Goal: Communication & Community: Answer question/provide support

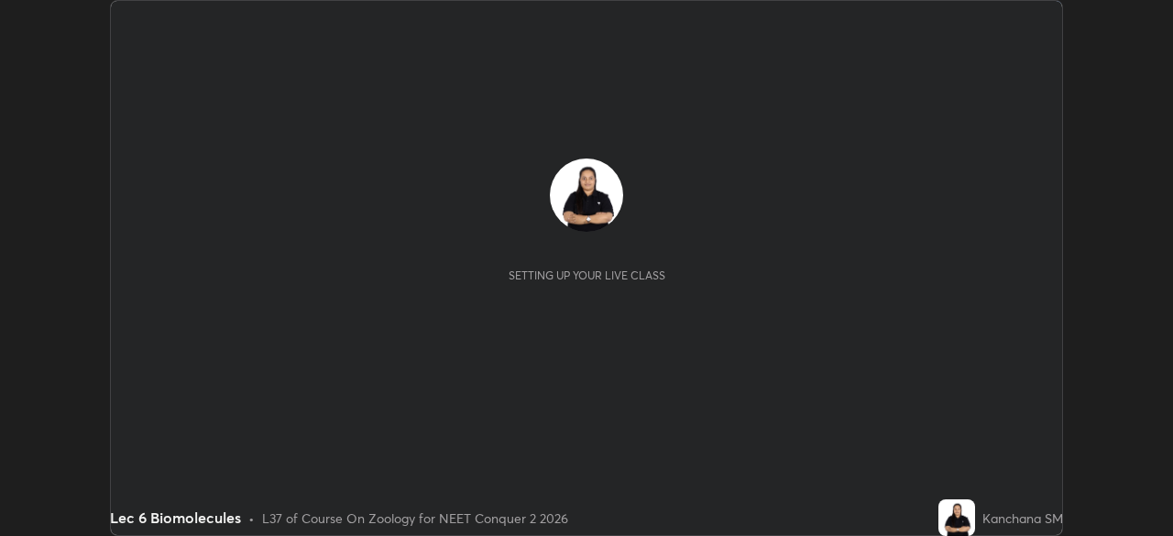
scroll to position [536, 1172]
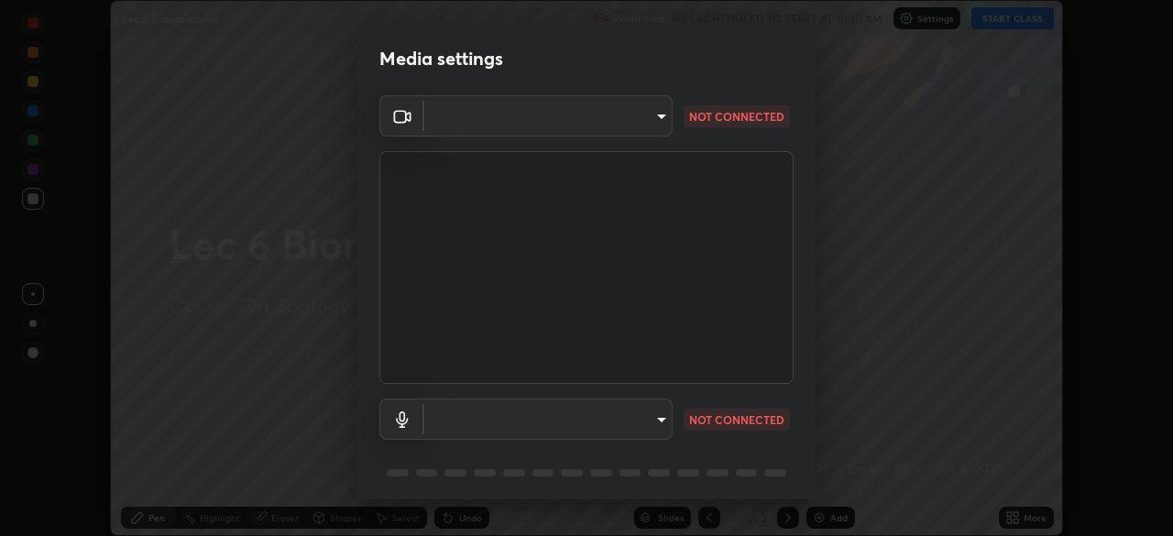
type input "bba66c41345857dcc9a6d4c580dc01eb5c8f13e357e582705132971b55534d29"
type input "ec6ec2dc0f2f3e030c25a31047b233f474420635a2a41b721e21e6901f136957"
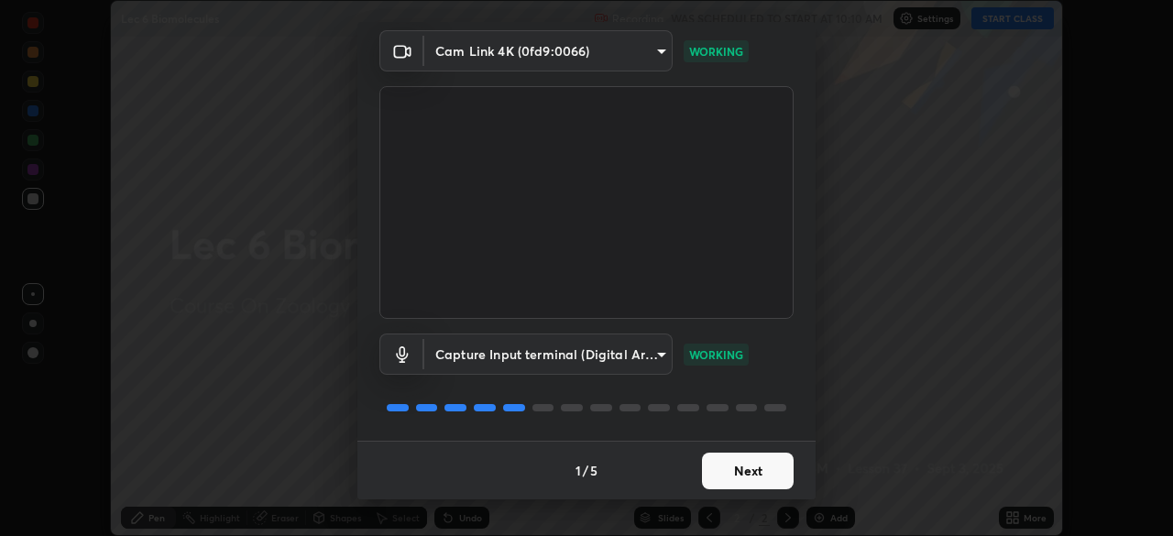
click at [746, 471] on button "Next" at bounding box center [748, 471] width 92 height 37
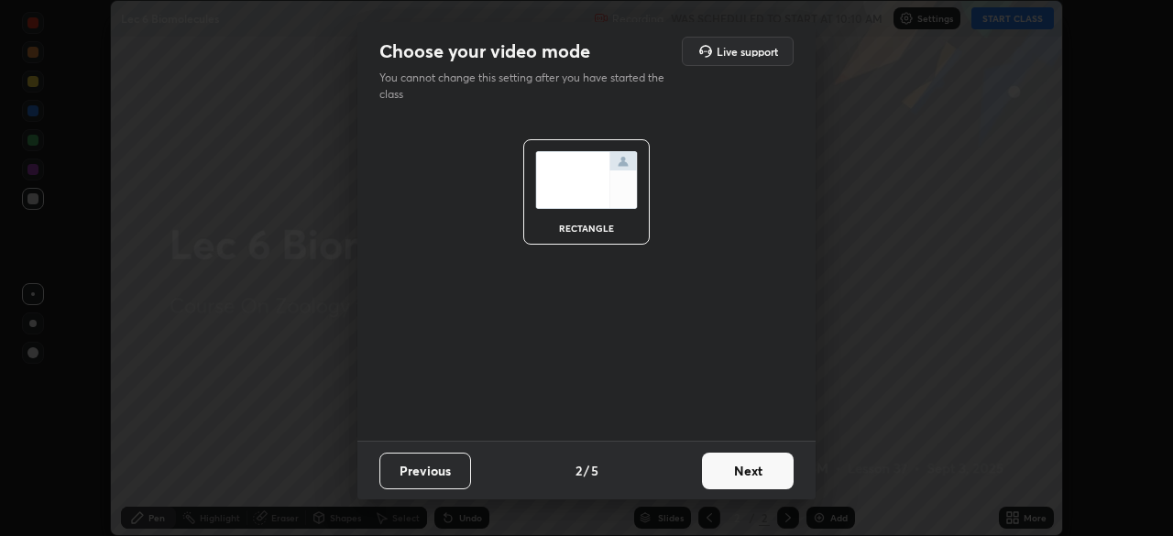
scroll to position [0, 0]
click at [744, 470] on button "Next" at bounding box center [748, 471] width 92 height 37
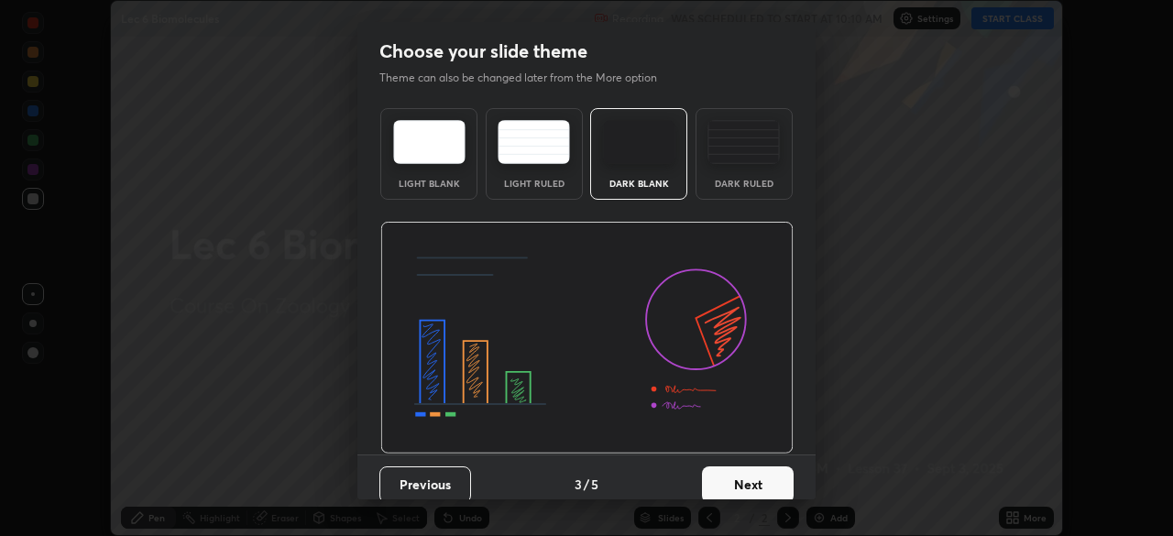
click at [742, 470] on button "Next" at bounding box center [748, 485] width 92 height 37
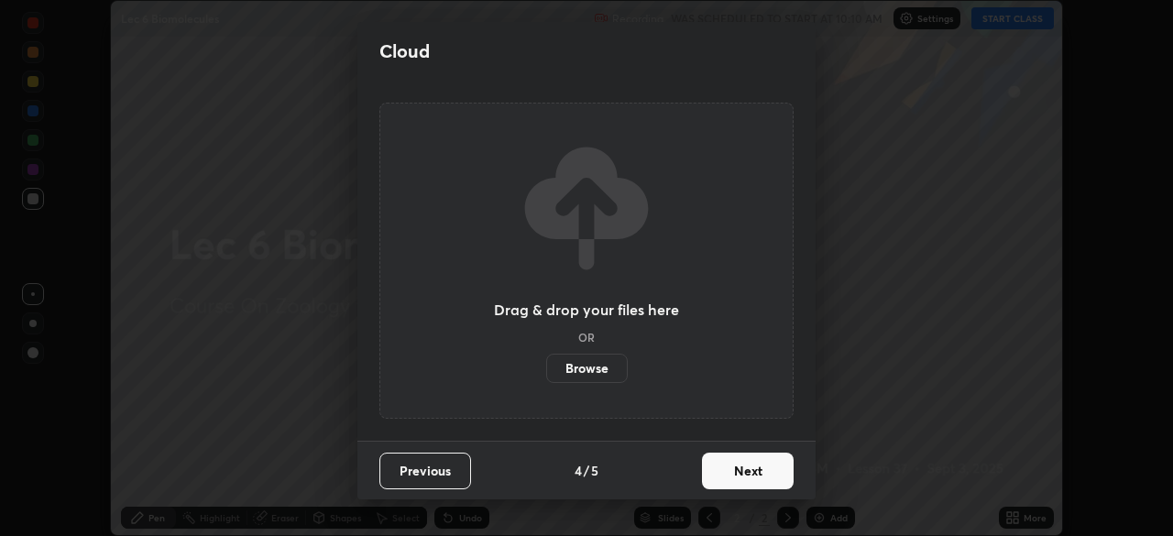
click at [734, 476] on button "Next" at bounding box center [748, 471] width 92 height 37
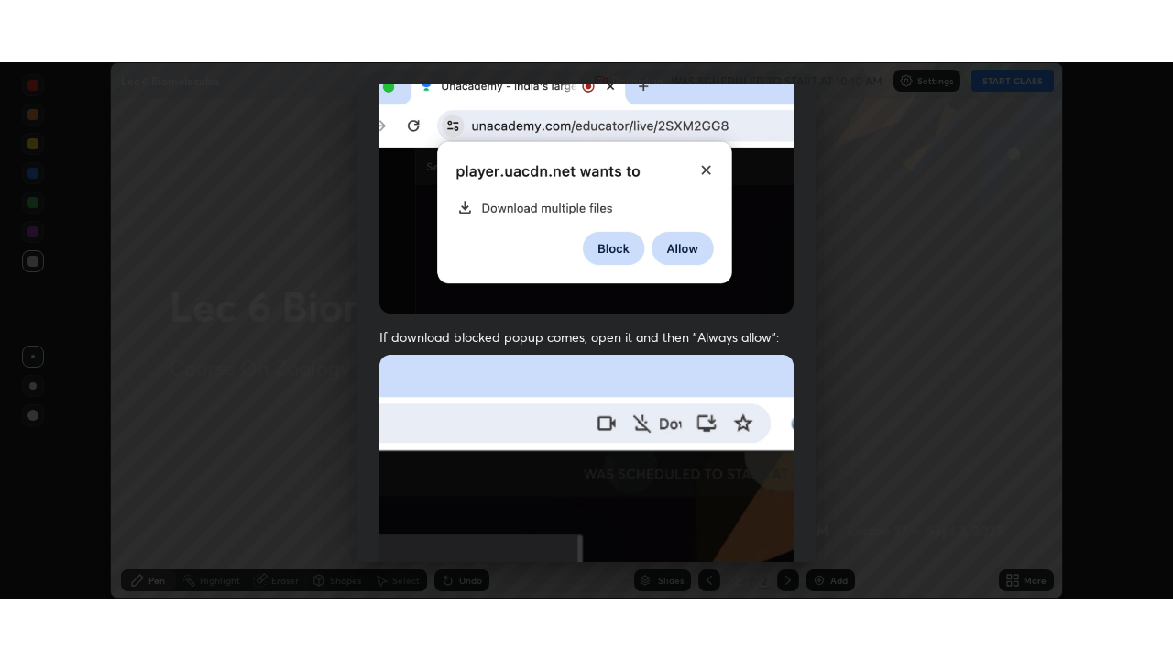
scroll to position [439, 0]
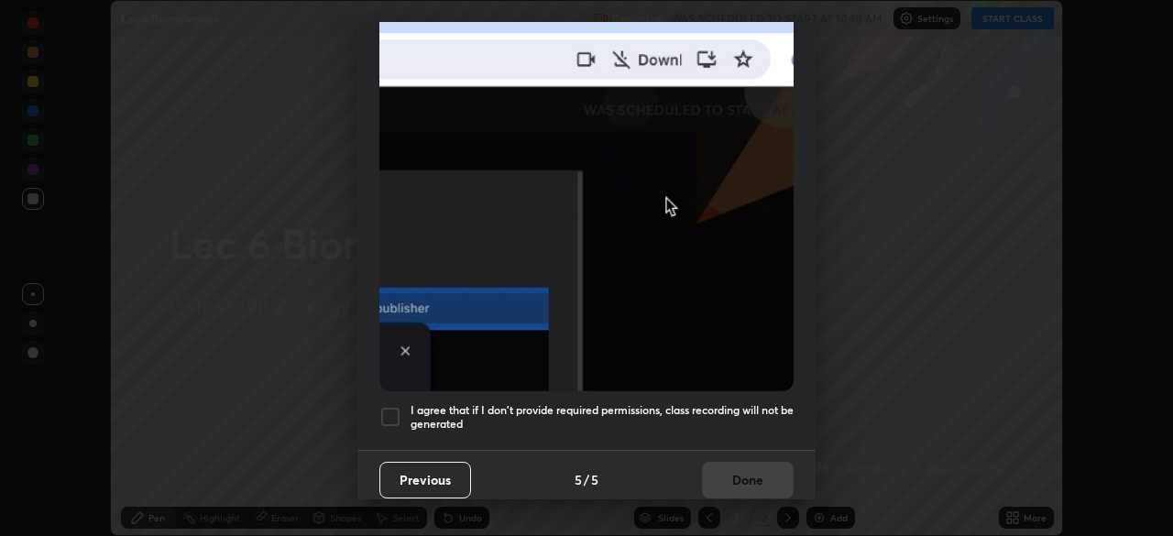
click at [388, 410] on div at bounding box center [391, 417] width 22 height 22
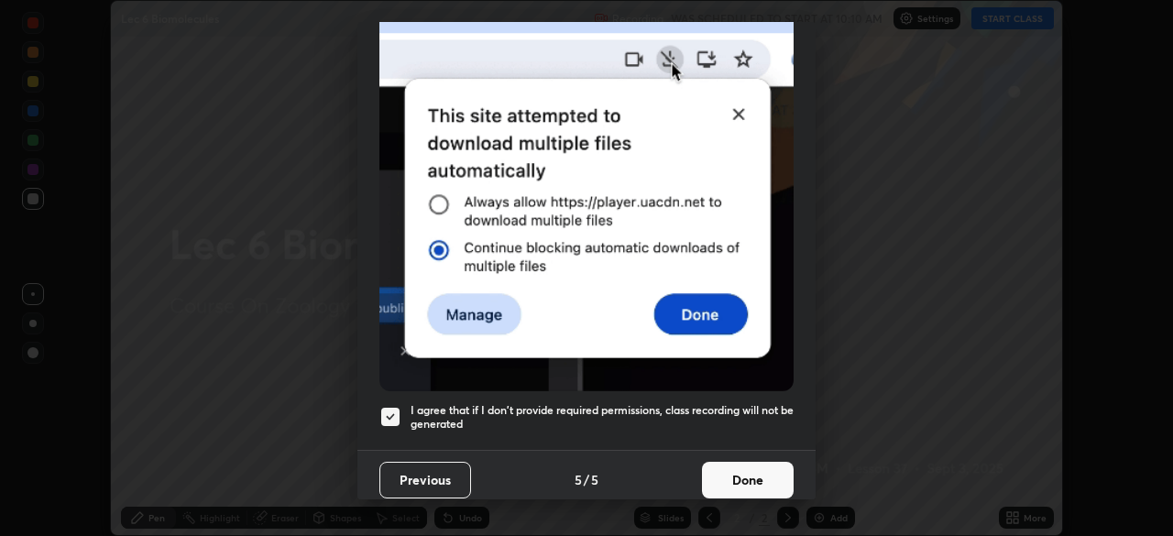
click at [728, 467] on button "Done" at bounding box center [748, 480] width 92 height 37
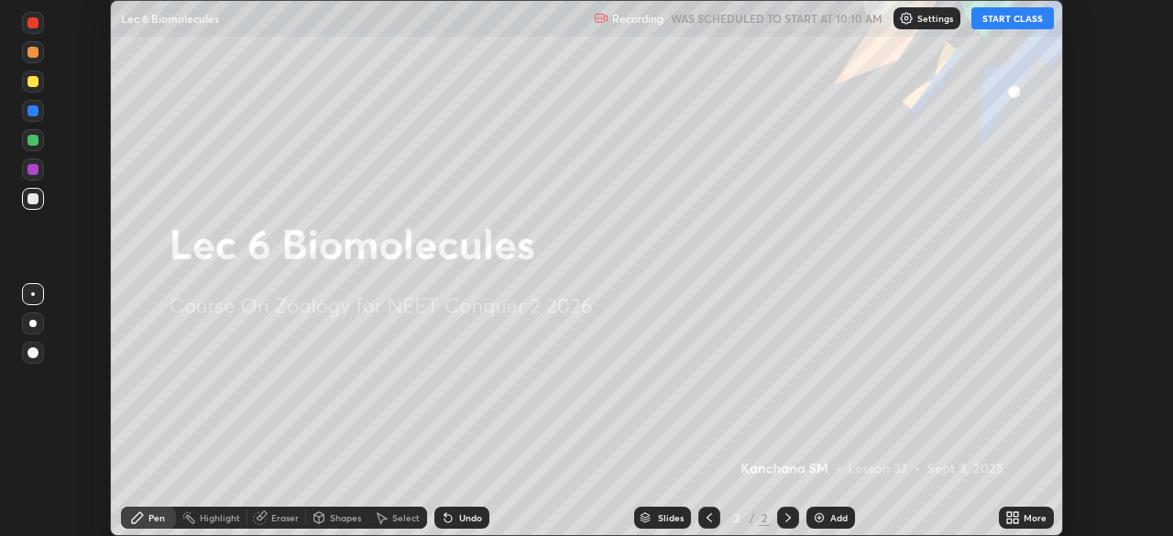
click at [1005, 25] on button "START CLASS" at bounding box center [1013, 18] width 83 height 22
click at [1013, 514] on icon at bounding box center [1013, 518] width 15 height 15
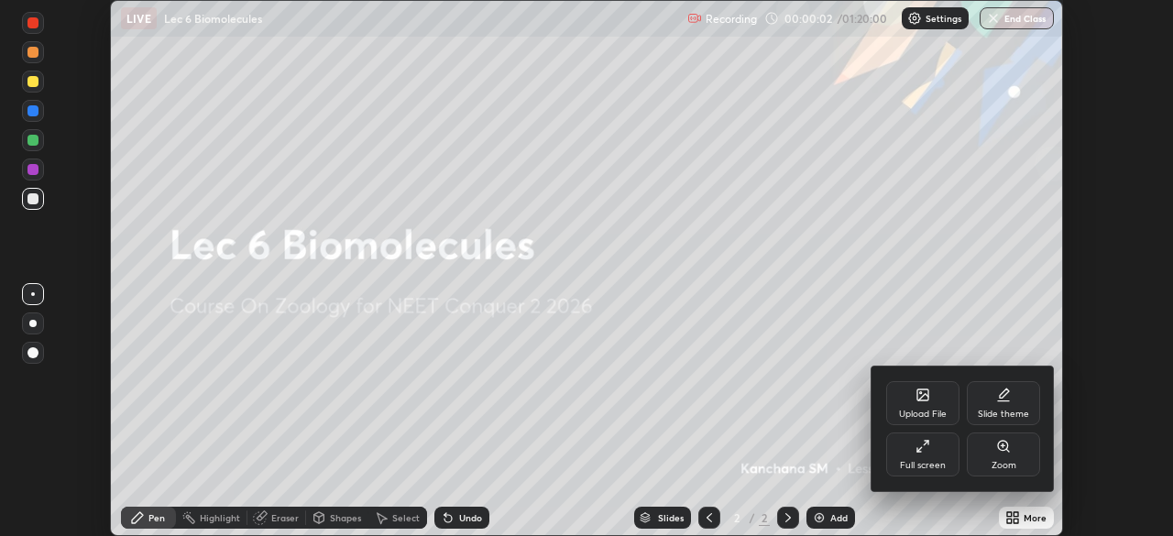
click at [926, 455] on div "Full screen" at bounding box center [922, 455] width 73 height 44
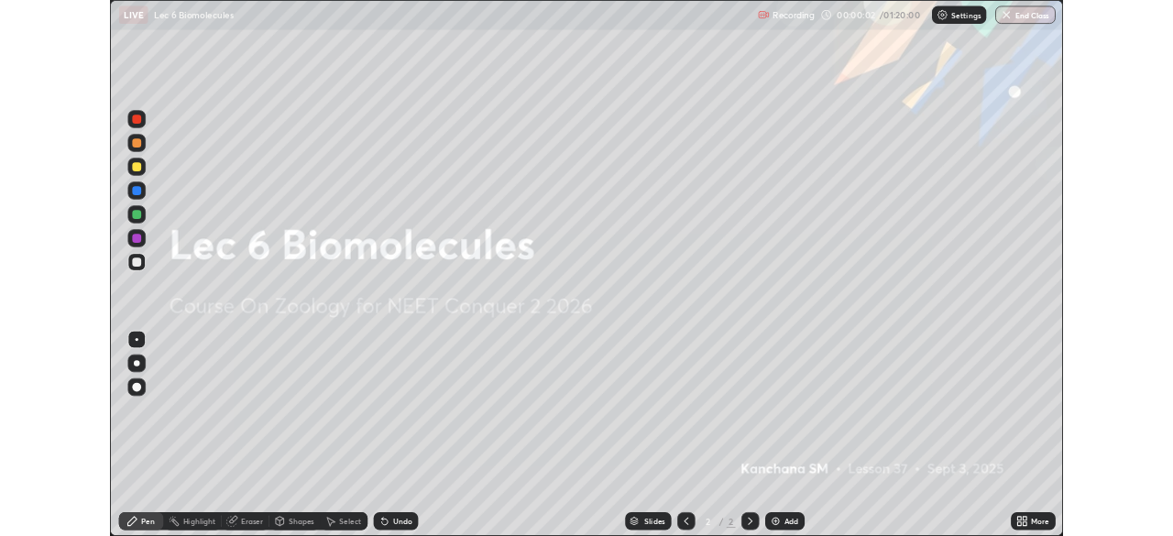
scroll to position [660, 1173]
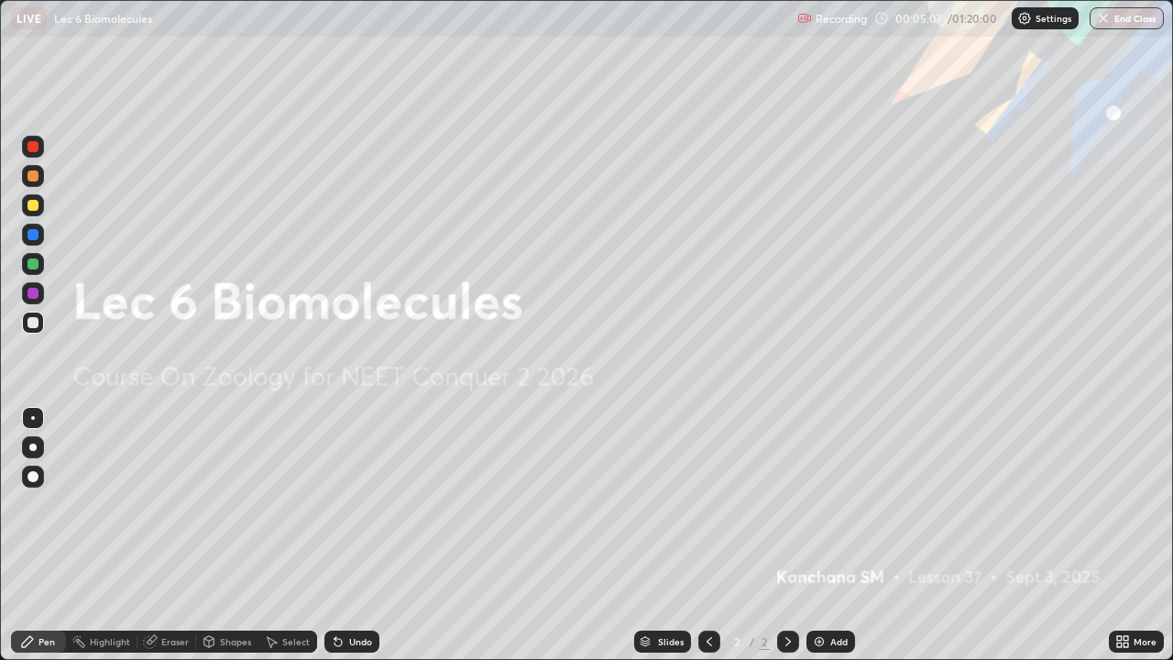
click at [817, 535] on img at bounding box center [819, 641] width 15 height 15
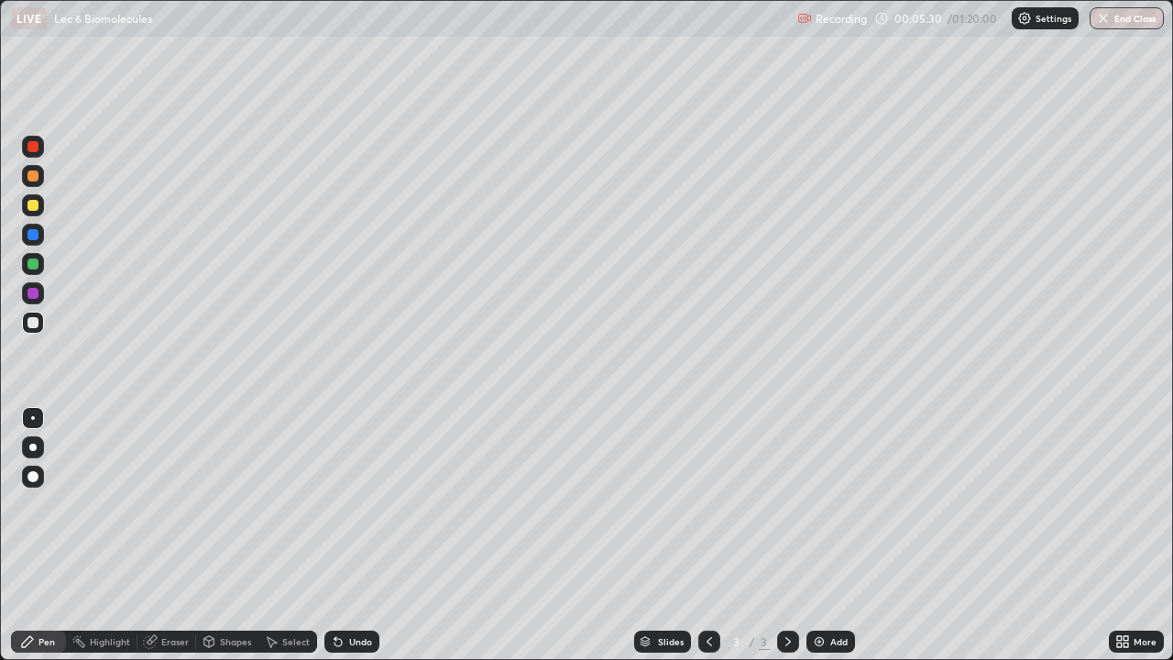
click at [32, 203] on div at bounding box center [33, 205] width 11 height 11
click at [28, 446] on div at bounding box center [33, 447] width 22 height 22
click at [275, 535] on icon at bounding box center [271, 641] width 15 height 15
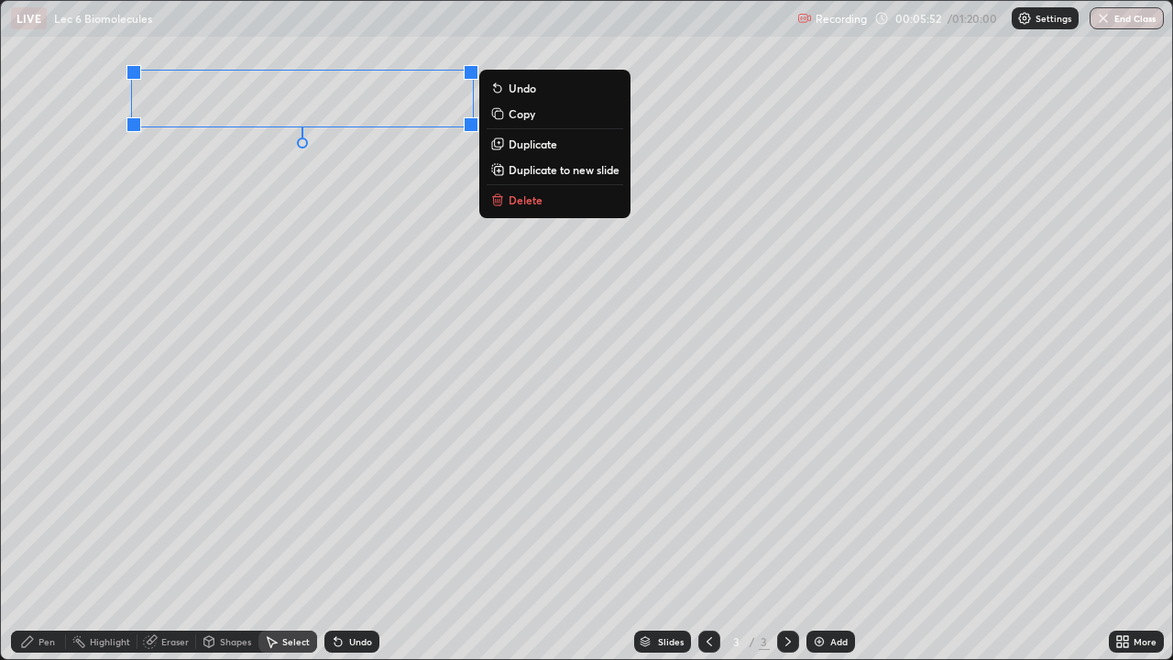
click at [42, 535] on div "Pen" at bounding box center [47, 641] width 17 height 9
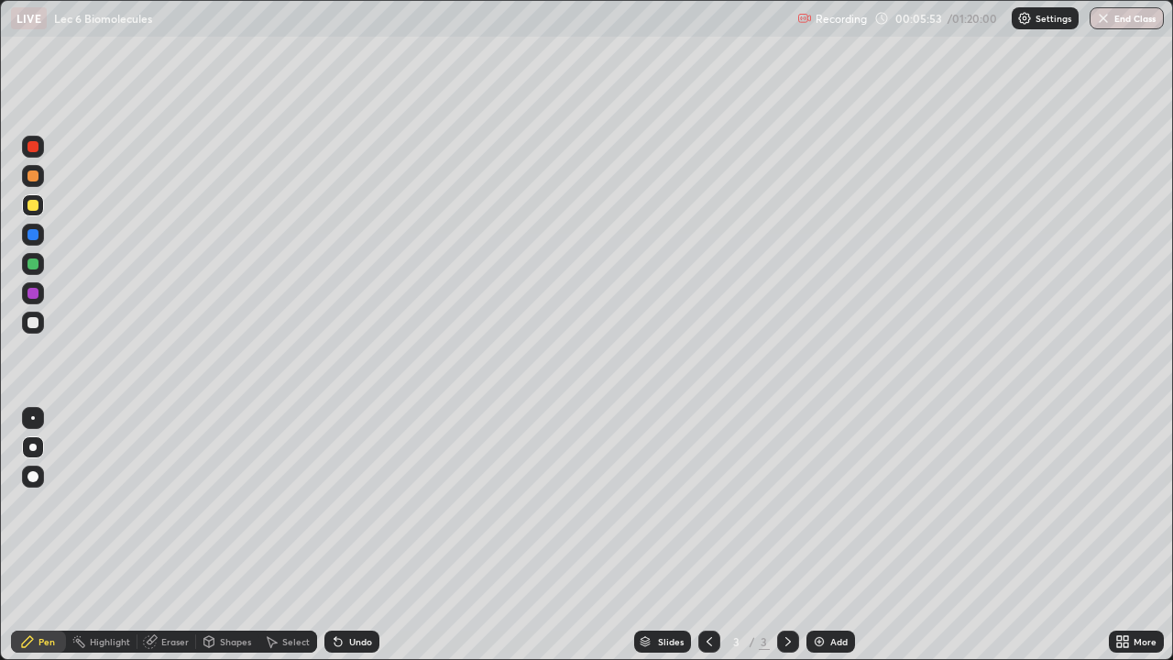
click at [30, 325] on div at bounding box center [33, 322] width 11 height 11
click at [283, 535] on div "Select" at bounding box center [296, 641] width 28 height 9
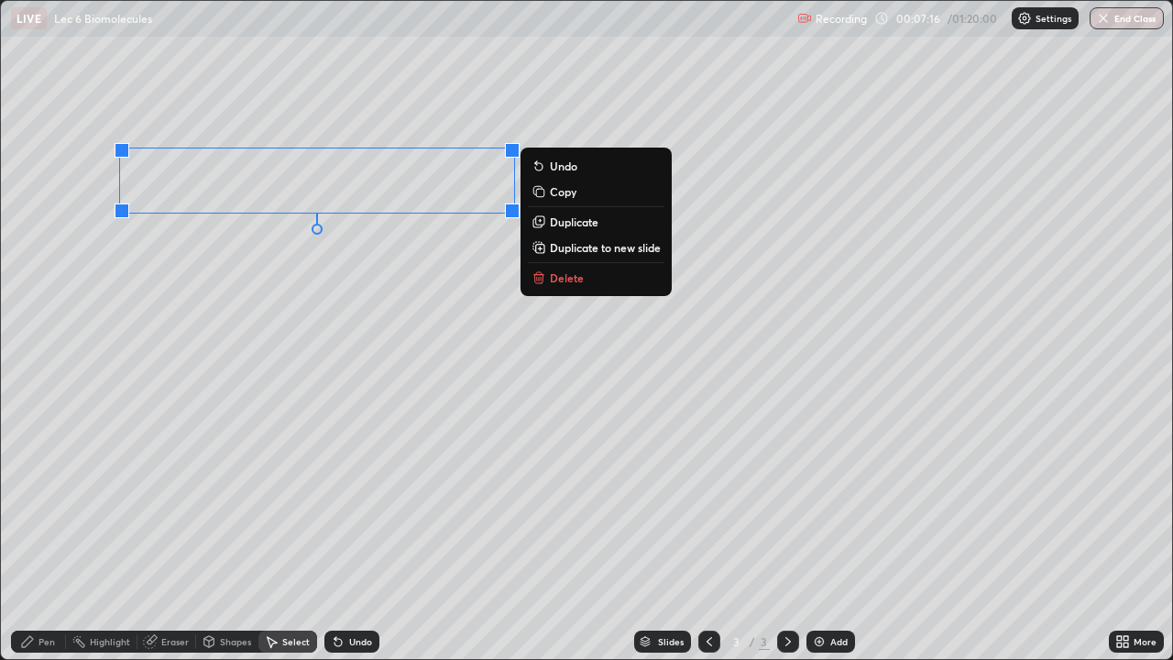
click at [237, 279] on div "0 ° Undo Copy Duplicate Duplicate to new slide Delete" at bounding box center [587, 330] width 1172 height 658
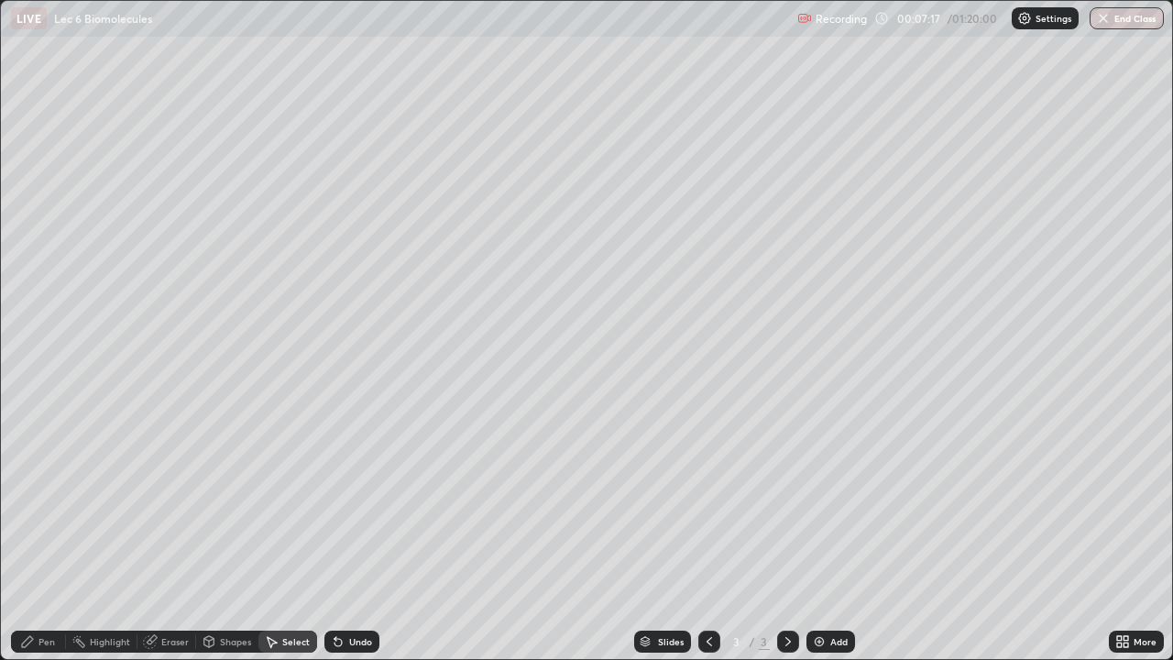
click at [36, 535] on div "Pen" at bounding box center [38, 642] width 55 height 22
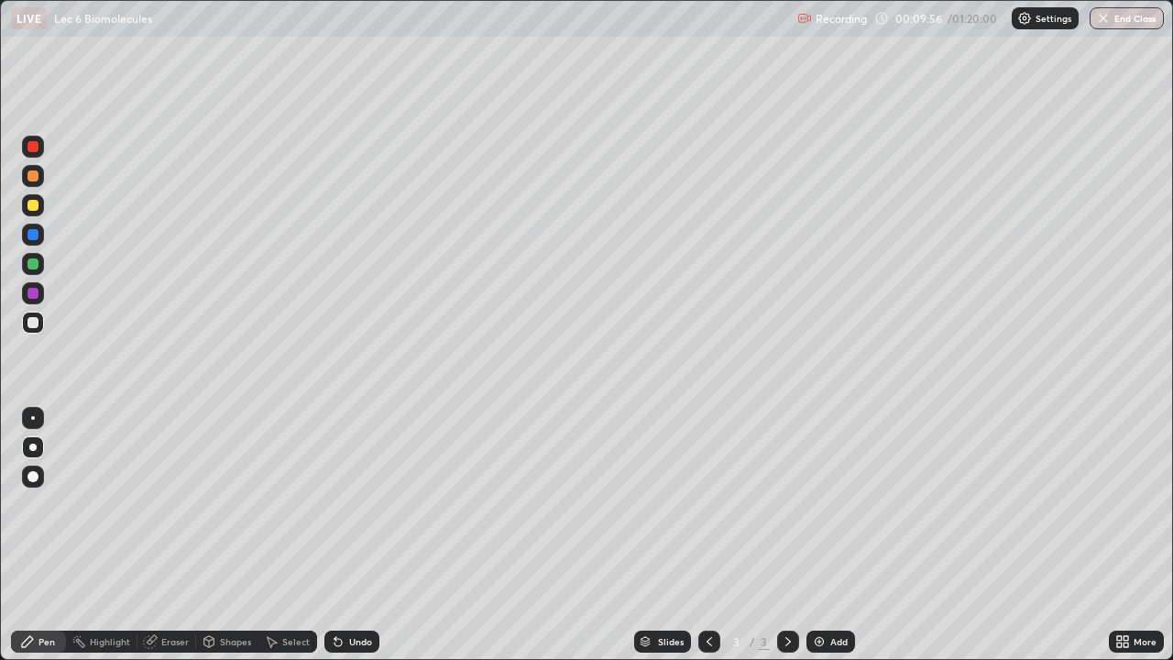
click at [33, 212] on div at bounding box center [33, 205] width 22 height 22
click at [273, 535] on icon at bounding box center [271, 641] width 15 height 15
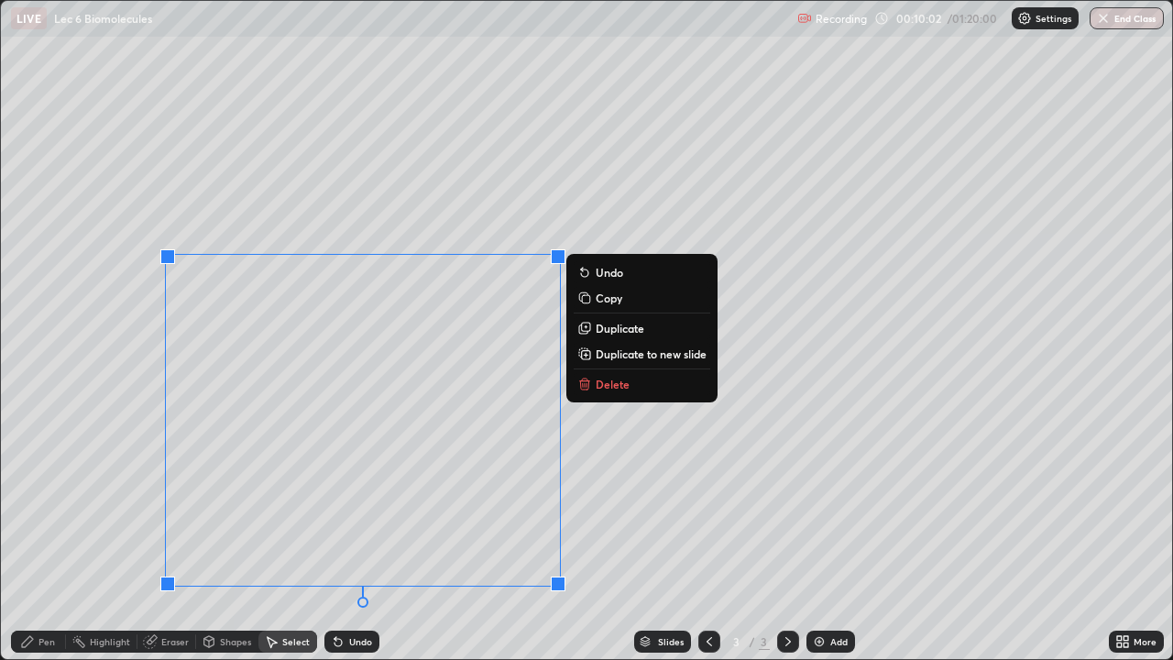
click at [618, 335] on p "Duplicate" at bounding box center [620, 328] width 49 height 15
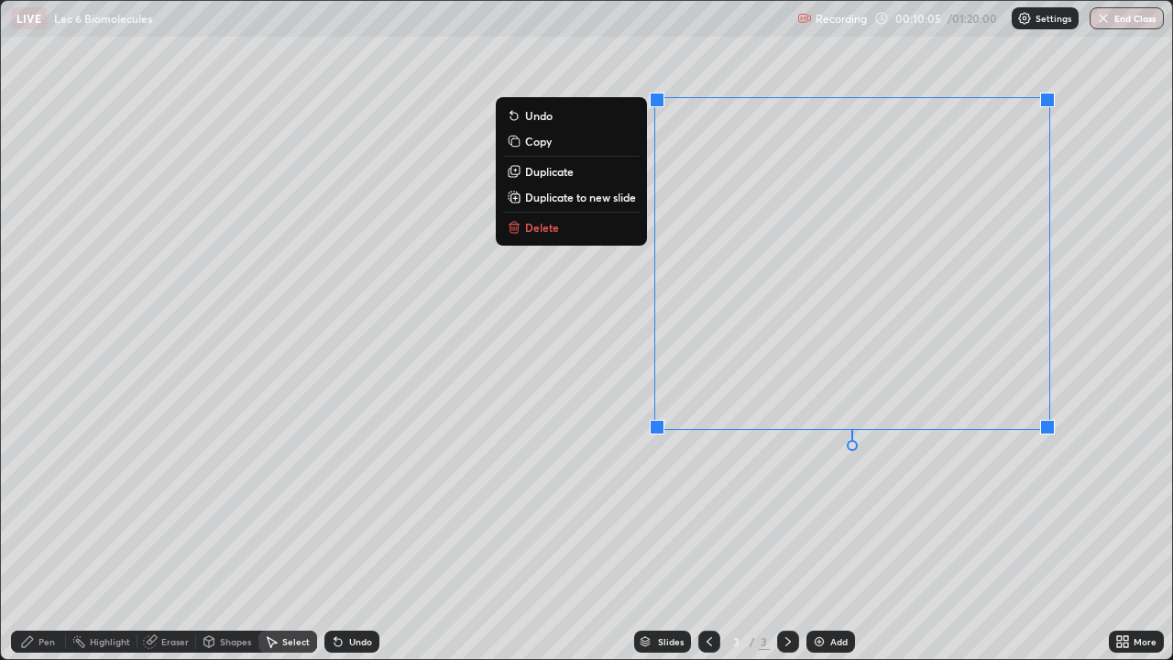
click at [536, 489] on div "0 ° Undo Copy Duplicate Duplicate to new slide Delete" at bounding box center [587, 330] width 1172 height 658
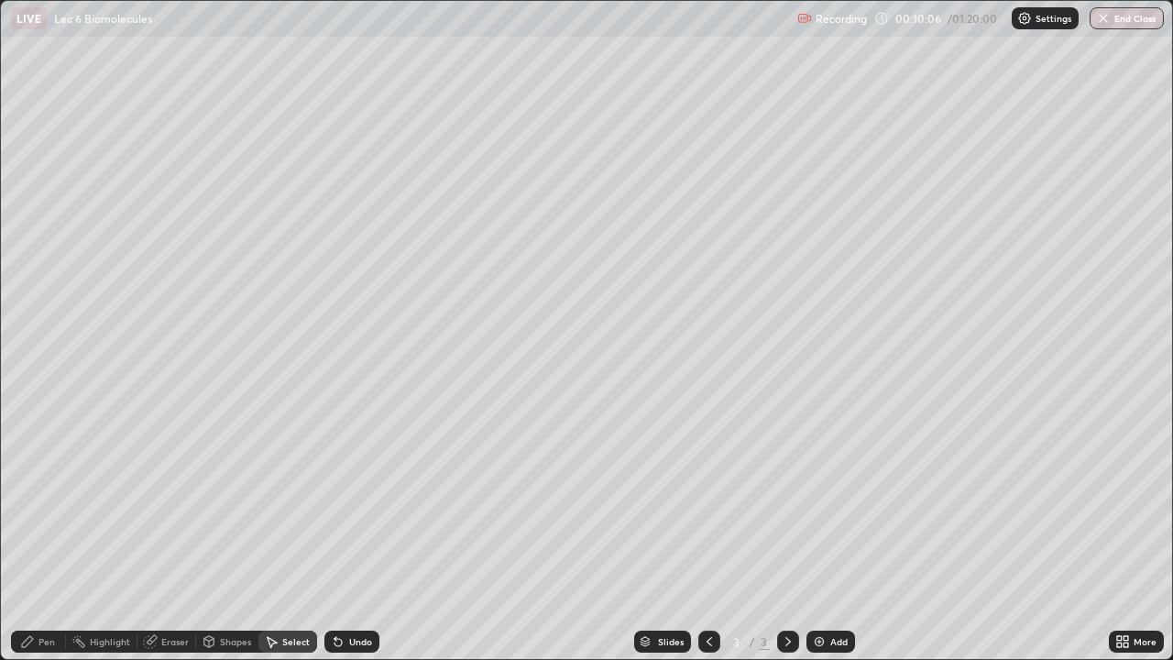
click at [105, 535] on div "Highlight" at bounding box center [102, 642] width 72 height 22
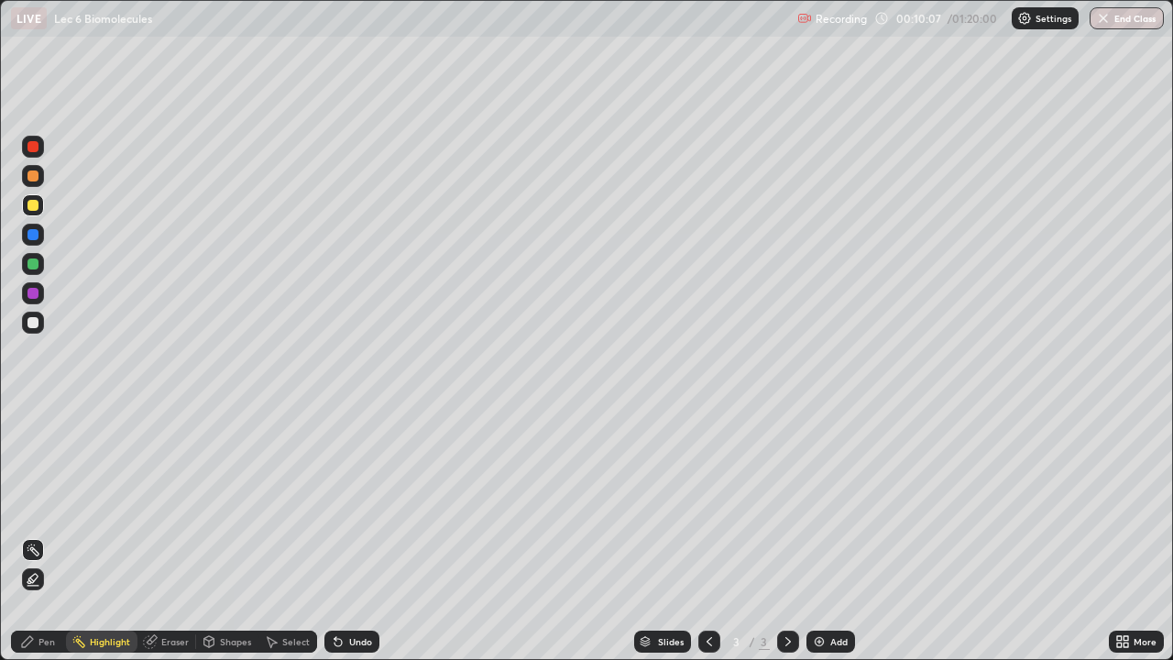
click at [169, 535] on div "Eraser" at bounding box center [175, 641] width 28 height 9
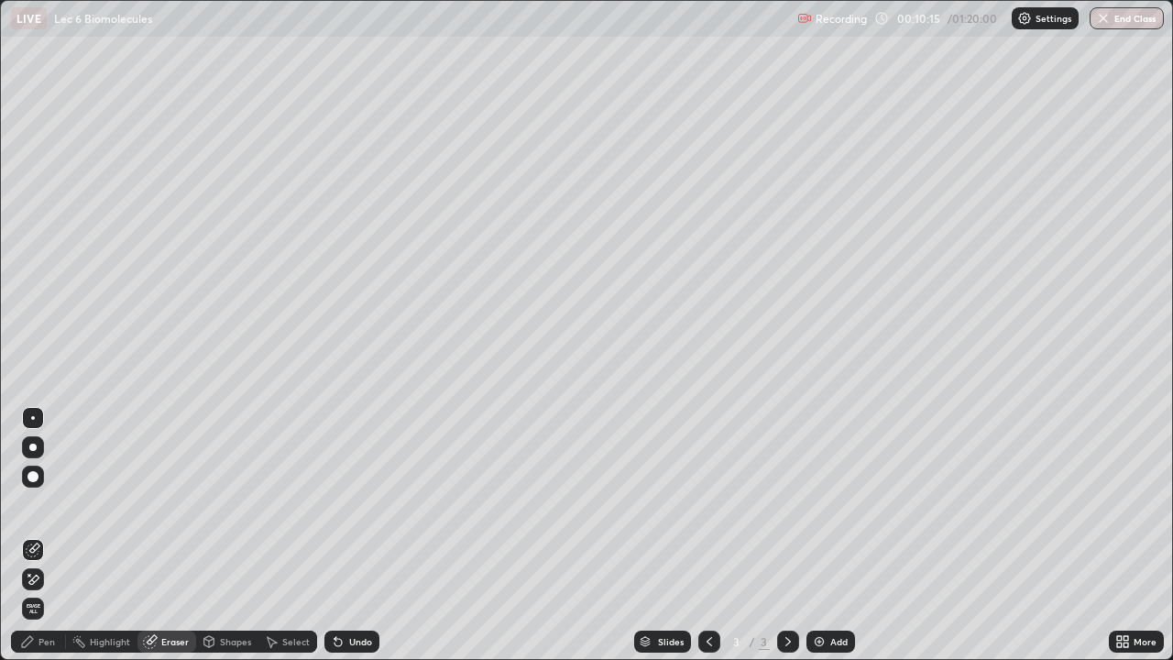
click at [30, 535] on icon at bounding box center [27, 641] width 11 height 11
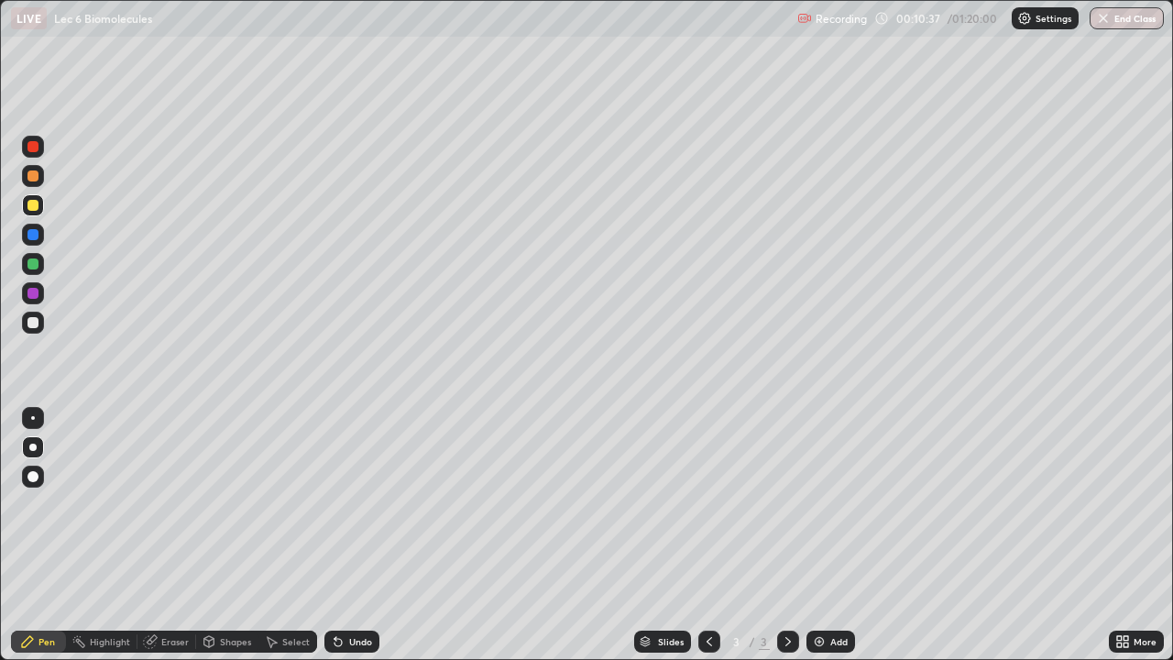
click at [38, 318] on div at bounding box center [33, 322] width 11 height 11
click at [35, 206] on div at bounding box center [33, 205] width 11 height 11
click at [28, 182] on div at bounding box center [33, 176] width 22 height 22
click at [37, 479] on div at bounding box center [33, 476] width 11 height 11
click at [37, 202] on div at bounding box center [33, 205] width 11 height 11
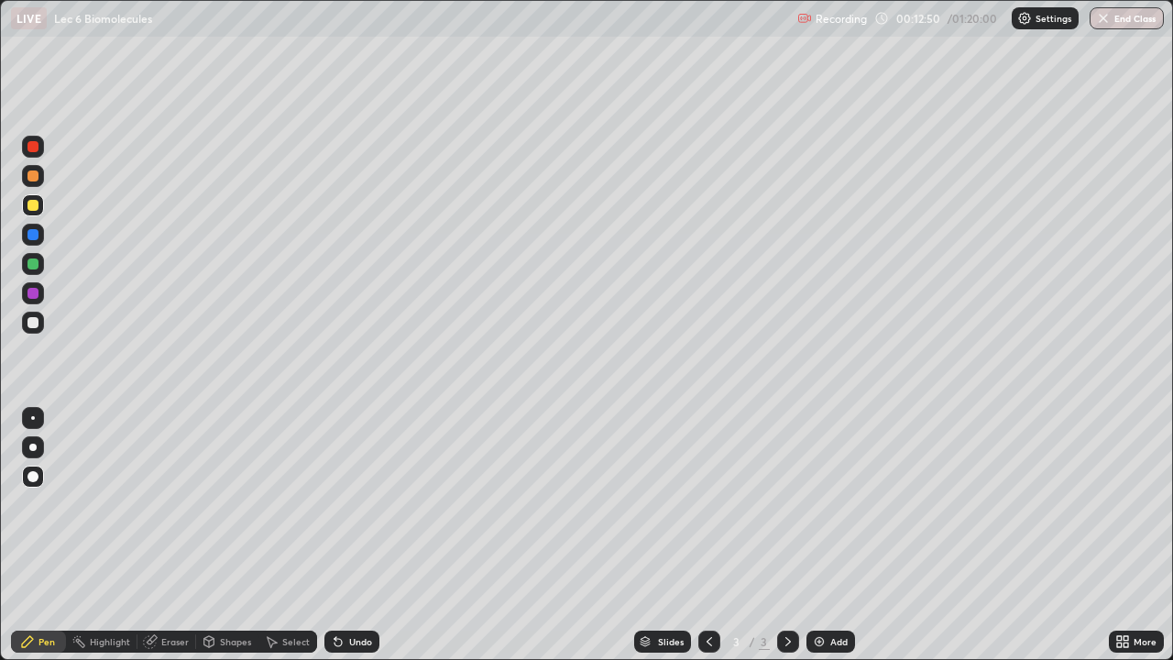
click at [349, 535] on div "Undo" at bounding box center [360, 641] width 23 height 9
click at [344, 535] on div "Undo" at bounding box center [352, 642] width 55 height 22
click at [33, 320] on div at bounding box center [33, 322] width 11 height 11
click at [34, 421] on div at bounding box center [33, 418] width 22 height 22
click at [349, 535] on div "Undo" at bounding box center [360, 641] width 23 height 9
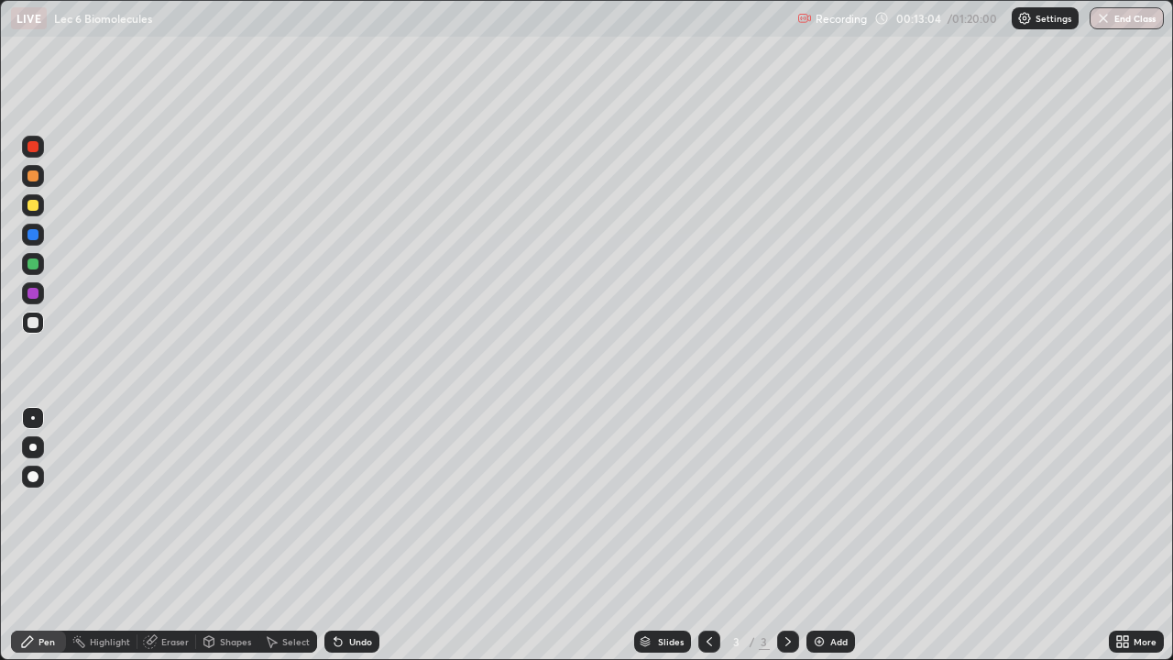
click at [345, 535] on div "Undo" at bounding box center [352, 642] width 55 height 22
click at [31, 209] on div at bounding box center [33, 205] width 11 height 11
click at [30, 454] on div at bounding box center [33, 447] width 22 height 22
click at [33, 418] on div at bounding box center [33, 418] width 4 height 4
click at [30, 325] on div at bounding box center [33, 322] width 11 height 11
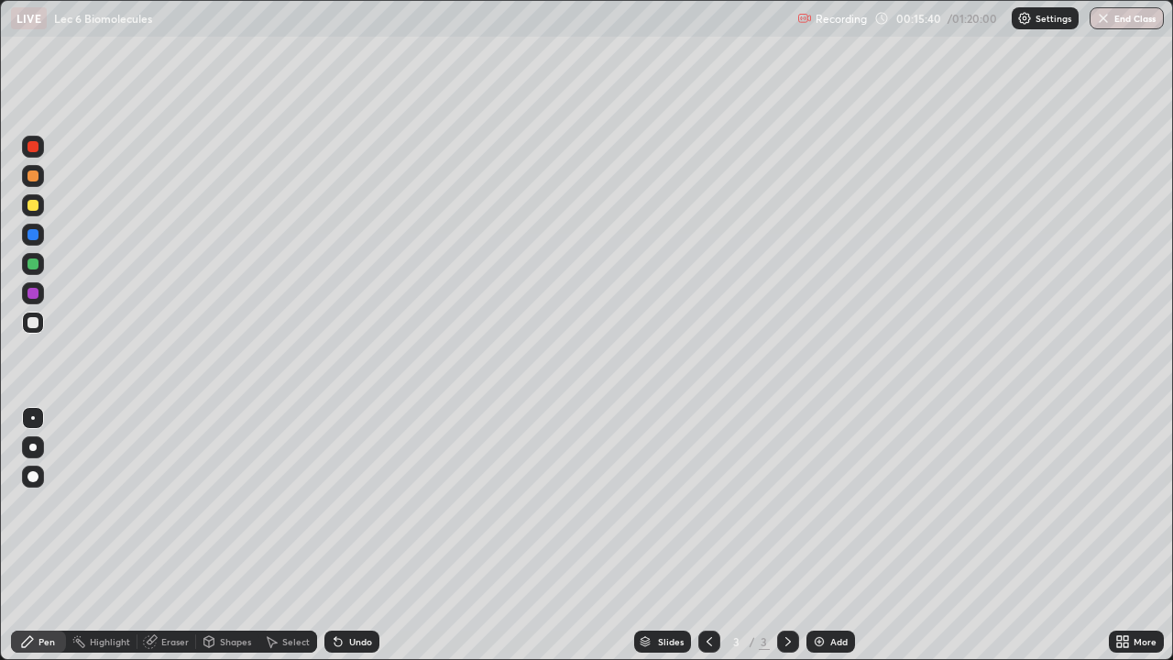
click at [17, 535] on div "Pen" at bounding box center [38, 642] width 55 height 22
click at [819, 535] on img at bounding box center [819, 641] width 15 height 15
click at [31, 206] on div at bounding box center [33, 205] width 11 height 11
click at [286, 535] on div "Select" at bounding box center [296, 641] width 28 height 9
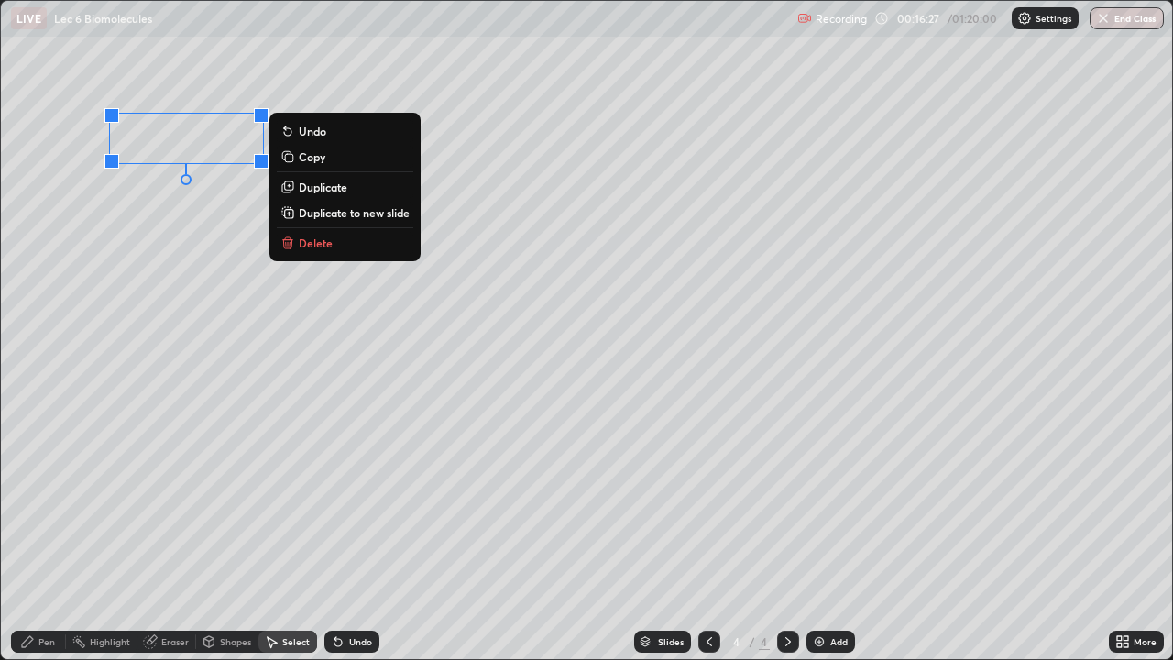
click at [81, 289] on div "0 ° Undo Copy Duplicate Duplicate to new slide Delete" at bounding box center [587, 330] width 1172 height 658
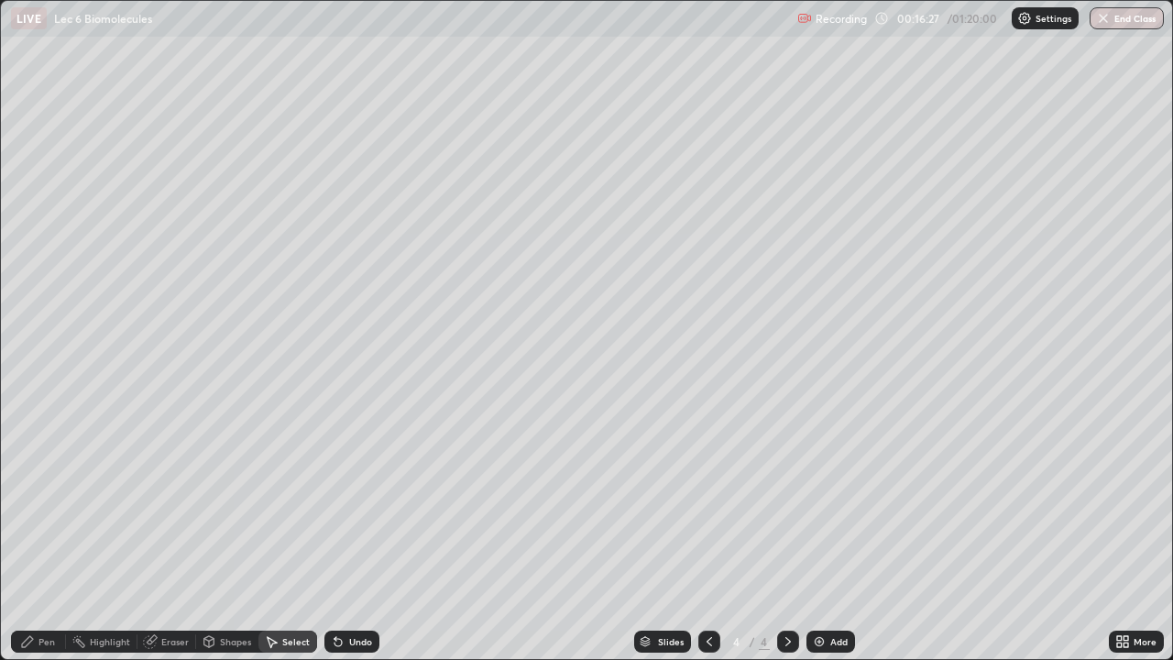
click at [36, 535] on div "Pen" at bounding box center [38, 642] width 55 height 22
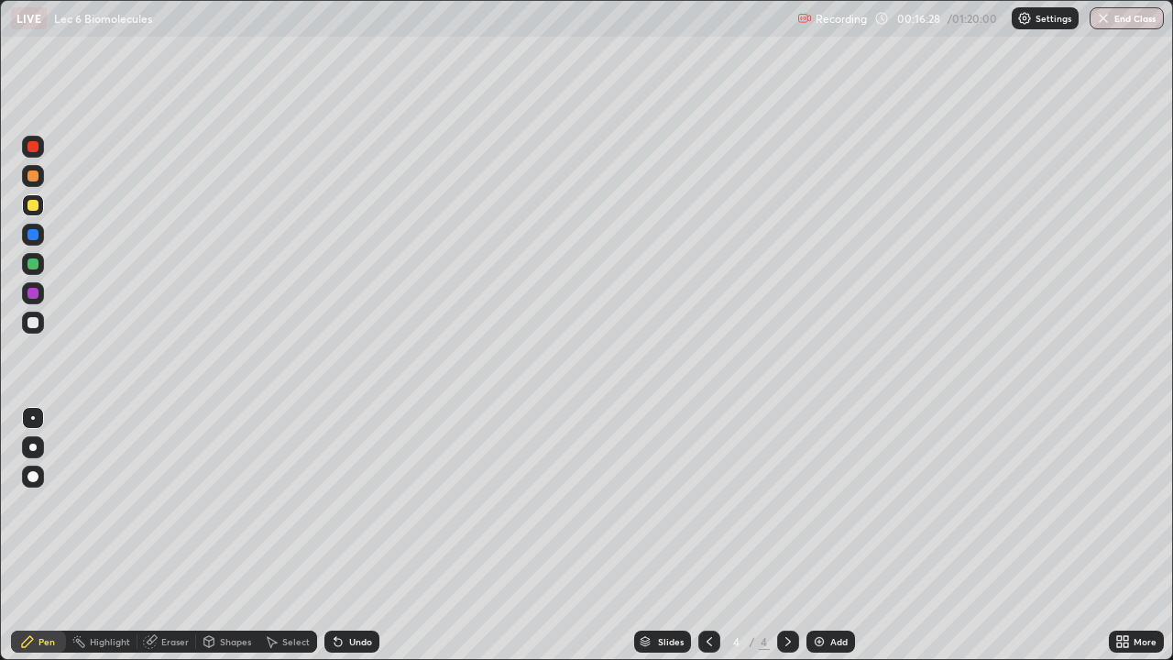
click at [31, 325] on div at bounding box center [33, 322] width 11 height 11
click at [33, 447] on div at bounding box center [32, 447] width 7 height 7
click at [35, 209] on div at bounding box center [33, 205] width 11 height 11
click at [36, 326] on div at bounding box center [33, 322] width 11 height 11
click at [275, 535] on icon at bounding box center [273, 642] width 10 height 11
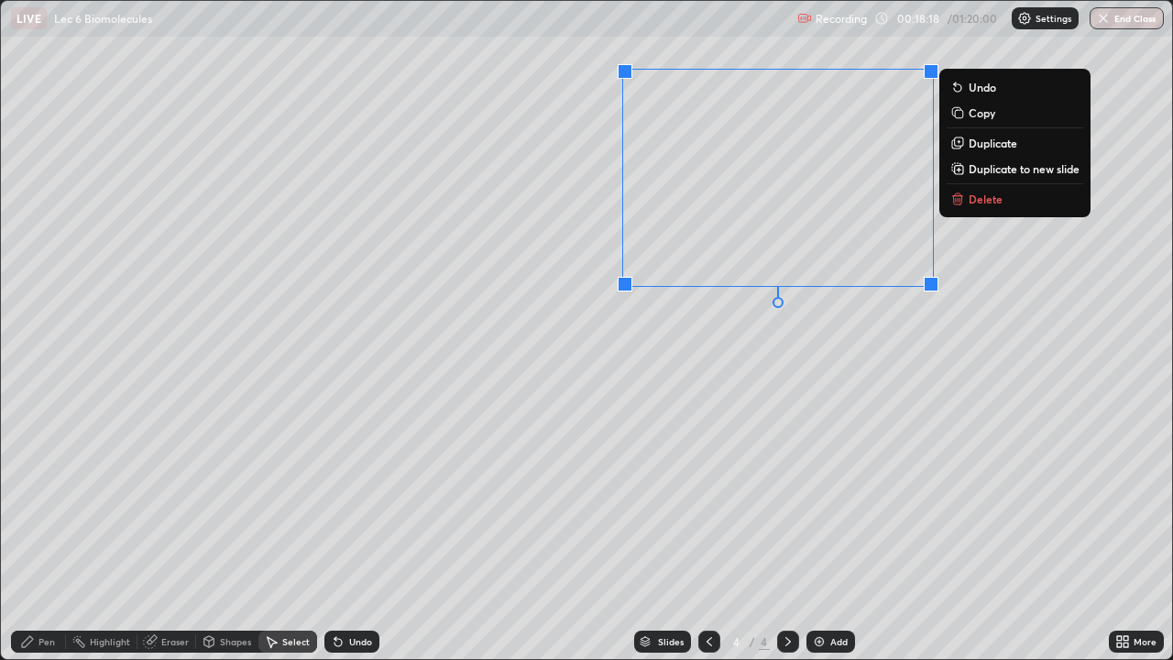
click at [655, 381] on div "0 ° Undo Copy Duplicate Duplicate to new slide Delete" at bounding box center [587, 330] width 1172 height 658
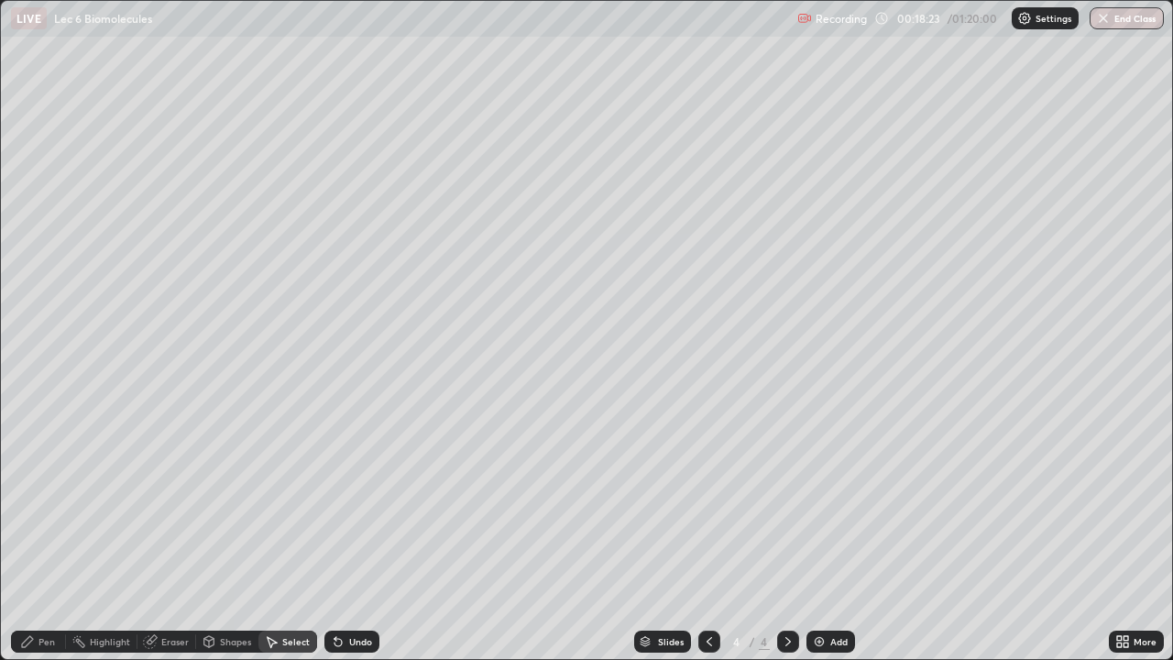
click at [43, 535] on div "Pen" at bounding box center [38, 642] width 55 height 22
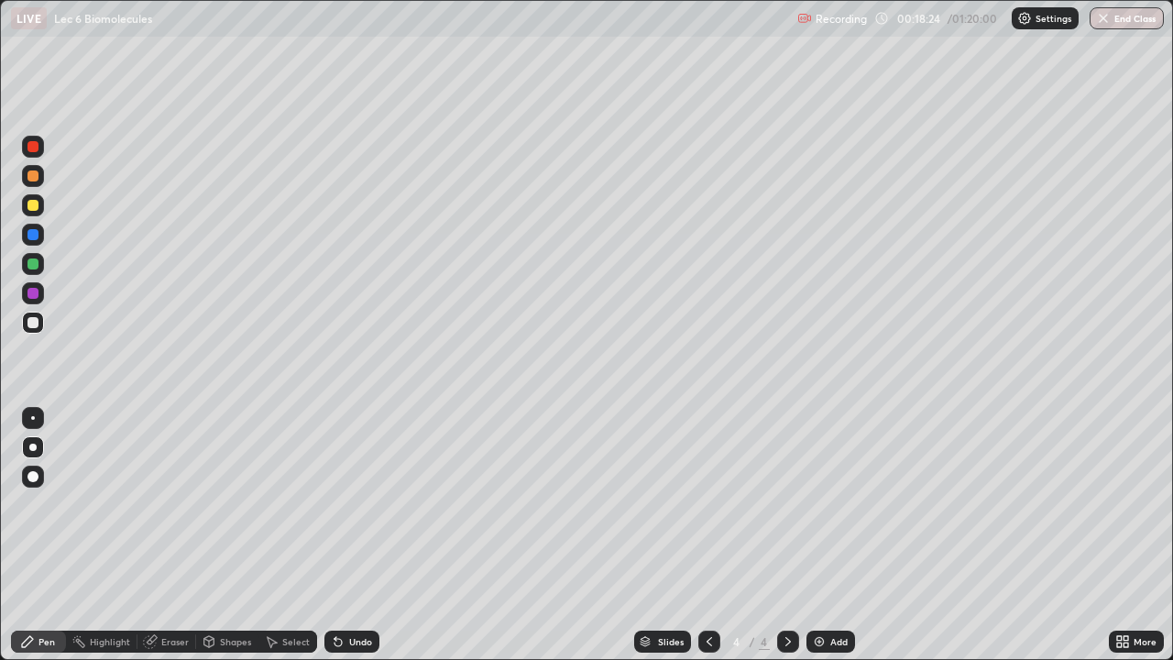
click at [35, 175] on div at bounding box center [33, 176] width 11 height 11
click at [33, 477] on div at bounding box center [33, 476] width 11 height 11
click at [38, 206] on div at bounding box center [33, 205] width 11 height 11
click at [813, 535] on img at bounding box center [819, 641] width 15 height 15
click at [341, 535] on icon at bounding box center [338, 641] width 15 height 15
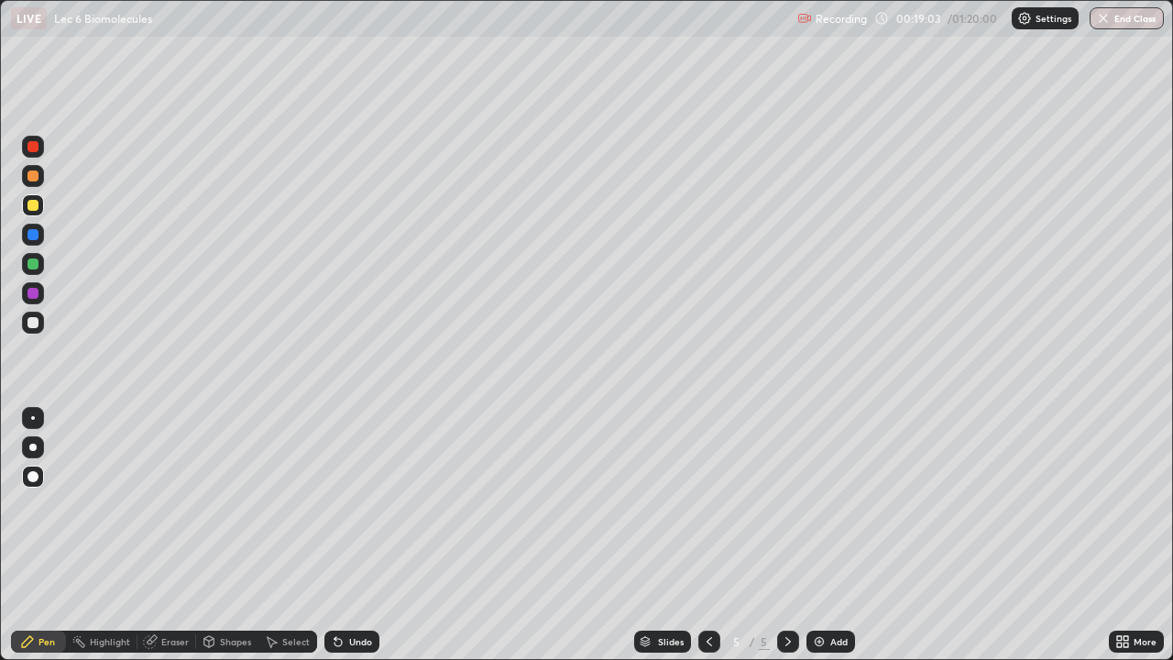
click at [337, 535] on icon at bounding box center [338, 642] width 7 height 7
click at [291, 535] on div "Select" at bounding box center [296, 641] width 28 height 9
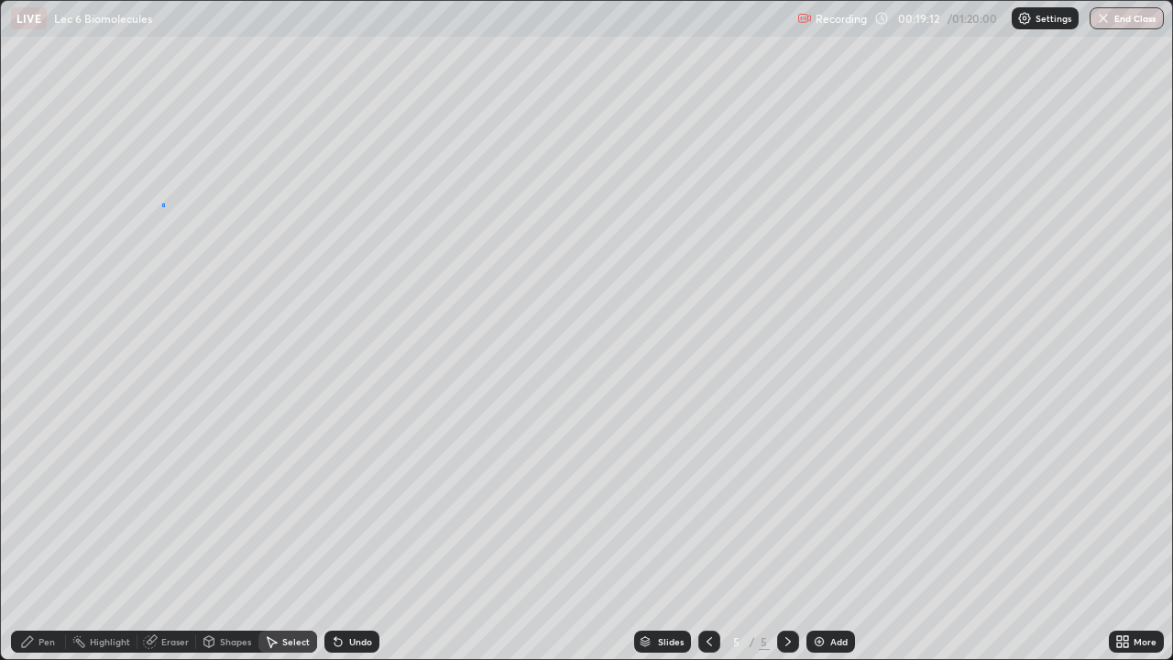
click at [163, 204] on div "0 ° Undo Copy Duplicate Duplicate to new slide Delete" at bounding box center [587, 330] width 1172 height 658
click at [38, 535] on div "Pen" at bounding box center [38, 642] width 55 height 22
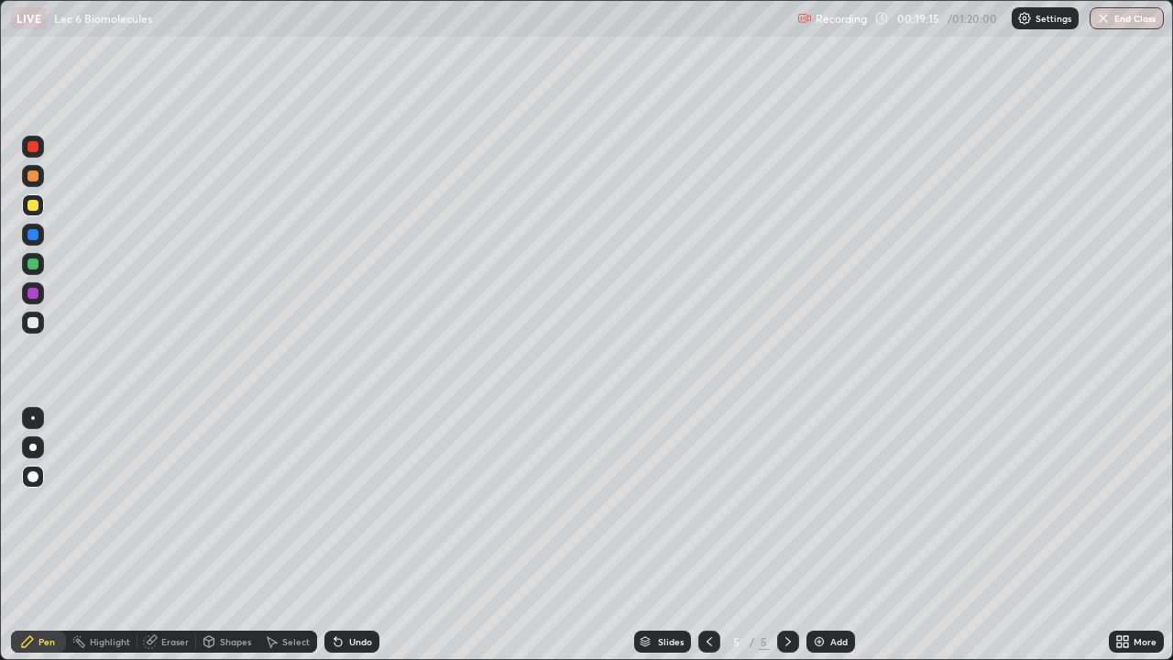
click at [35, 325] on div at bounding box center [33, 322] width 11 height 11
click at [32, 445] on div at bounding box center [32, 447] width 7 height 7
click at [275, 535] on icon at bounding box center [271, 641] width 15 height 15
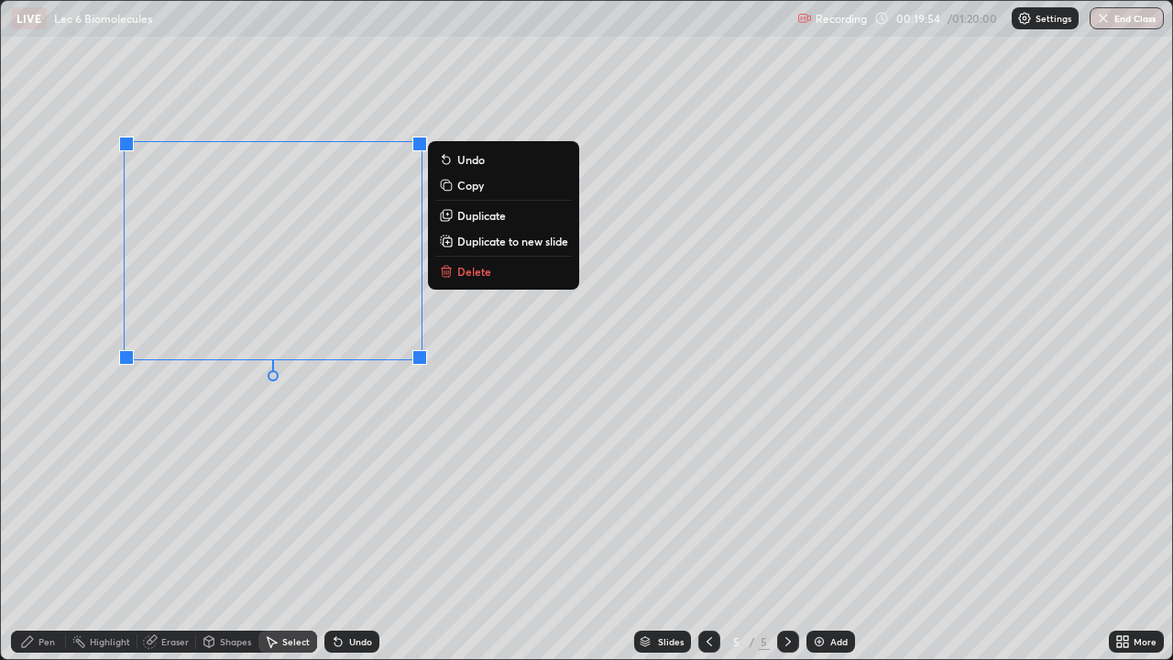
click at [215, 424] on div "0 ° Undo Copy Duplicate Duplicate to new slide Delete" at bounding box center [587, 330] width 1172 height 658
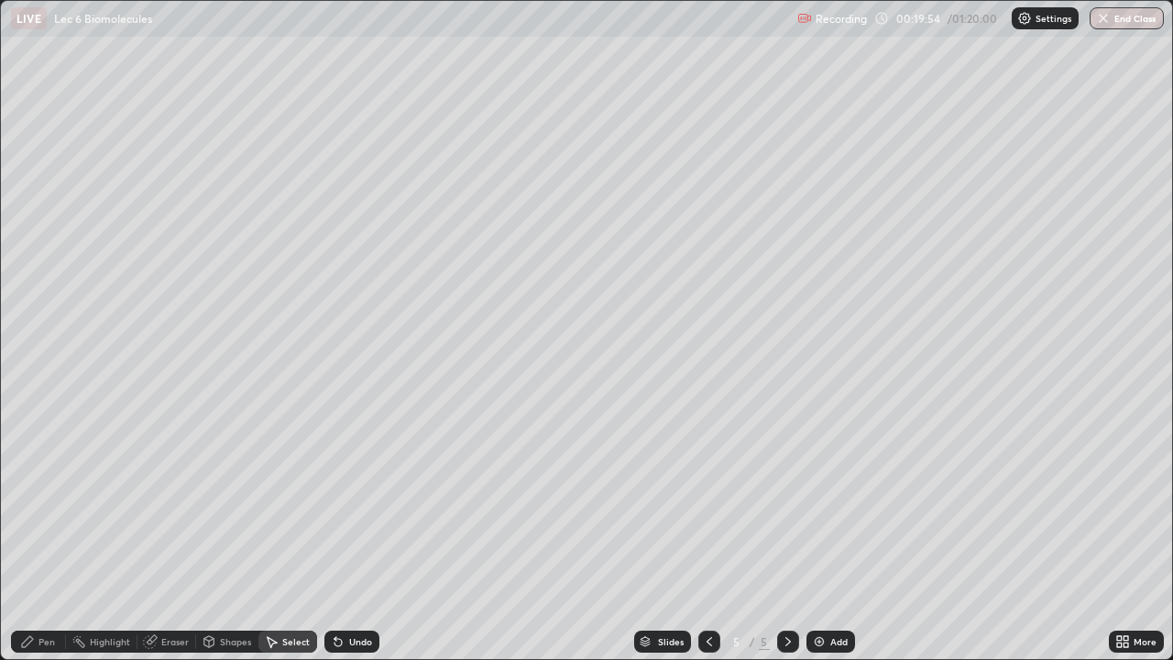
click at [41, 535] on div "Pen" at bounding box center [47, 641] width 17 height 9
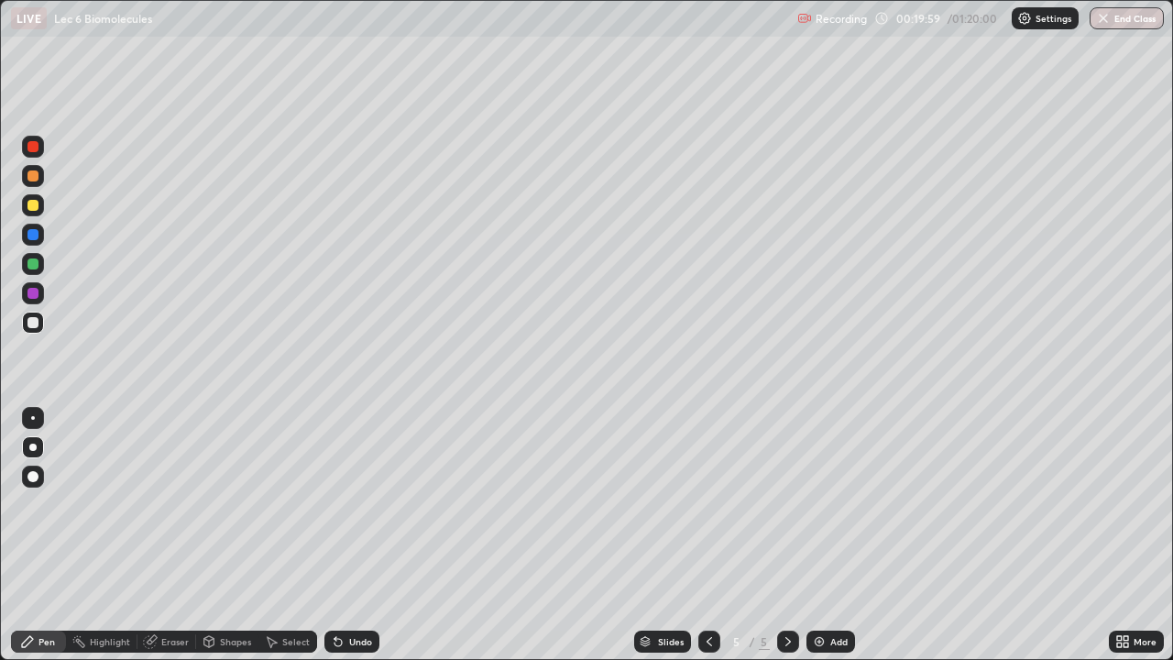
click at [28, 187] on div at bounding box center [33, 175] width 22 height 29
click at [30, 208] on div at bounding box center [33, 205] width 11 height 11
click at [223, 535] on div "Shapes" at bounding box center [235, 641] width 31 height 9
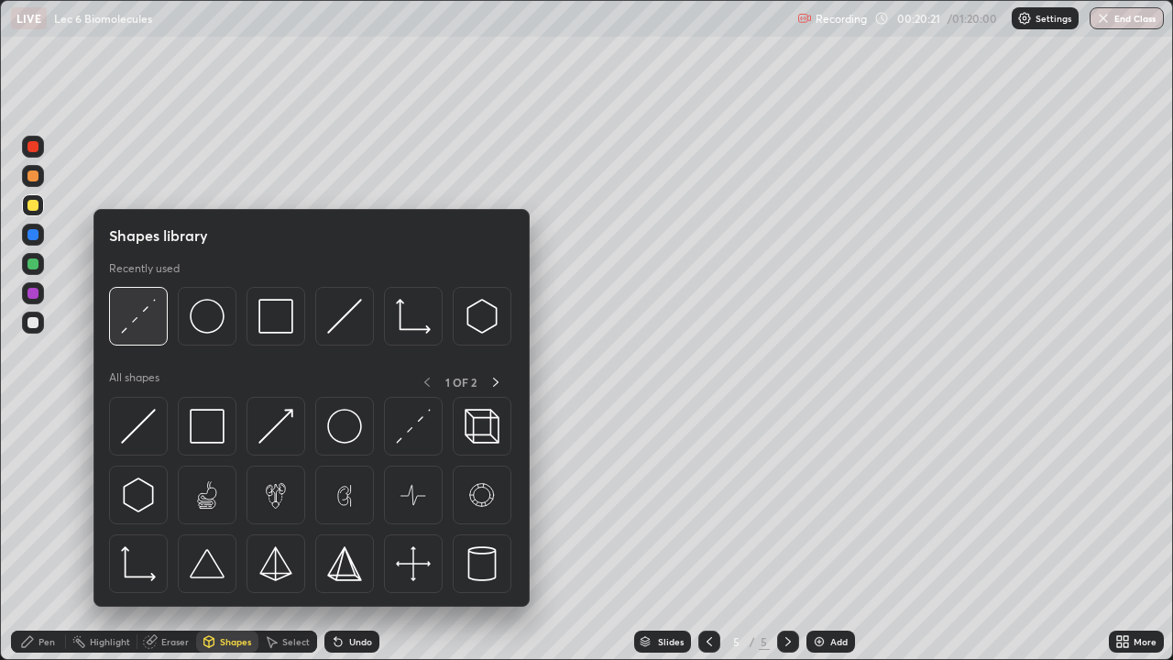
click at [147, 326] on img at bounding box center [138, 316] width 35 height 35
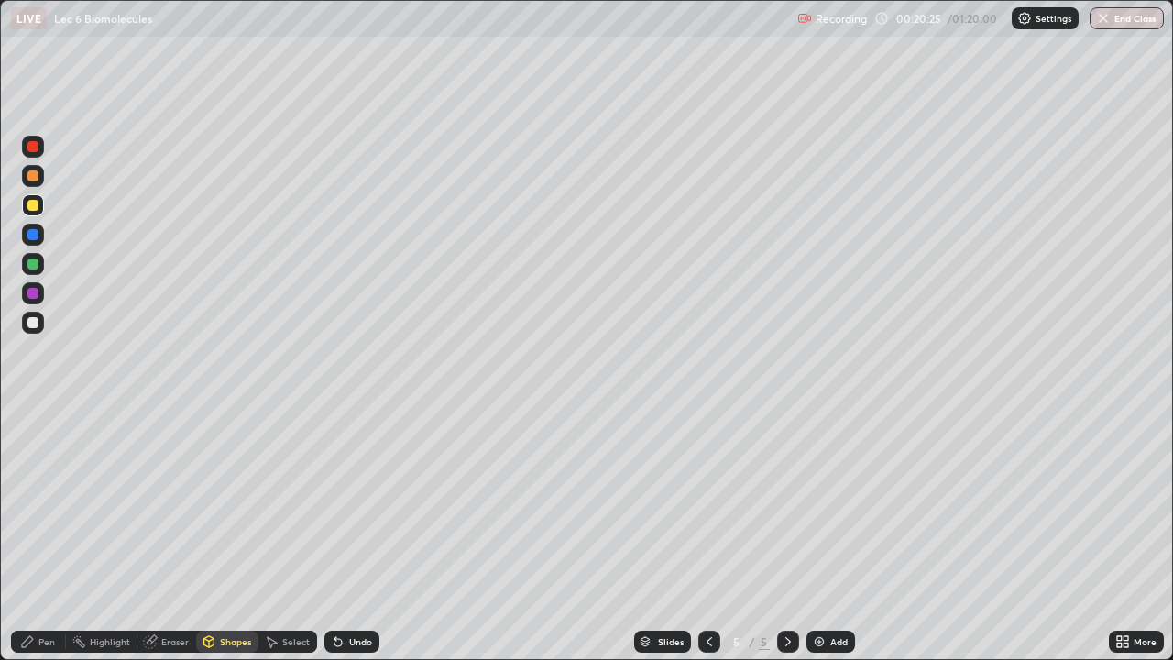
click at [43, 535] on div "Pen" at bounding box center [47, 641] width 17 height 9
click at [288, 535] on div "Select" at bounding box center [296, 641] width 28 height 9
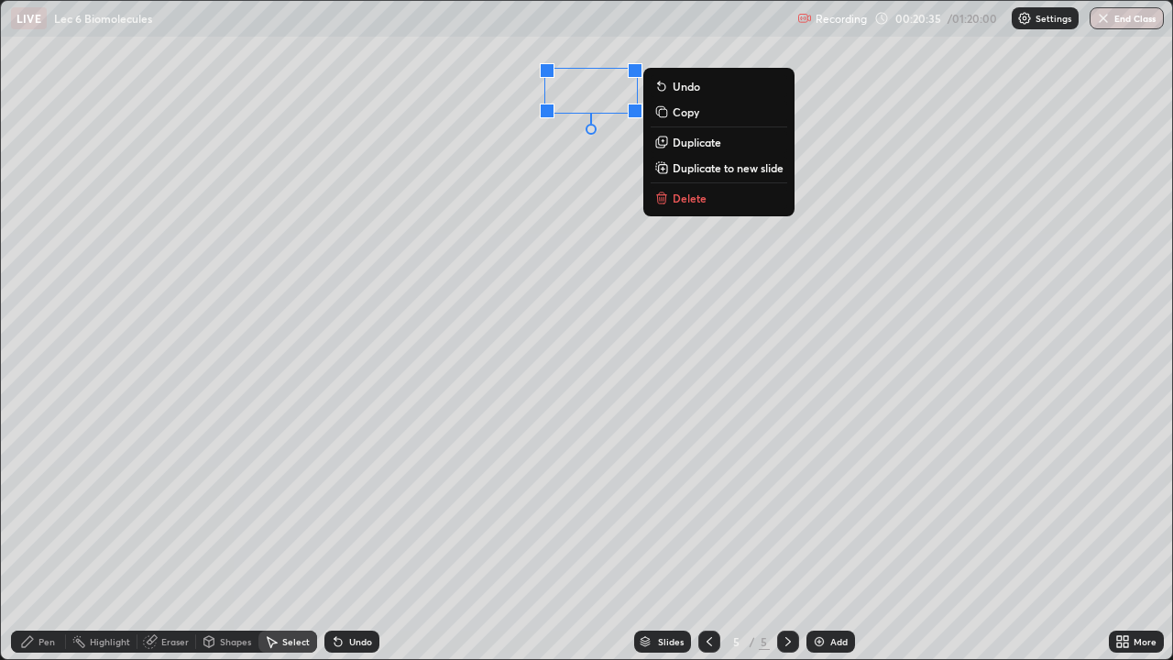
click at [550, 162] on div "0 ° Undo Copy Duplicate Duplicate to new slide Delete" at bounding box center [587, 330] width 1172 height 658
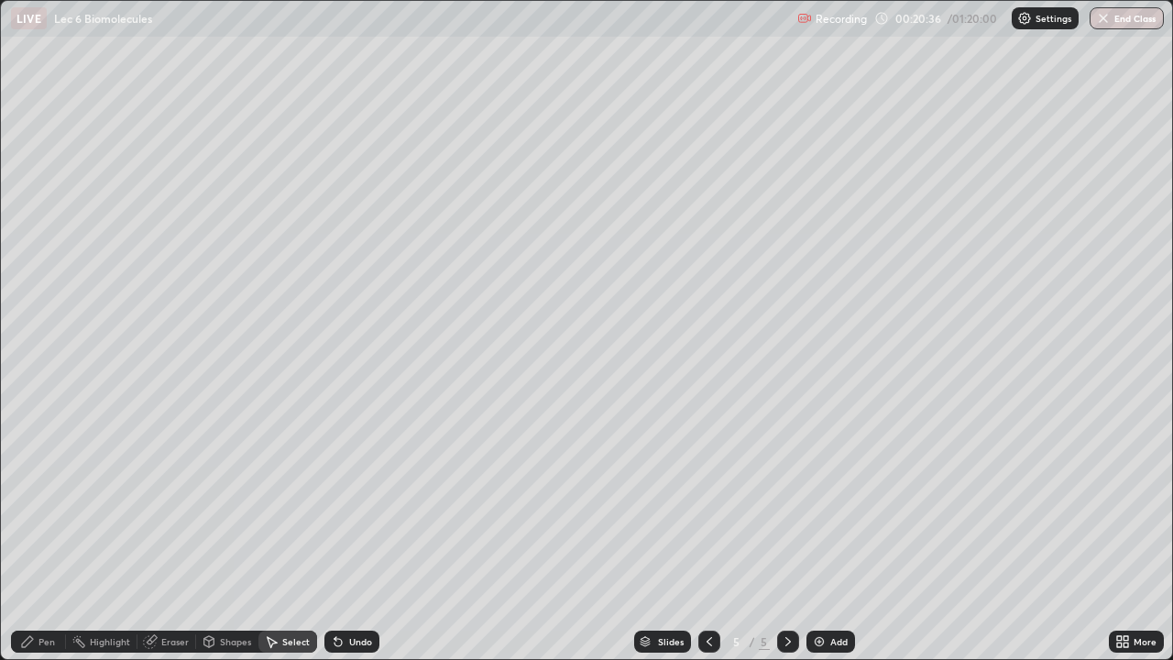
click at [49, 535] on div "Pen" at bounding box center [38, 642] width 55 height 22
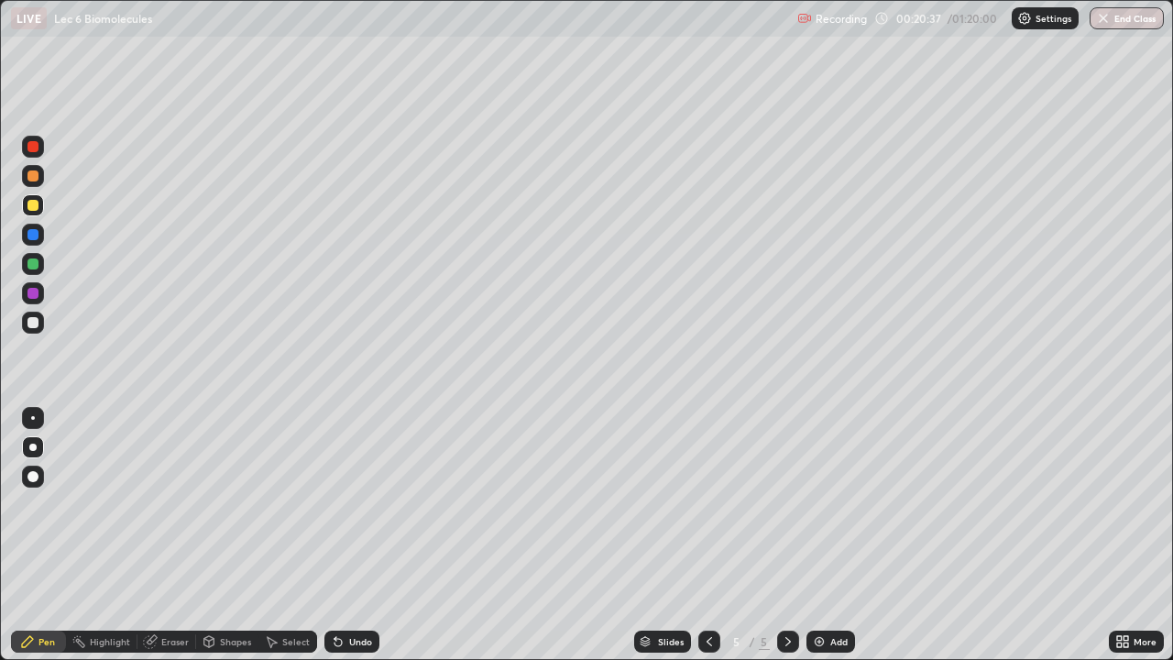
click at [34, 323] on div at bounding box center [33, 322] width 11 height 11
click at [282, 535] on div "Select" at bounding box center [296, 641] width 28 height 9
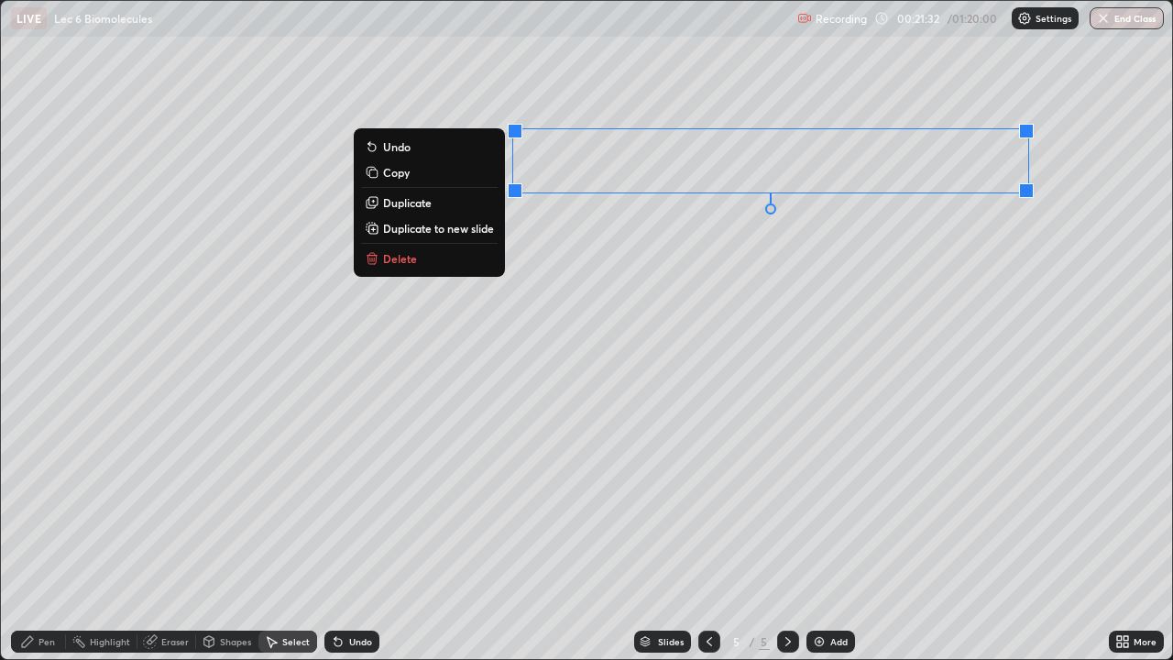
click at [667, 248] on div "0 ° Undo Copy Duplicate Duplicate to new slide Delete" at bounding box center [587, 330] width 1172 height 658
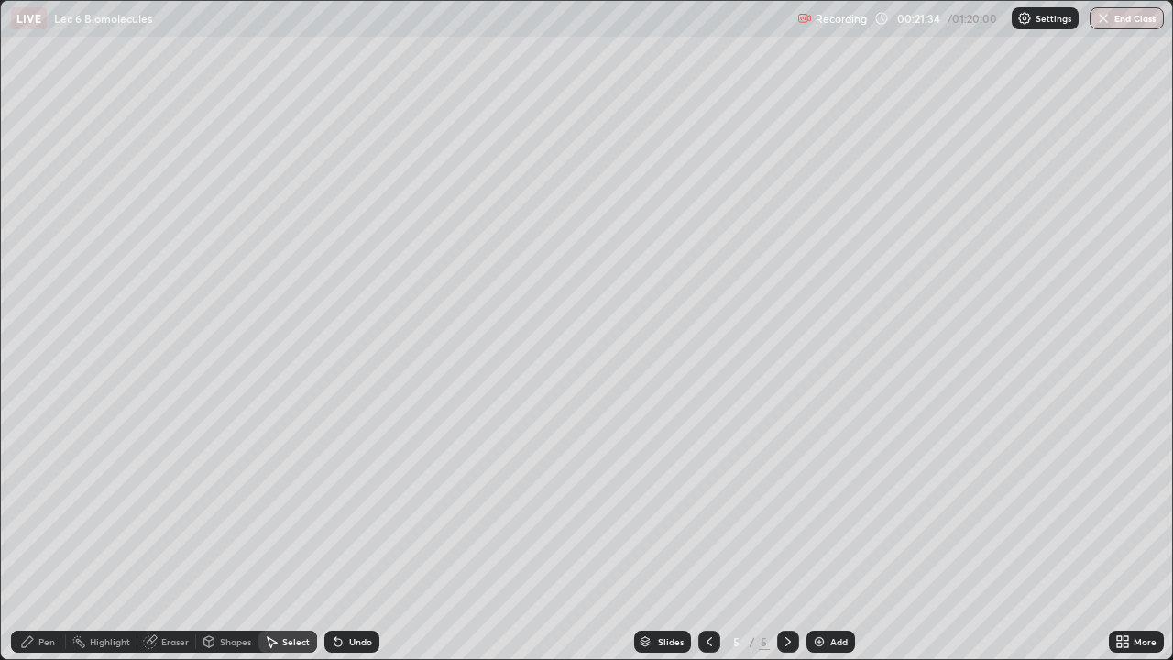
click at [50, 535] on div "Pen" at bounding box center [47, 641] width 17 height 9
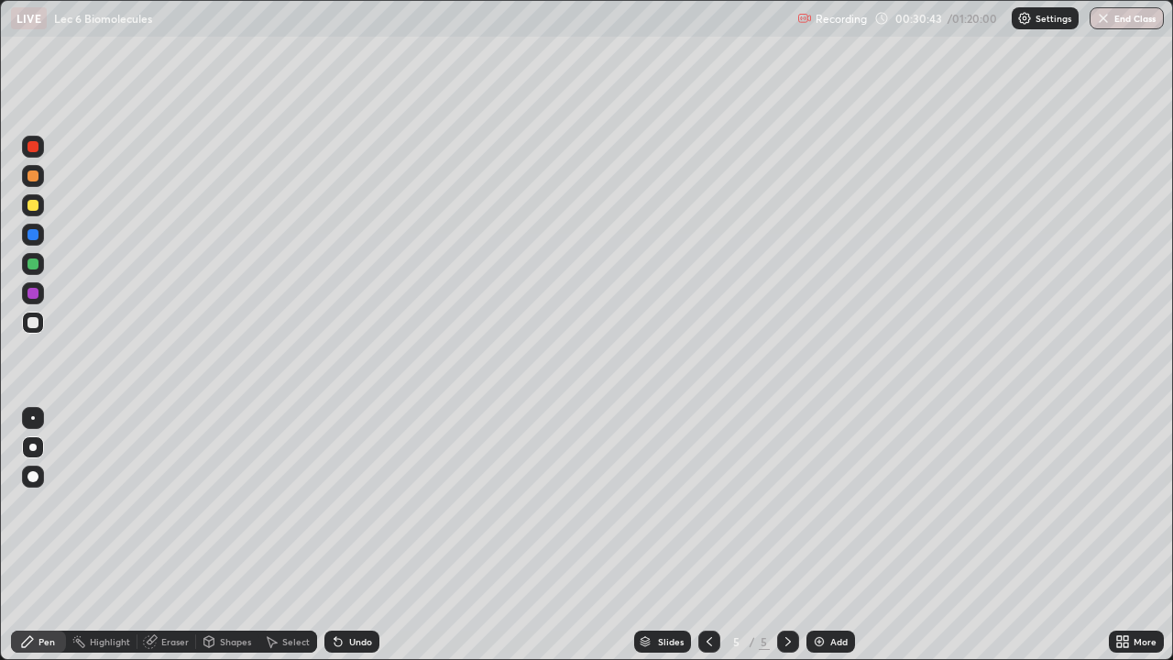
click at [314, 535] on div "Select" at bounding box center [288, 641] width 59 height 37
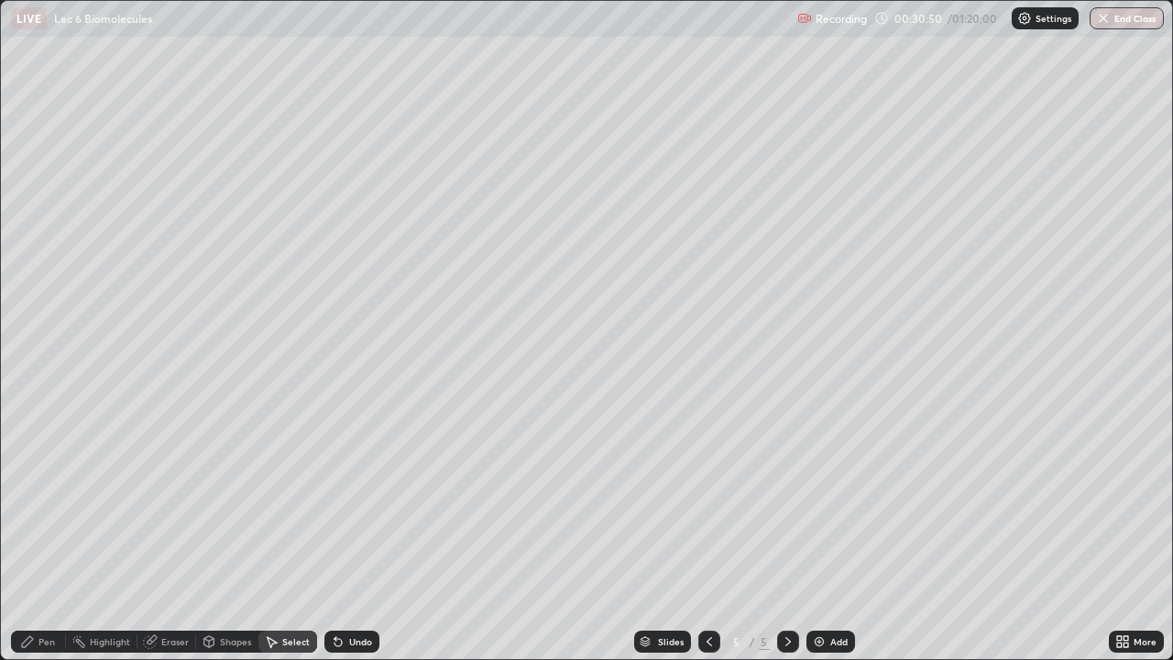
click at [740, 465] on div "0 ° Undo Copy Duplicate Duplicate to new slide Delete" at bounding box center [587, 330] width 1172 height 658
click at [39, 535] on div "Pen" at bounding box center [47, 641] width 17 height 9
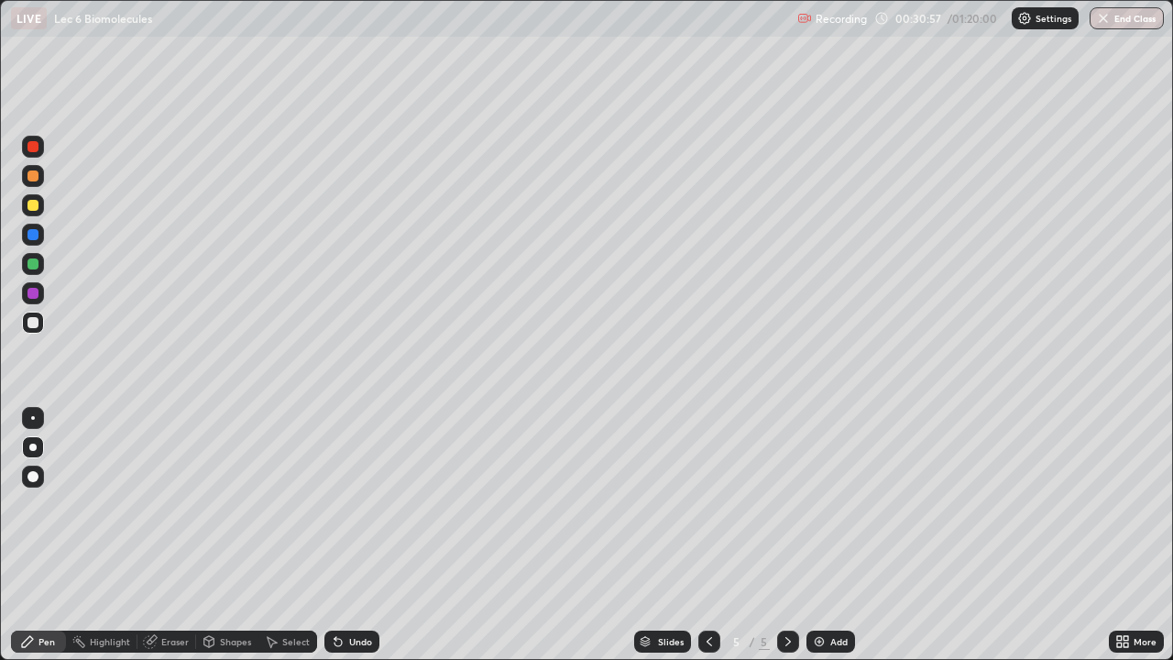
click at [343, 535] on div "Undo" at bounding box center [352, 642] width 55 height 22
click at [99, 535] on div "Highlight" at bounding box center [110, 641] width 40 height 9
click at [45, 535] on div "Pen" at bounding box center [47, 641] width 17 height 9
click at [814, 535] on img at bounding box center [819, 641] width 15 height 15
click at [34, 206] on div at bounding box center [33, 205] width 11 height 11
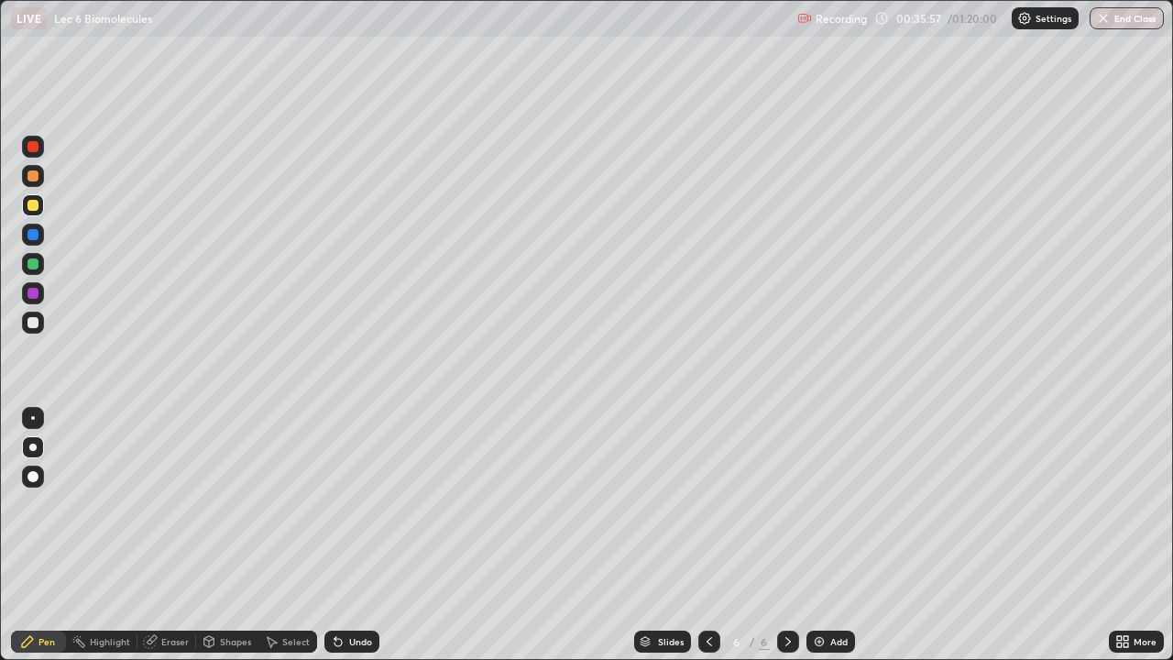
click at [271, 535] on icon at bounding box center [273, 642] width 10 height 11
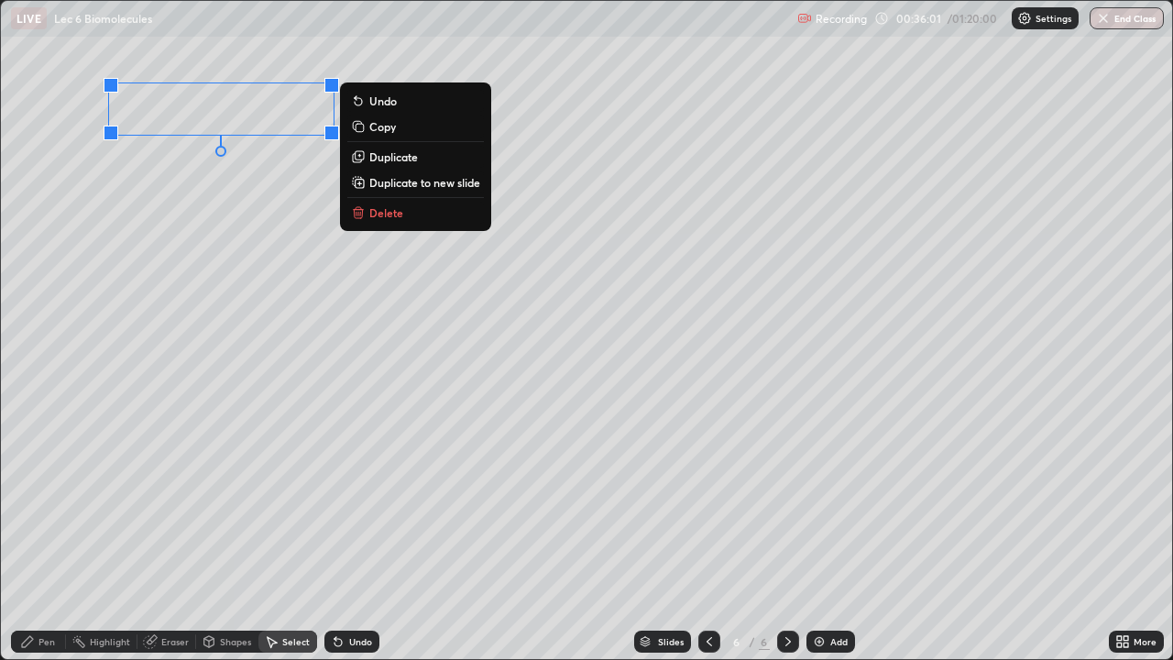
click at [116, 249] on div "0 ° Undo Copy Duplicate Duplicate to new slide Delete" at bounding box center [587, 330] width 1172 height 658
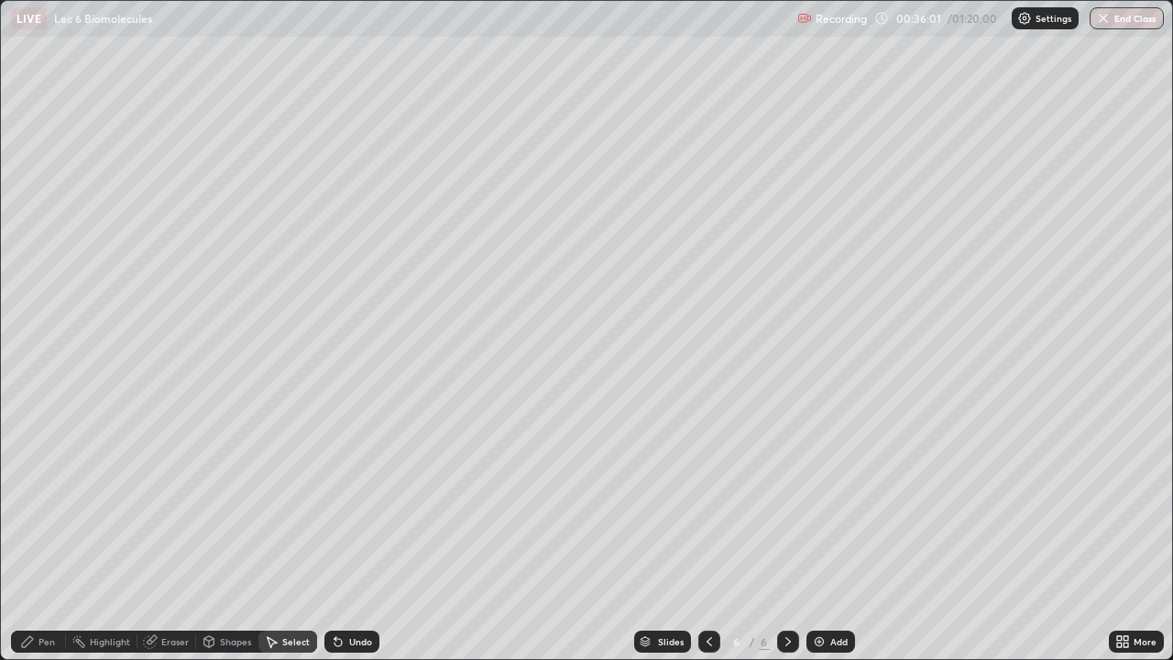
click at [37, 535] on div "Pen" at bounding box center [38, 642] width 55 height 22
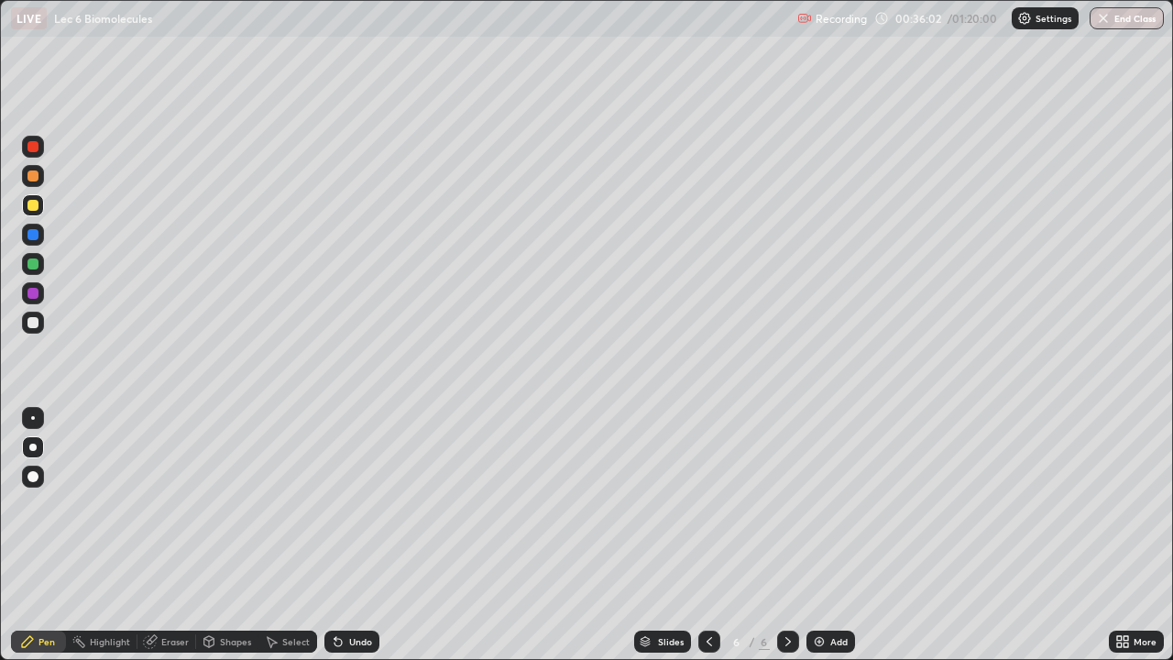
click at [36, 325] on div at bounding box center [33, 322] width 11 height 11
click at [277, 535] on icon at bounding box center [271, 641] width 15 height 15
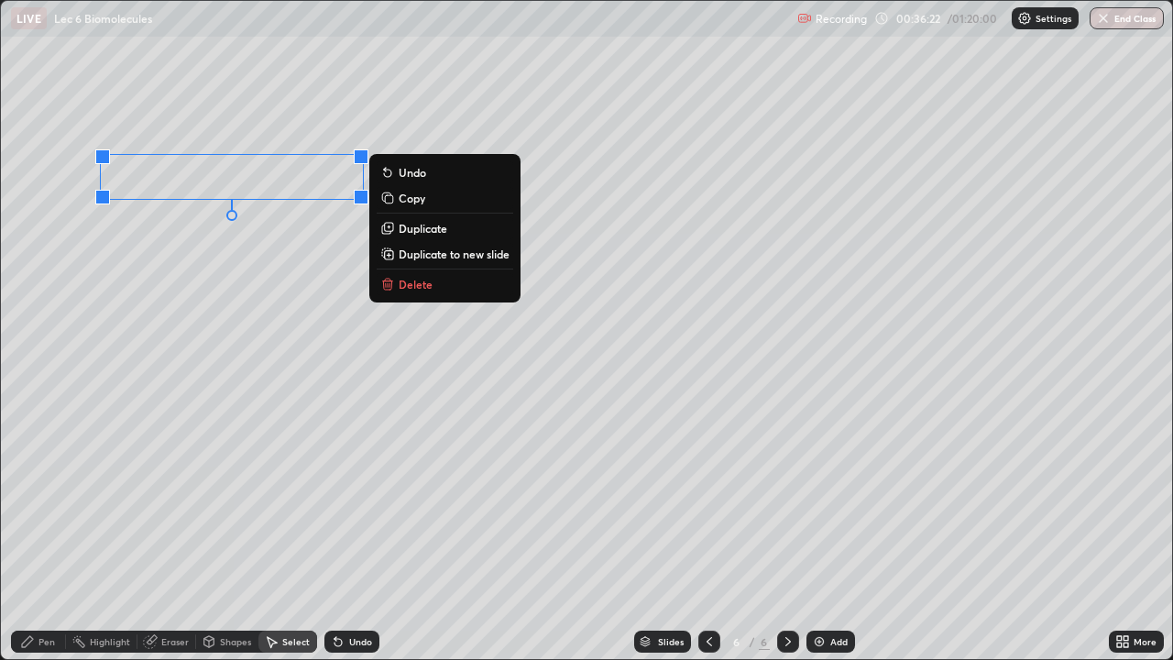
click at [149, 237] on div "0 ° Undo Copy Duplicate Duplicate to new slide Delete" at bounding box center [587, 330] width 1172 height 658
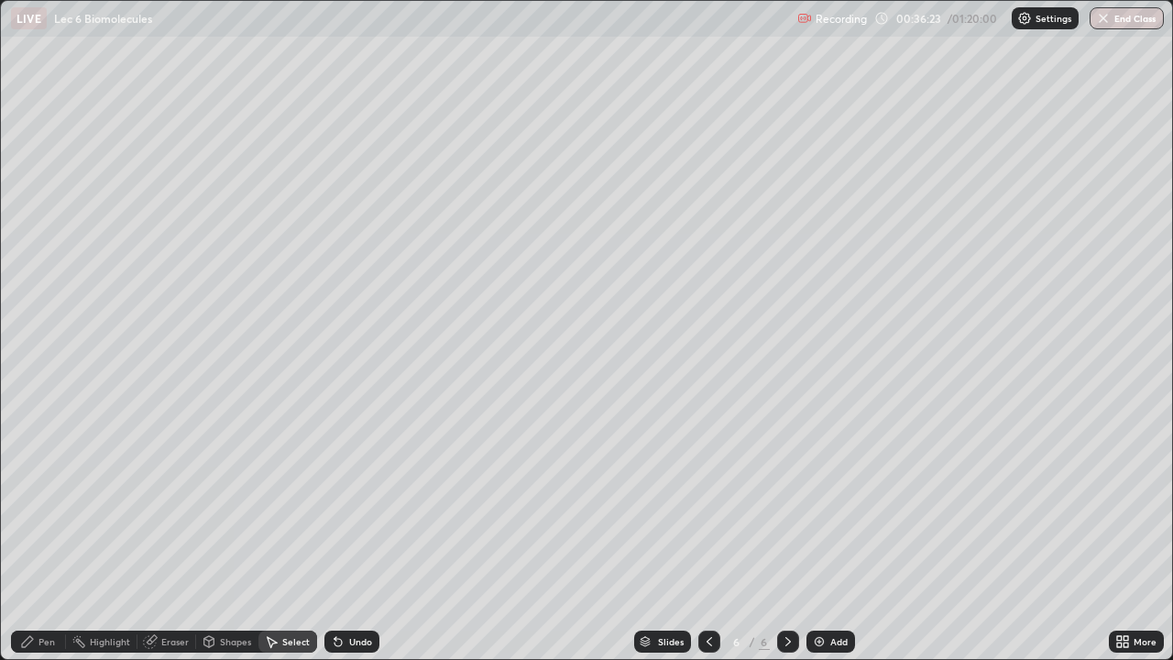
click at [35, 535] on div "Pen" at bounding box center [38, 642] width 55 height 22
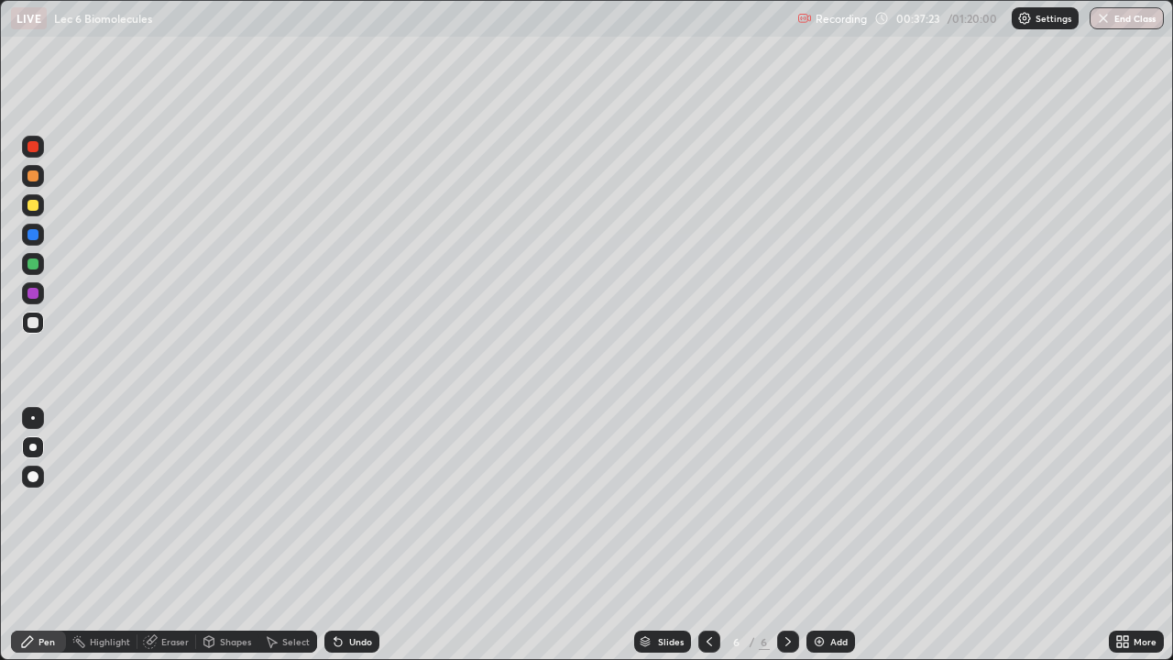
click at [705, 535] on icon at bounding box center [709, 641] width 15 height 15
click at [787, 535] on icon at bounding box center [788, 641] width 15 height 15
click at [34, 180] on div at bounding box center [33, 176] width 11 height 11
click at [30, 212] on div at bounding box center [33, 205] width 22 height 22
click at [39, 325] on div at bounding box center [33, 323] width 22 height 22
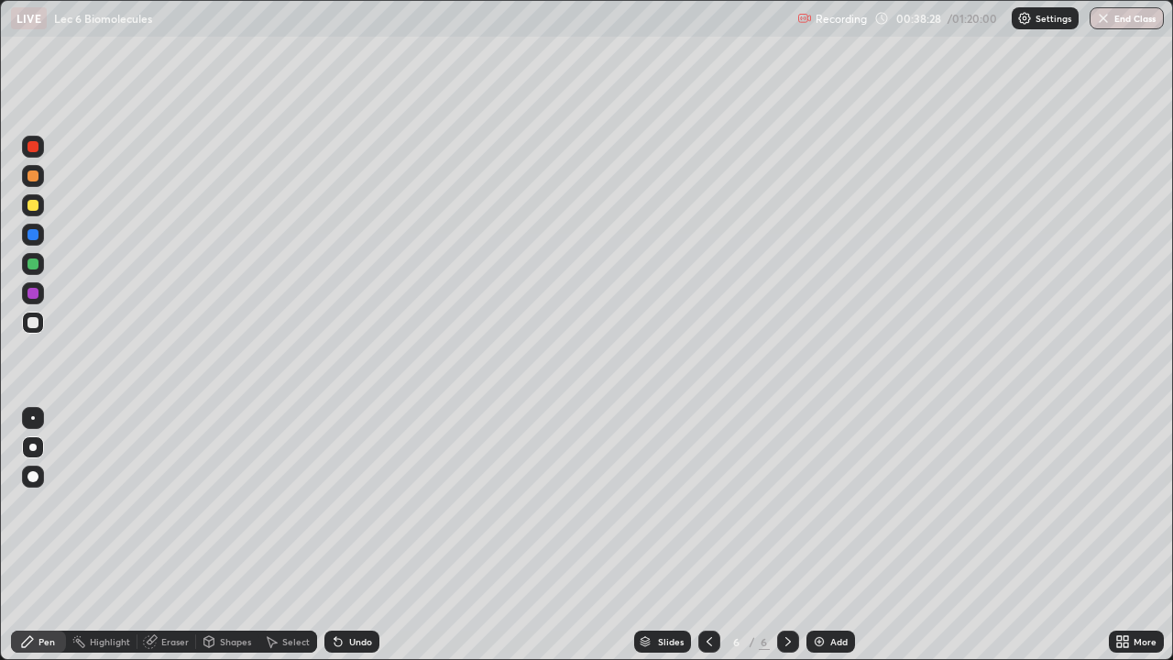
click at [60, 535] on div "Pen" at bounding box center [38, 642] width 55 height 22
click at [93, 535] on div "Highlight" at bounding box center [102, 642] width 72 height 22
click at [27, 535] on div "Pen" at bounding box center [38, 642] width 55 height 22
click at [345, 535] on div "Undo" at bounding box center [352, 642] width 55 height 22
click at [347, 535] on div "Undo" at bounding box center [352, 642] width 55 height 22
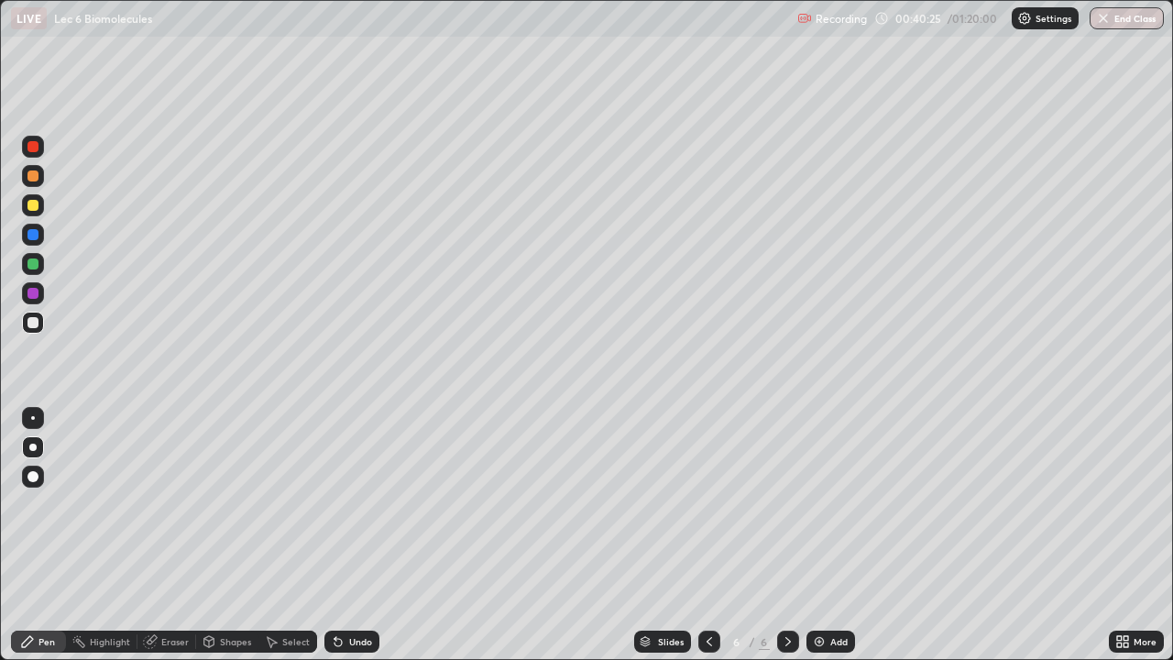
click at [35, 178] on div at bounding box center [33, 176] width 11 height 11
click at [40, 203] on div at bounding box center [33, 205] width 22 height 22
click at [29, 234] on div at bounding box center [33, 234] width 11 height 11
click at [36, 267] on div at bounding box center [33, 264] width 11 height 11
click at [36, 325] on div at bounding box center [33, 322] width 11 height 11
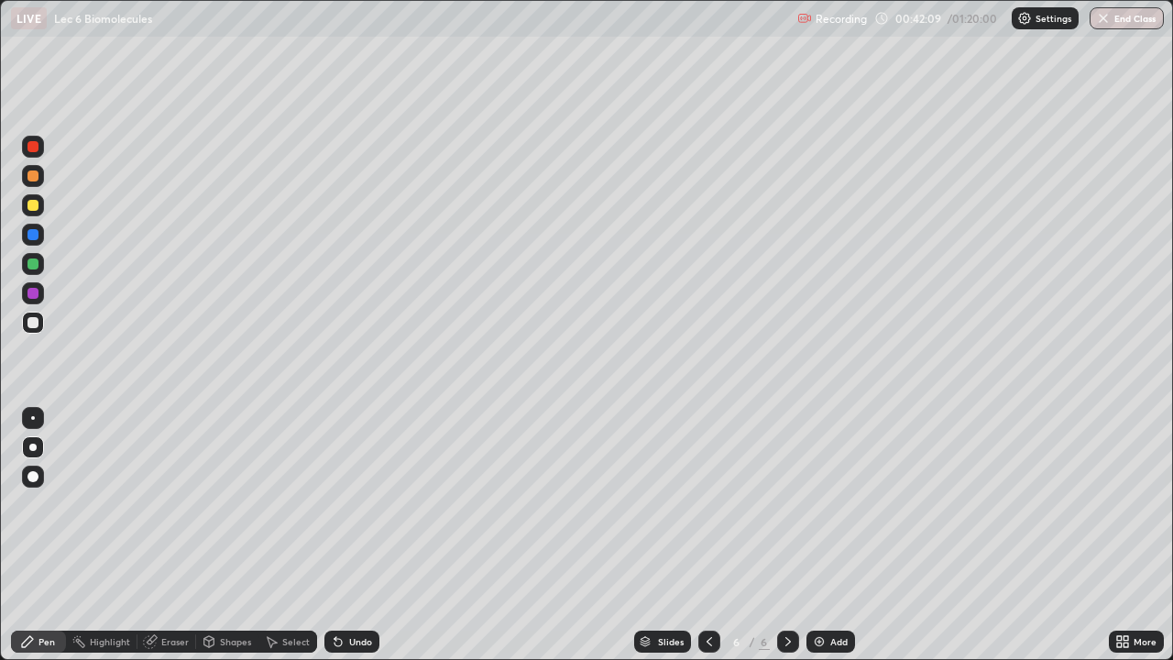
click at [152, 535] on icon at bounding box center [150, 642] width 12 height 12
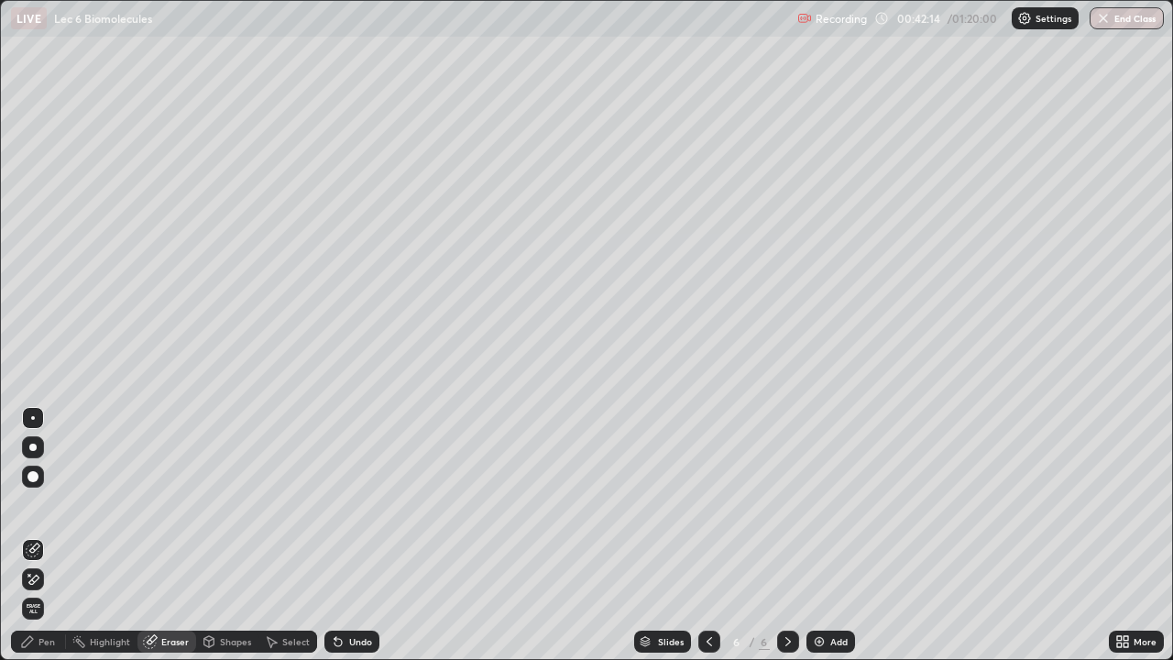
click at [44, 535] on div "Pen" at bounding box center [47, 641] width 17 height 9
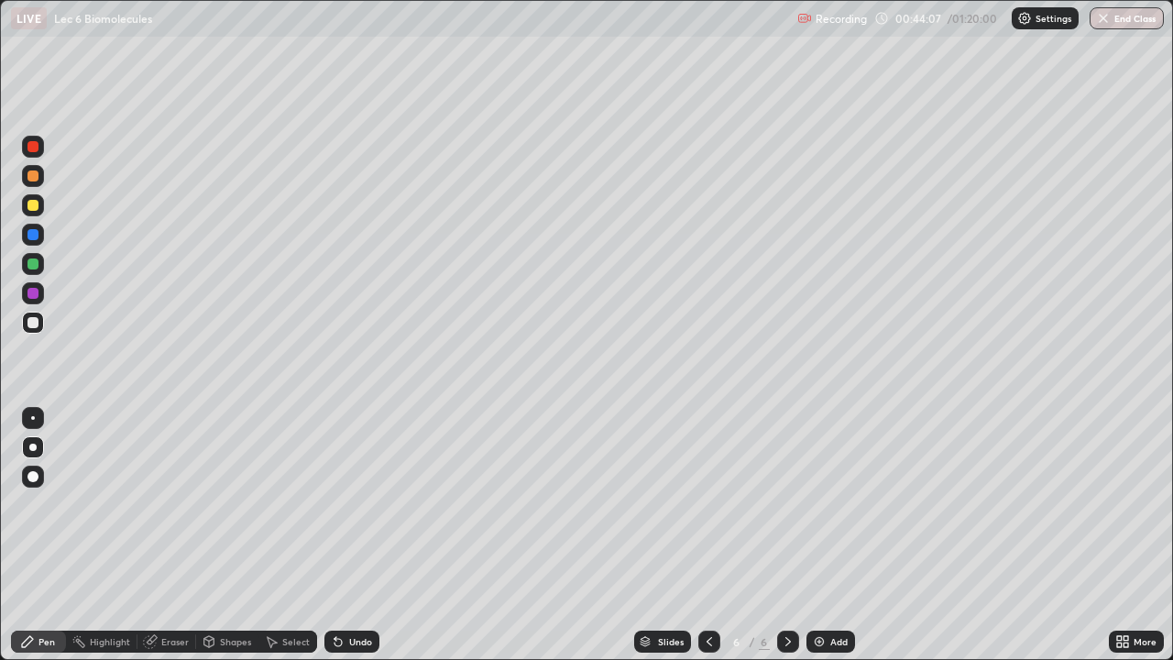
click at [818, 535] on img at bounding box center [819, 641] width 15 height 15
click at [32, 202] on div at bounding box center [33, 205] width 11 height 11
click at [274, 535] on icon at bounding box center [271, 641] width 15 height 15
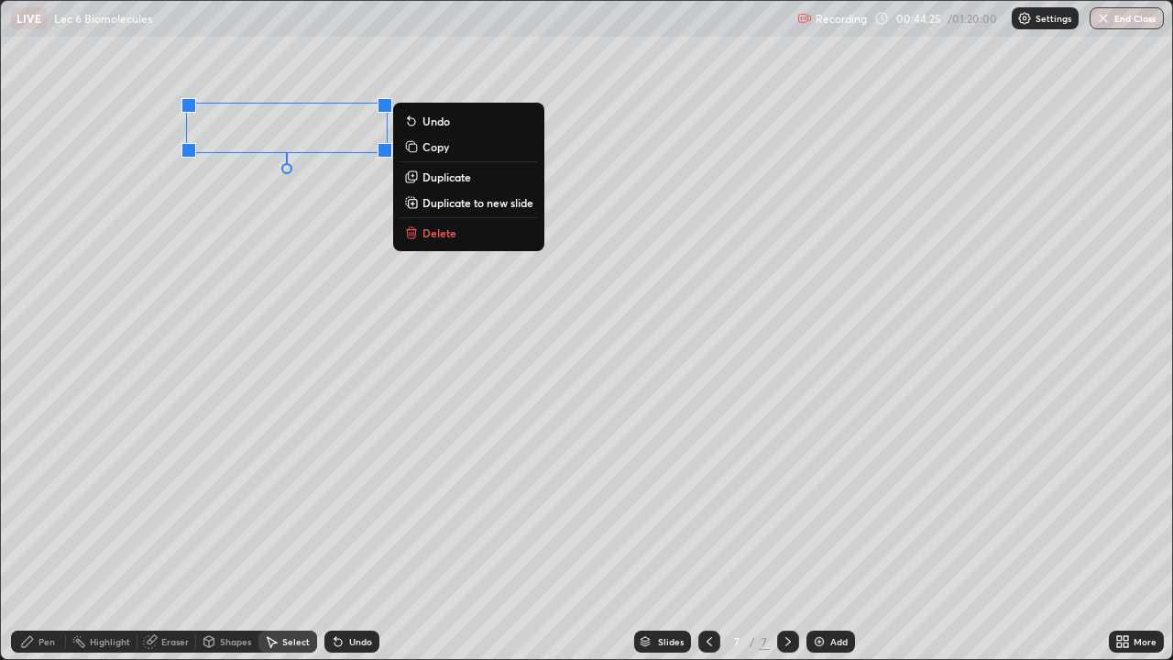
click at [180, 214] on div "0 ° Undo Copy Duplicate Duplicate to new slide Delete" at bounding box center [587, 330] width 1172 height 658
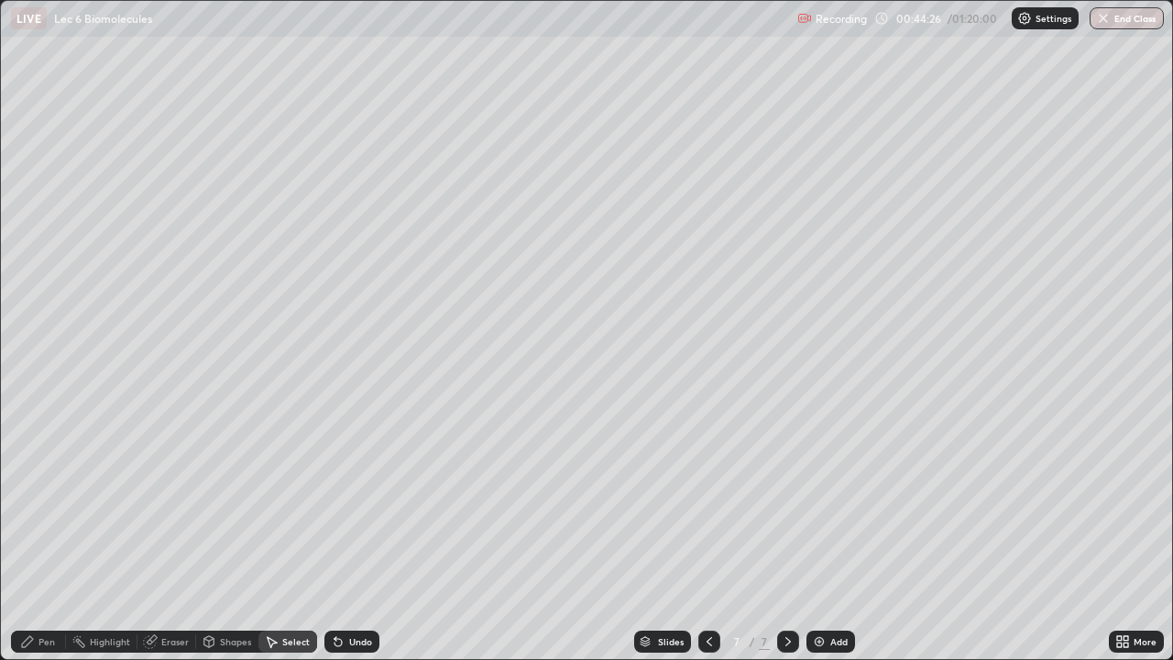
click at [50, 535] on div "Pen" at bounding box center [47, 641] width 17 height 9
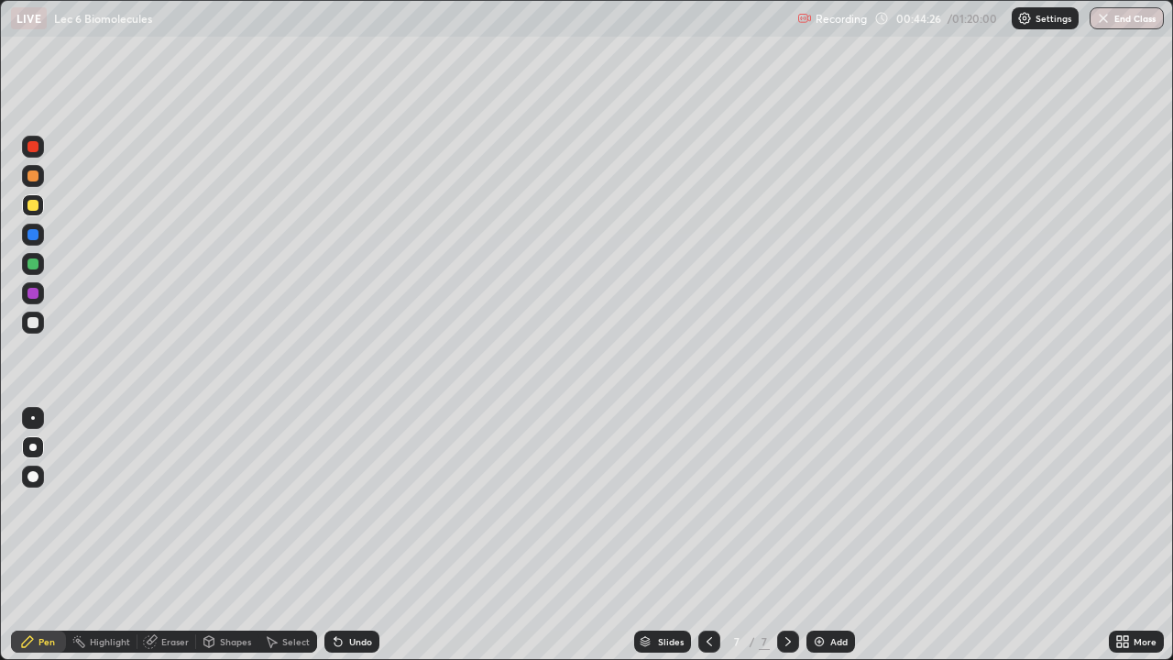
click at [35, 327] on div at bounding box center [33, 322] width 11 height 11
click at [282, 535] on div "Select" at bounding box center [296, 641] width 28 height 9
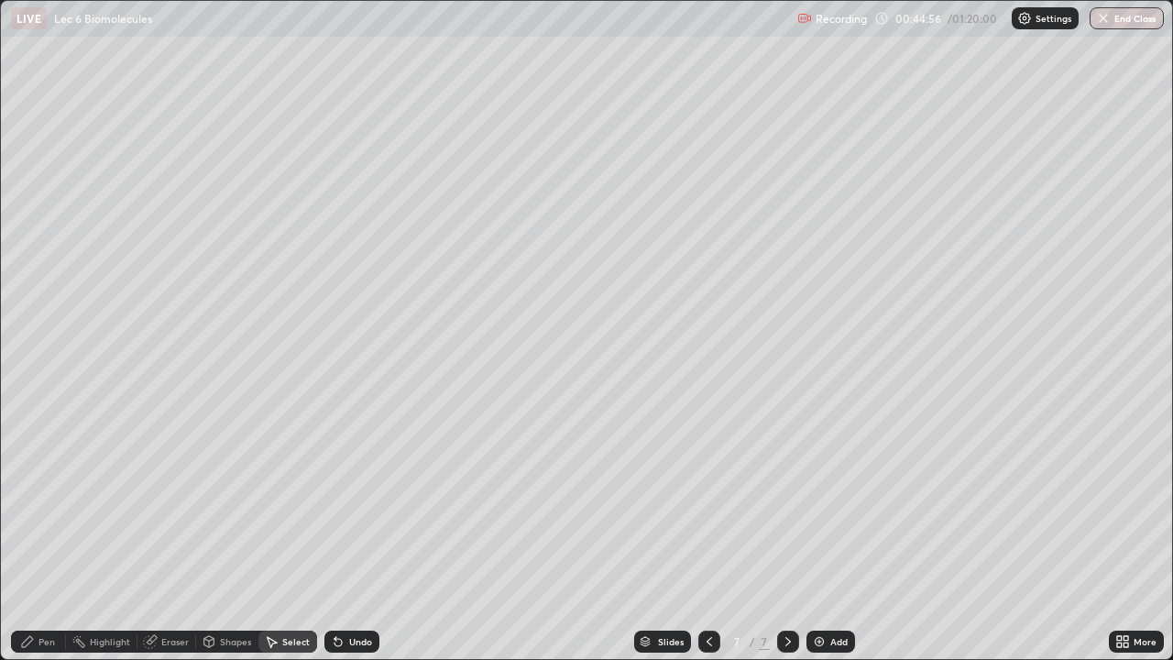
click at [287, 535] on div "Select" at bounding box center [288, 642] width 59 height 22
click at [285, 535] on div "Select" at bounding box center [288, 642] width 59 height 22
click at [344, 535] on div "Undo" at bounding box center [352, 642] width 55 height 22
click at [346, 535] on div "Undo" at bounding box center [352, 642] width 55 height 22
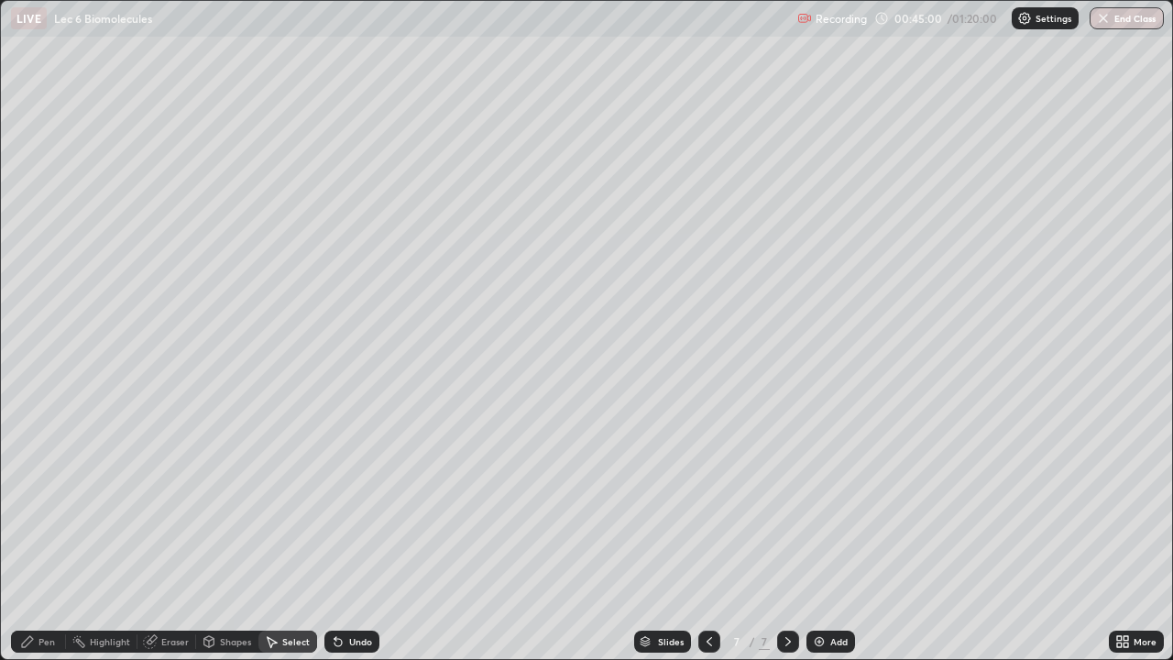
click at [346, 535] on div "Undo" at bounding box center [352, 642] width 55 height 22
click at [523, 268] on div "0 ° Undo Copy Duplicate Duplicate to new slide Delete" at bounding box center [587, 330] width 1172 height 658
click at [40, 535] on div "Pen" at bounding box center [47, 641] width 17 height 9
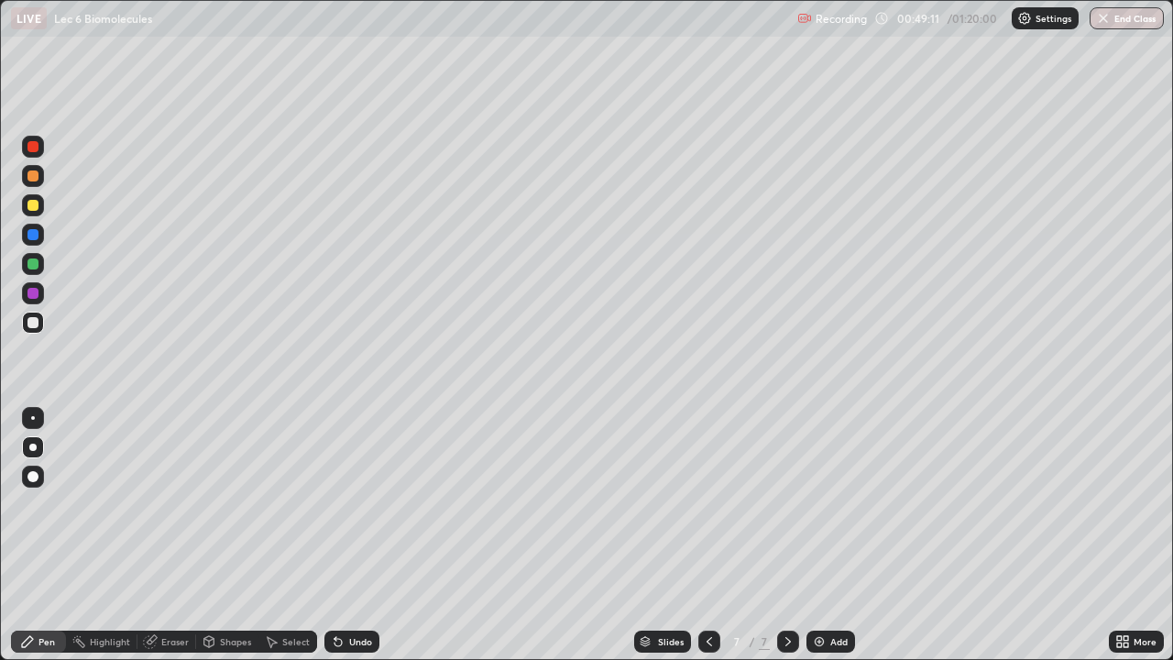
click at [989, 535] on div "Slides 7 / 7 Add" at bounding box center [745, 641] width 730 height 37
click at [930, 535] on div "Slides 7 / 7 Add" at bounding box center [745, 641] width 730 height 37
click at [219, 535] on div "Shapes" at bounding box center [227, 642] width 62 height 22
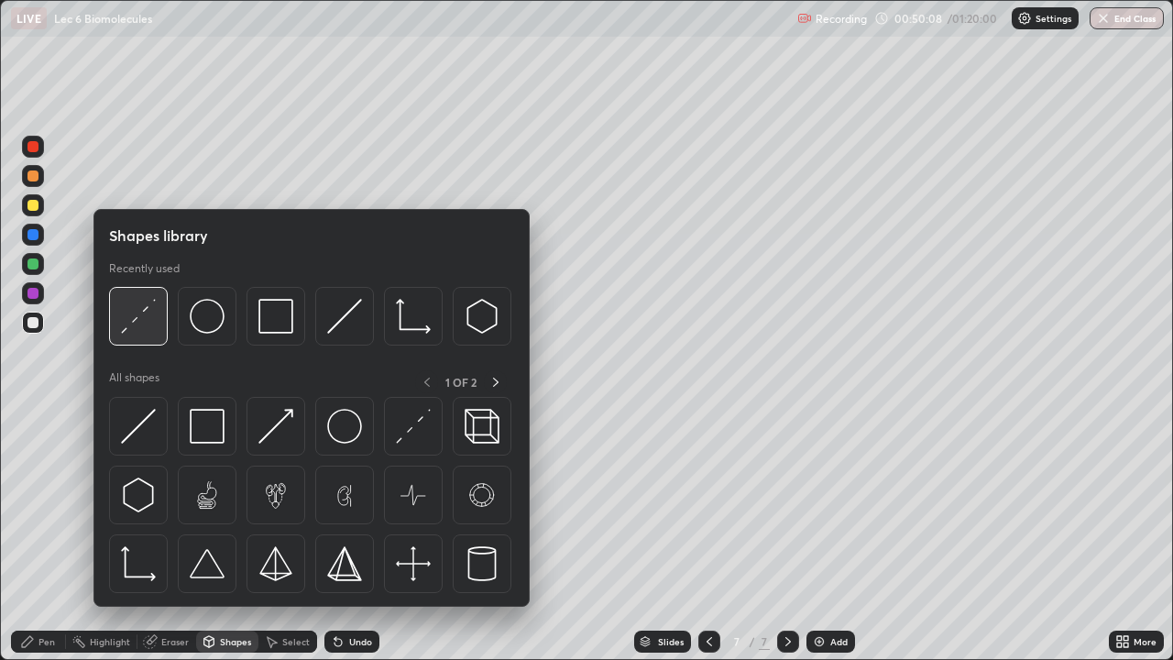
click at [153, 325] on img at bounding box center [138, 316] width 35 height 35
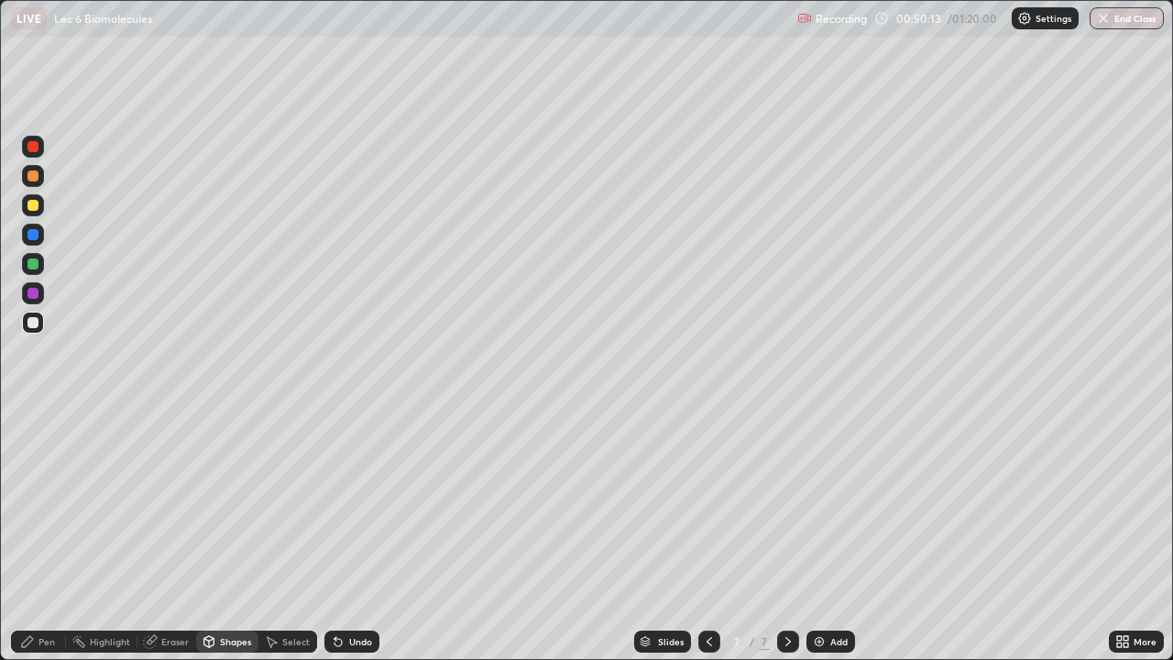
click at [48, 535] on div "Pen" at bounding box center [47, 641] width 17 height 9
click at [284, 535] on div "Select" at bounding box center [296, 641] width 28 height 9
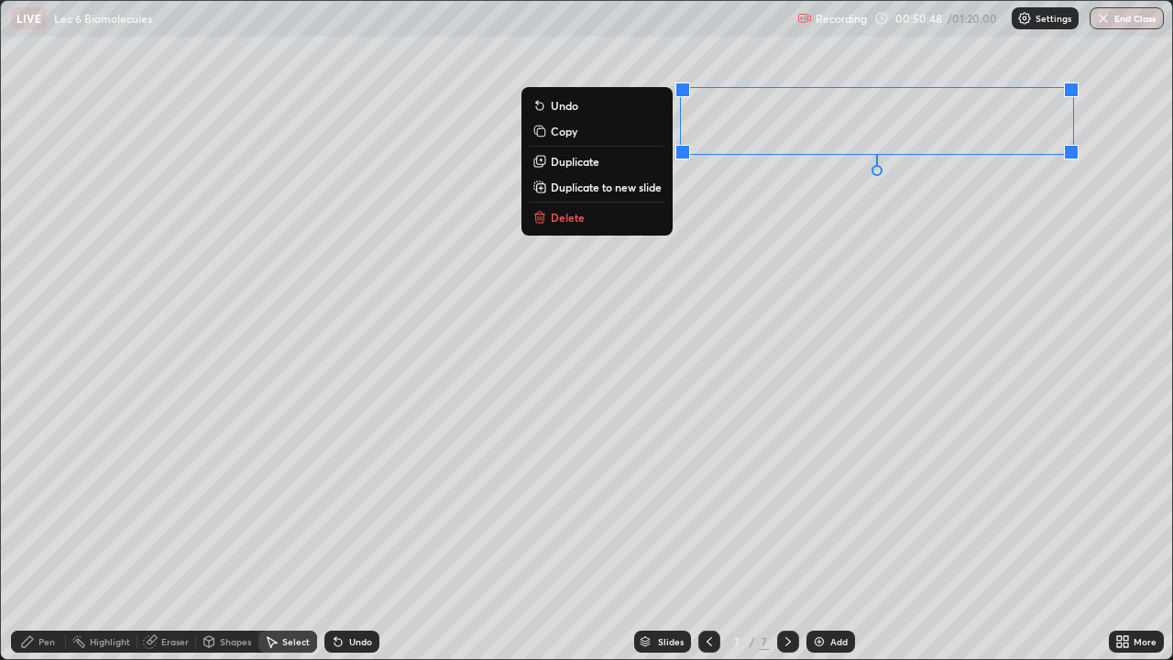
click at [755, 202] on div "0 ° Undo Copy Duplicate Duplicate to new slide Delete" at bounding box center [587, 330] width 1172 height 658
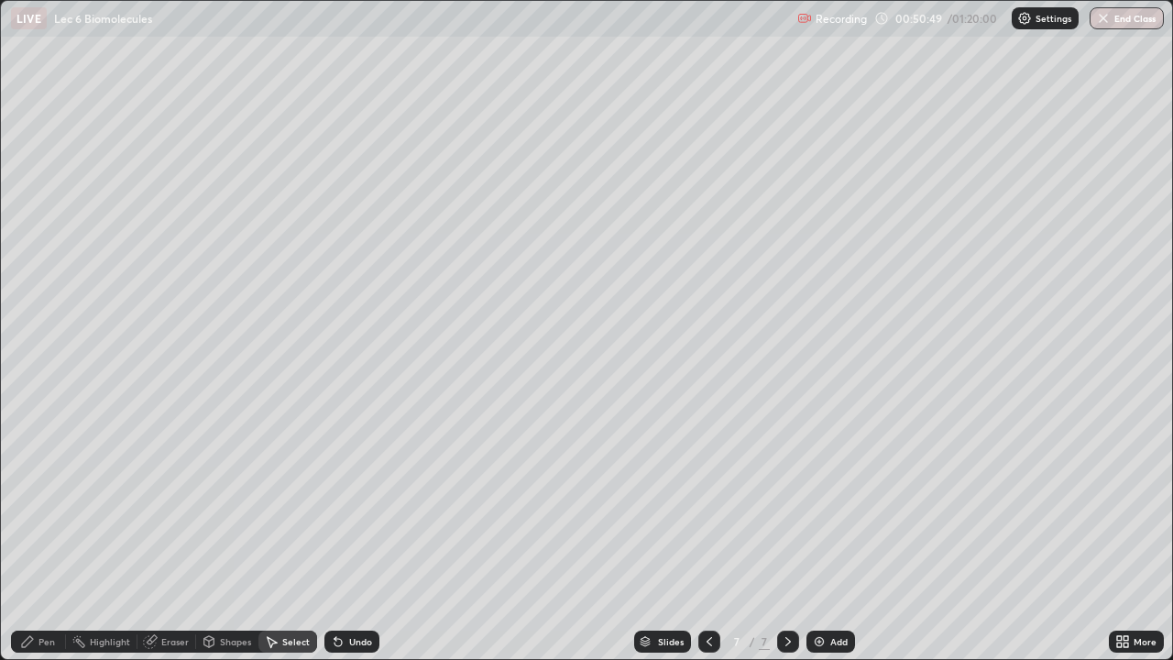
click at [50, 535] on div "Pen" at bounding box center [38, 642] width 55 height 22
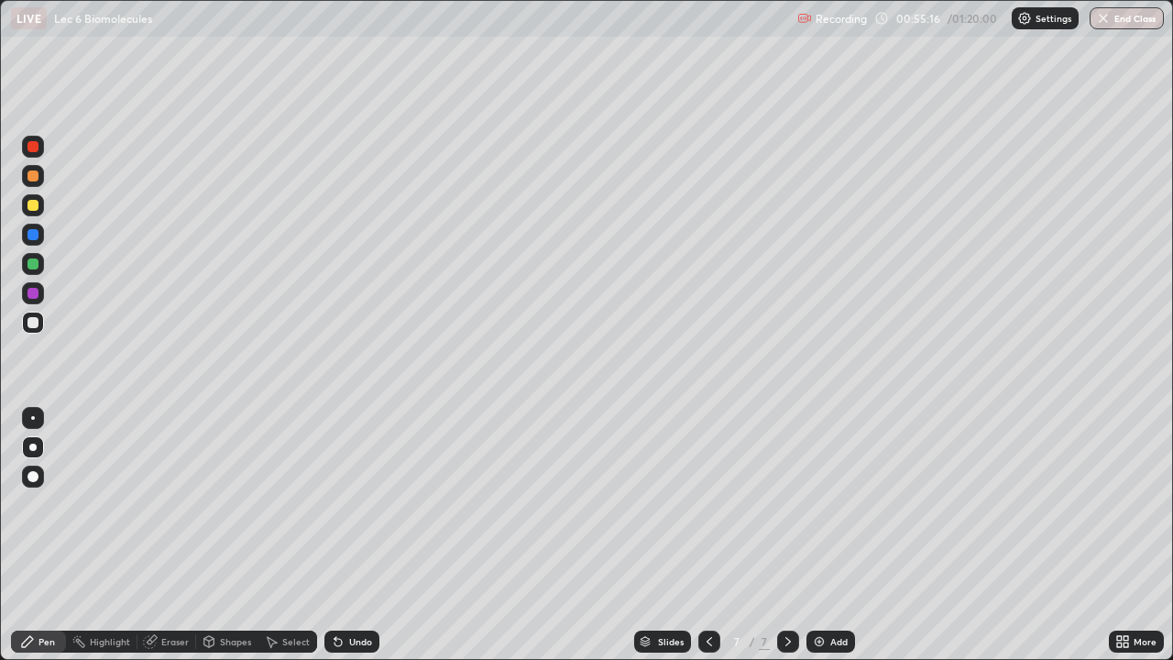
click at [463, 535] on div "Slides 7 / 7 Add" at bounding box center [745, 641] width 730 height 37
click at [812, 535] on img at bounding box center [819, 641] width 15 height 15
click at [282, 535] on div "Select" at bounding box center [296, 641] width 28 height 9
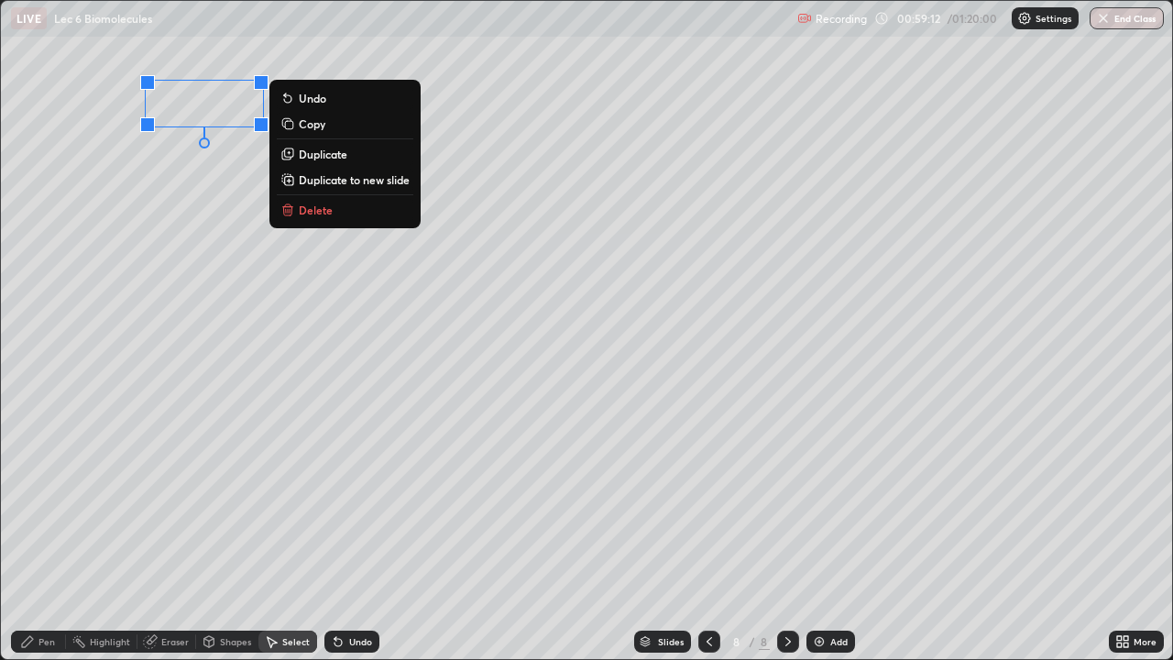
click at [78, 289] on div "0 ° Undo Copy Duplicate Duplicate to new slide Delete" at bounding box center [587, 330] width 1172 height 658
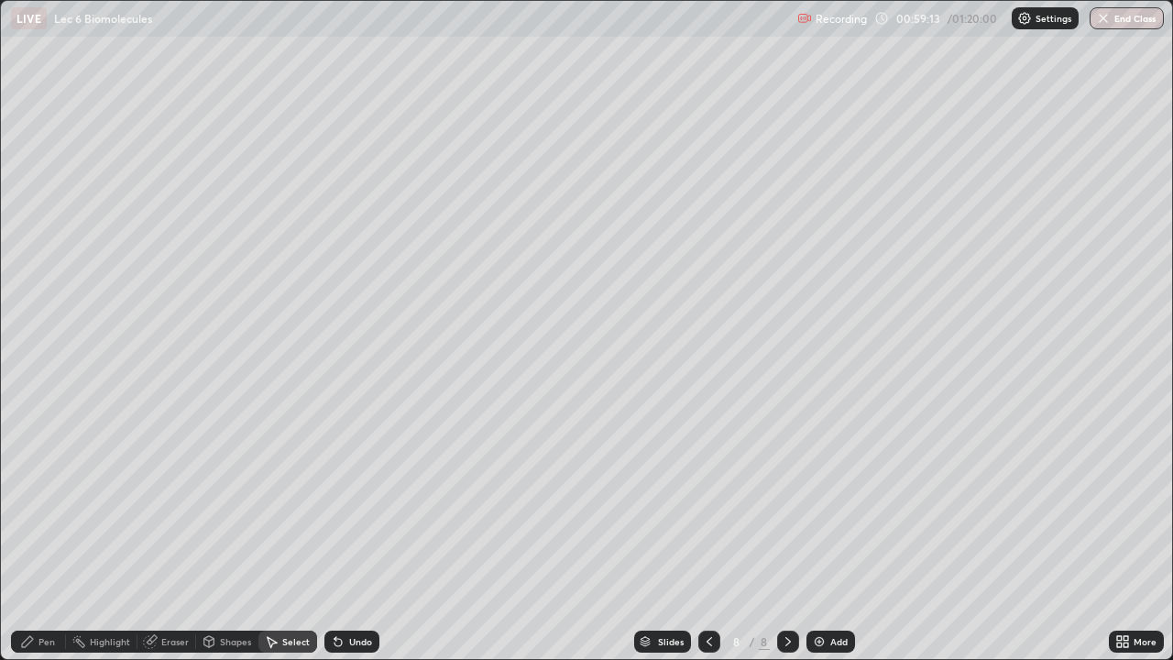
click at [32, 535] on icon at bounding box center [27, 641] width 15 height 15
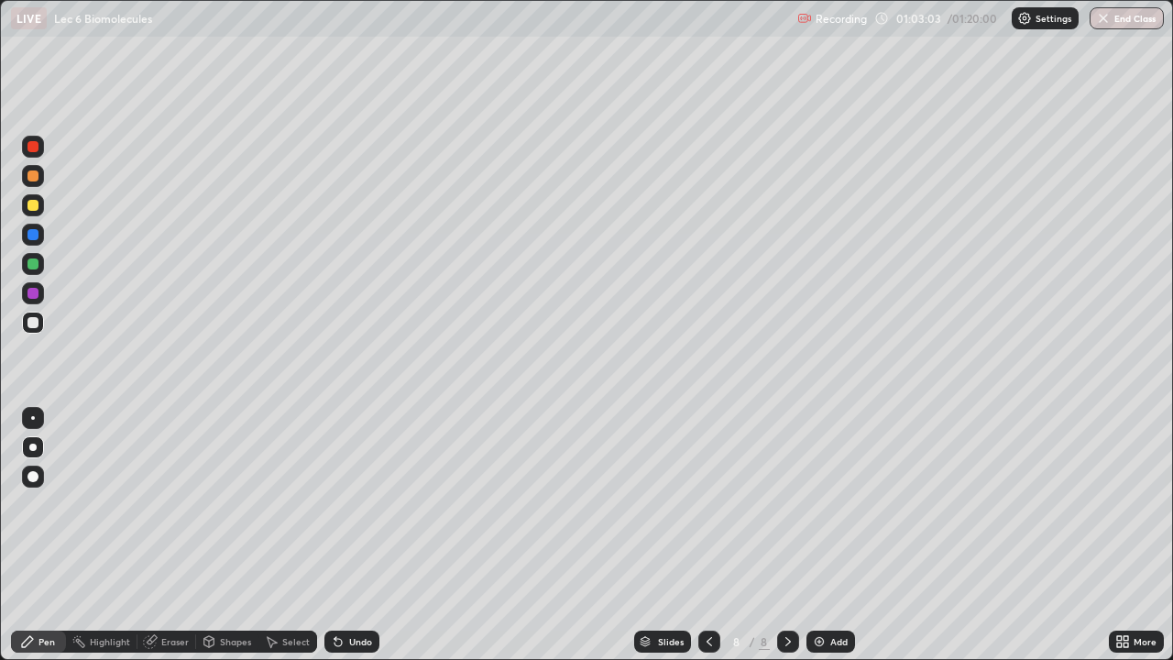
click at [337, 535] on icon at bounding box center [338, 642] width 7 height 7
click at [336, 535] on icon at bounding box center [338, 642] width 7 height 7
click at [702, 535] on icon at bounding box center [709, 641] width 15 height 15
click at [787, 535] on icon at bounding box center [788, 641] width 15 height 15
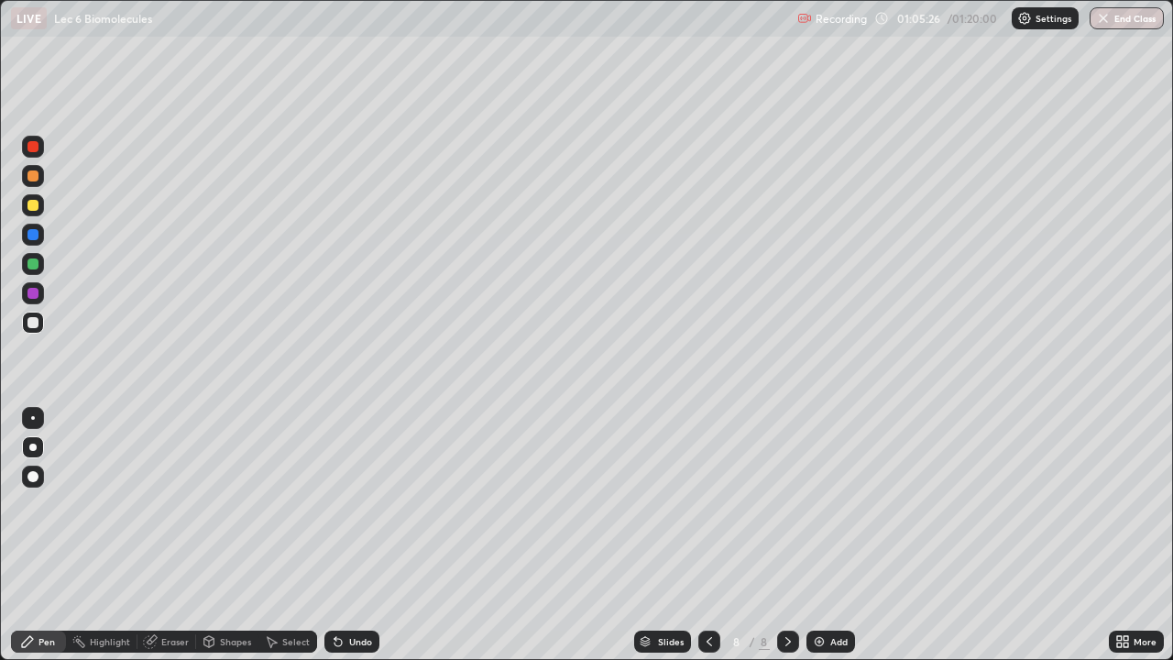
click at [814, 535] on img at bounding box center [819, 641] width 15 height 15
click at [36, 204] on div at bounding box center [33, 205] width 11 height 11
click at [29, 481] on div at bounding box center [33, 477] width 22 height 22
click at [275, 535] on icon at bounding box center [273, 642] width 10 height 11
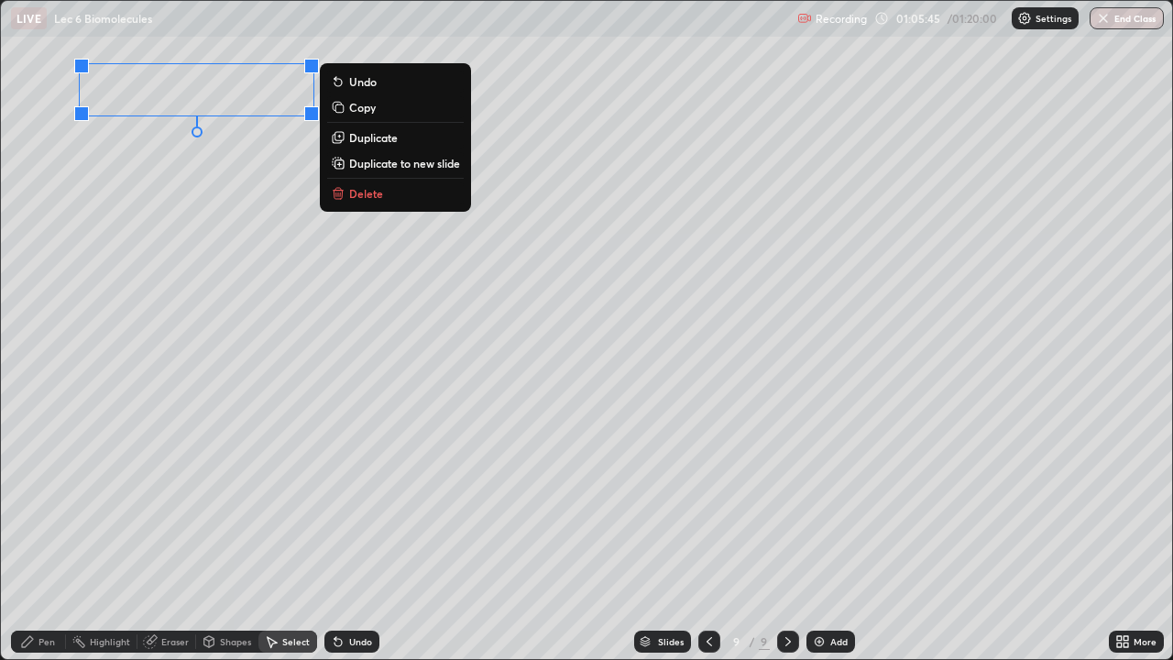
click at [72, 291] on div "0 ° Undo Copy Duplicate Duplicate to new slide Delete" at bounding box center [587, 330] width 1172 height 658
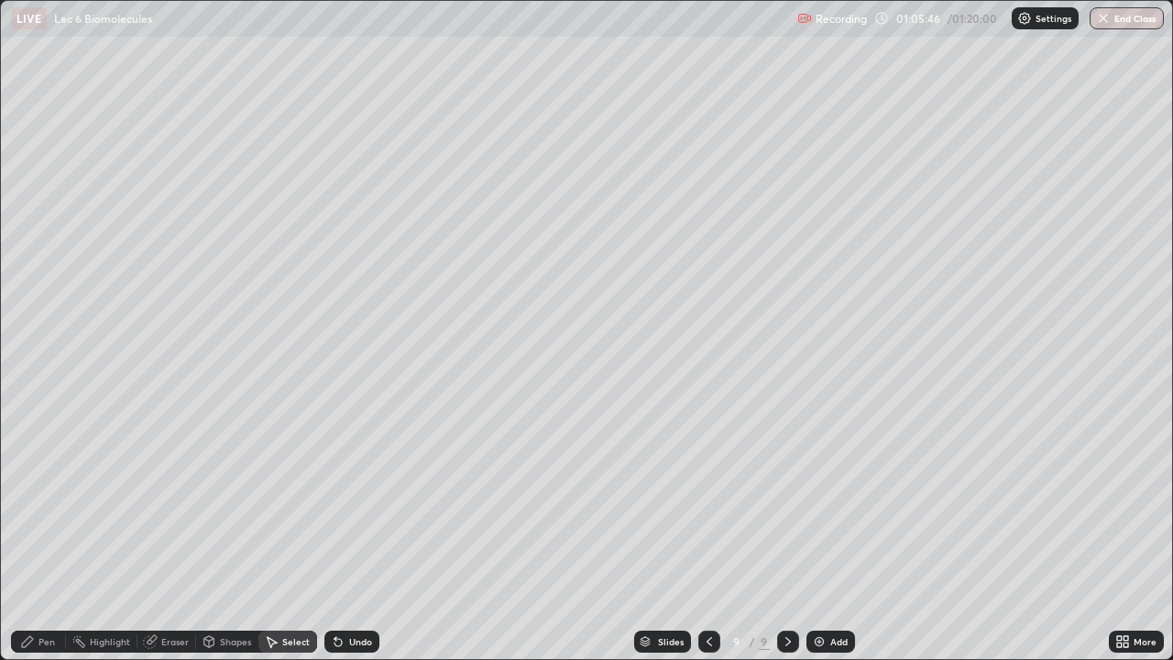
click at [30, 535] on icon at bounding box center [27, 641] width 15 height 15
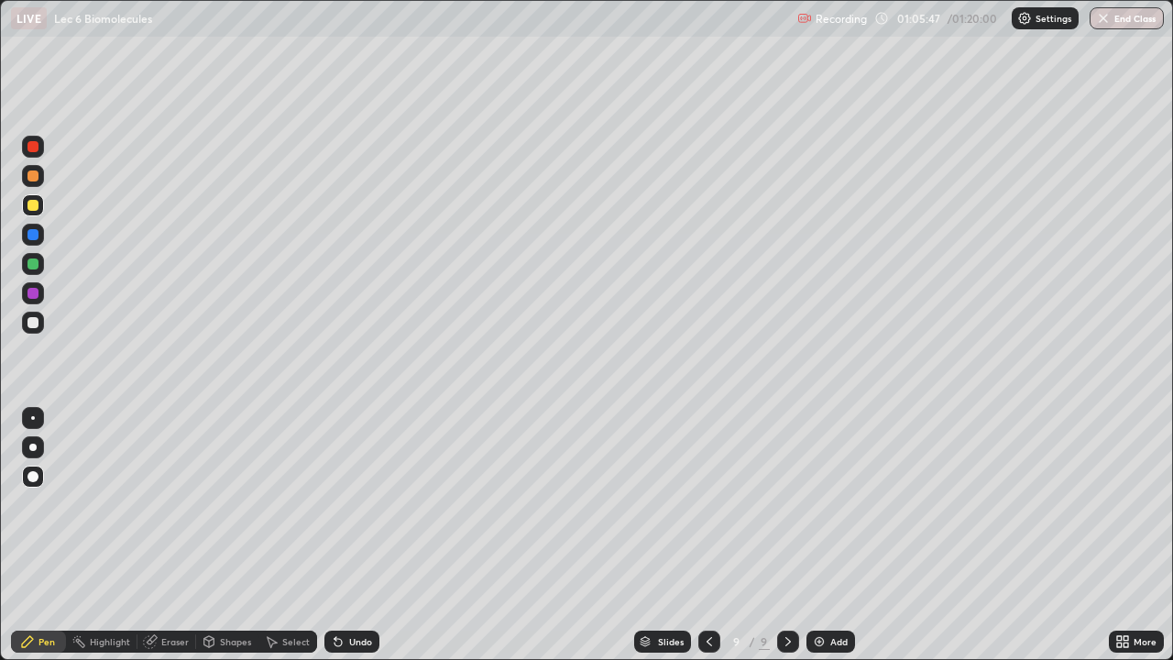
click at [34, 323] on div at bounding box center [33, 322] width 11 height 11
click at [31, 446] on div at bounding box center [32, 447] width 7 height 7
click at [34, 209] on div at bounding box center [33, 205] width 11 height 11
click at [34, 322] on div at bounding box center [33, 322] width 11 height 11
click at [346, 535] on div "Undo" at bounding box center [352, 642] width 55 height 22
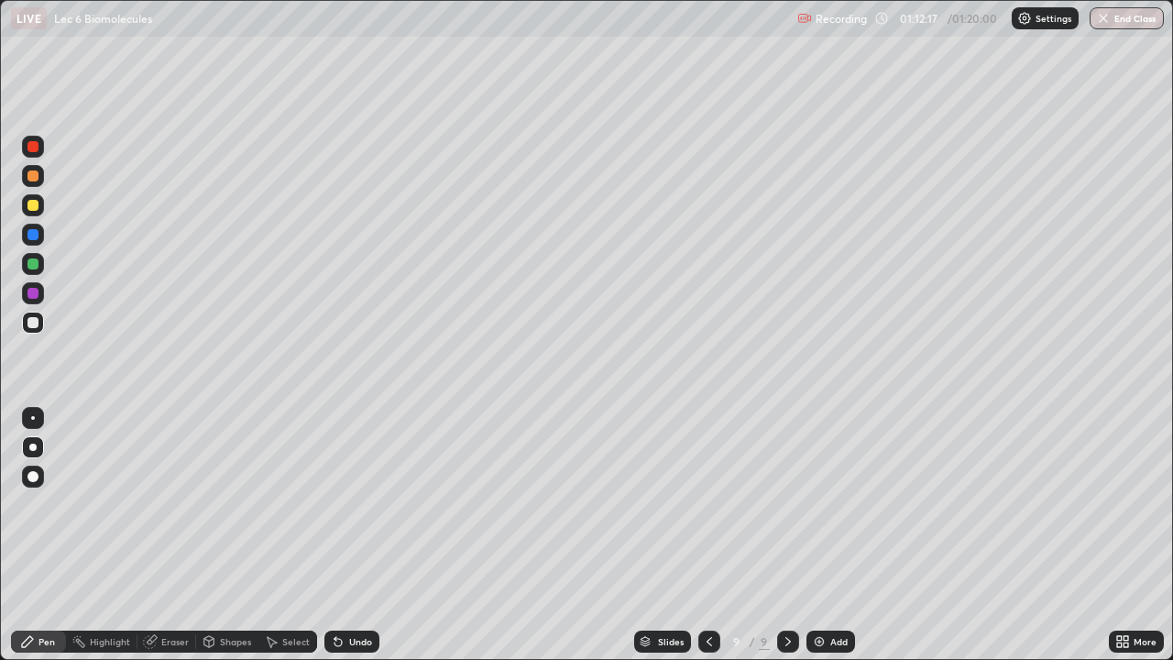
click at [166, 535] on div "Eraser" at bounding box center [175, 641] width 28 height 9
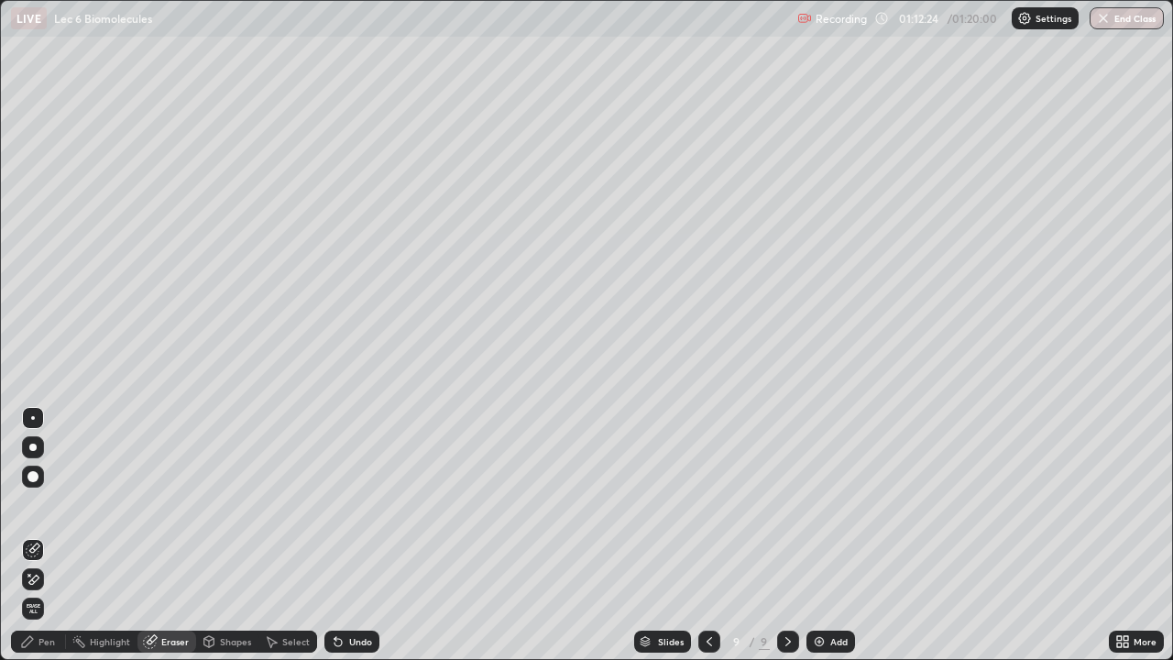
click at [42, 535] on div "Pen" at bounding box center [47, 641] width 17 height 9
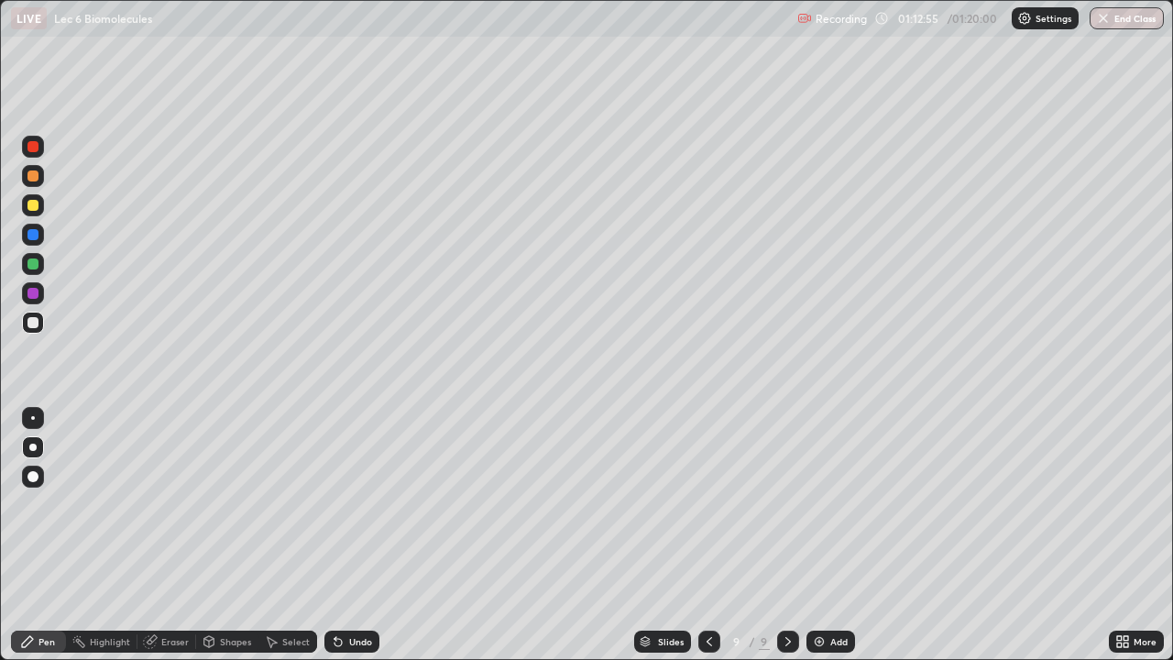
click at [283, 535] on div "Select" at bounding box center [296, 641] width 28 height 9
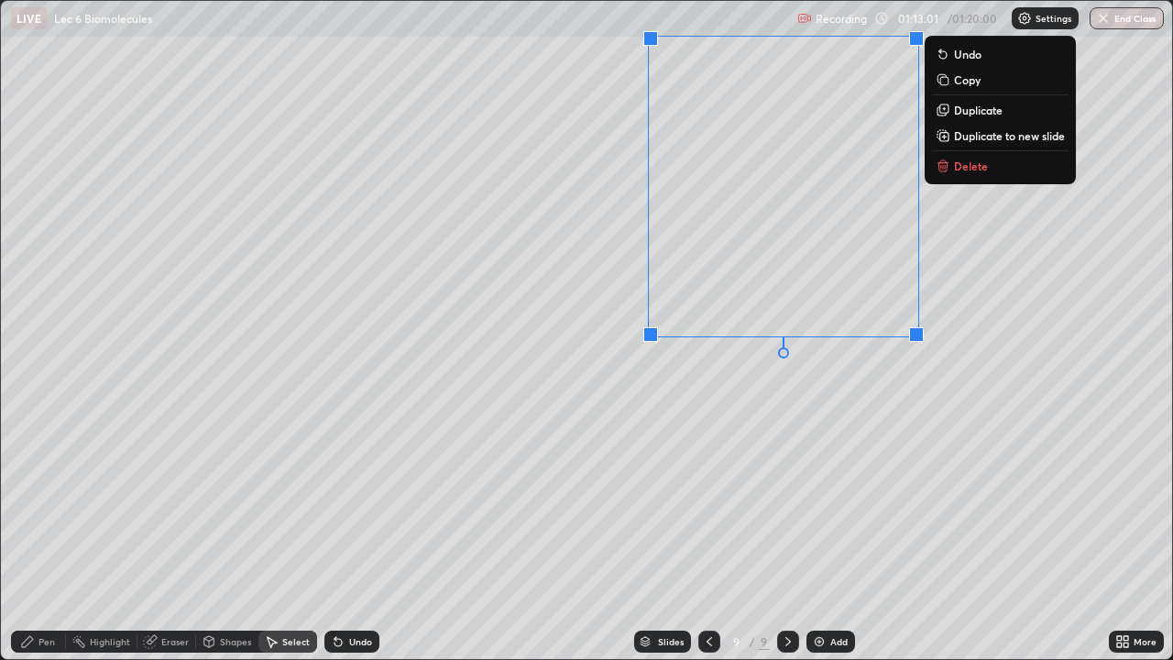
click at [754, 400] on div "0 ° Undo Copy Duplicate Duplicate to new slide Delete" at bounding box center [587, 330] width 1172 height 658
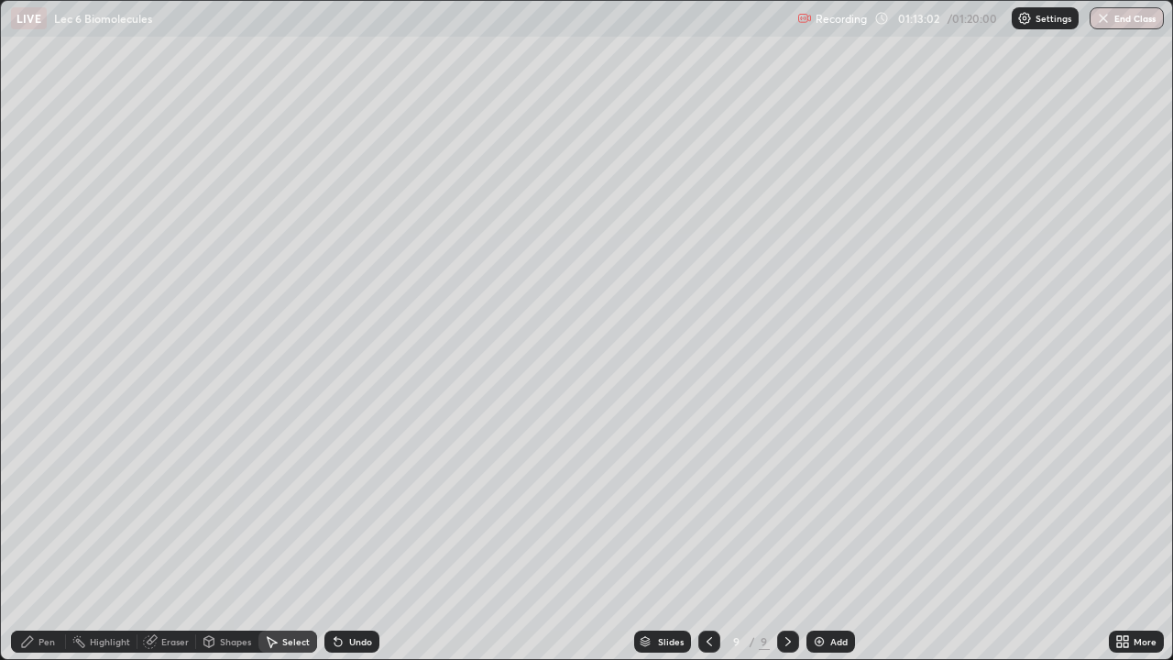
click at [46, 535] on div "Pen" at bounding box center [47, 641] width 17 height 9
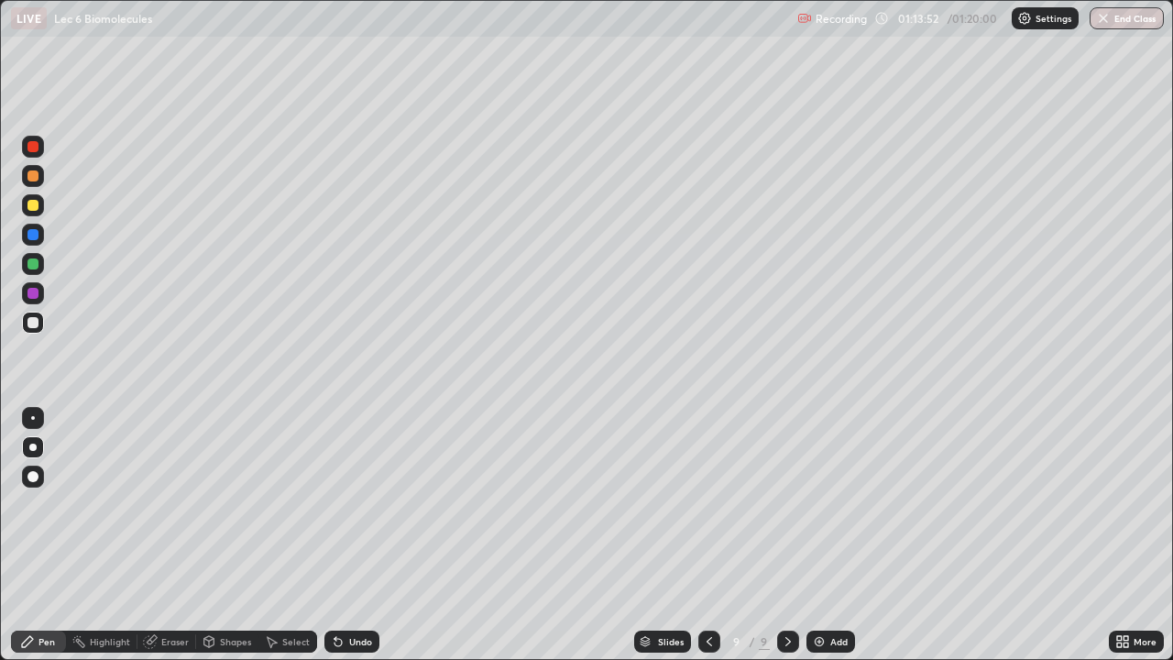
click at [171, 535] on div "Eraser" at bounding box center [175, 641] width 28 height 9
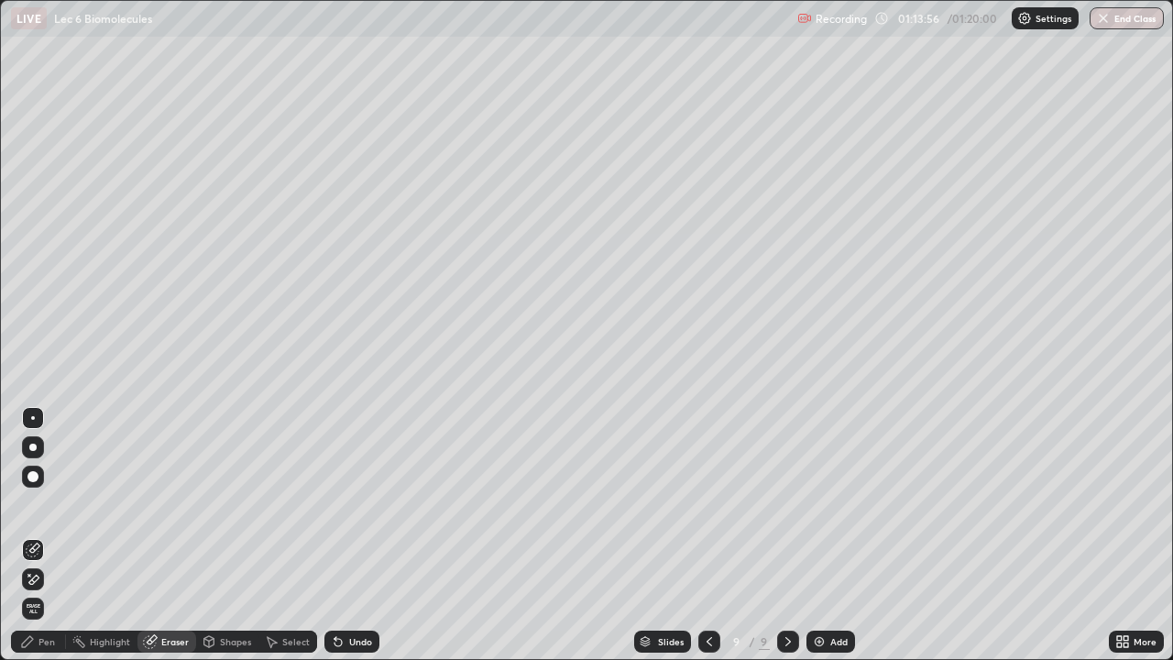
click at [44, 535] on div "Pen" at bounding box center [47, 641] width 17 height 9
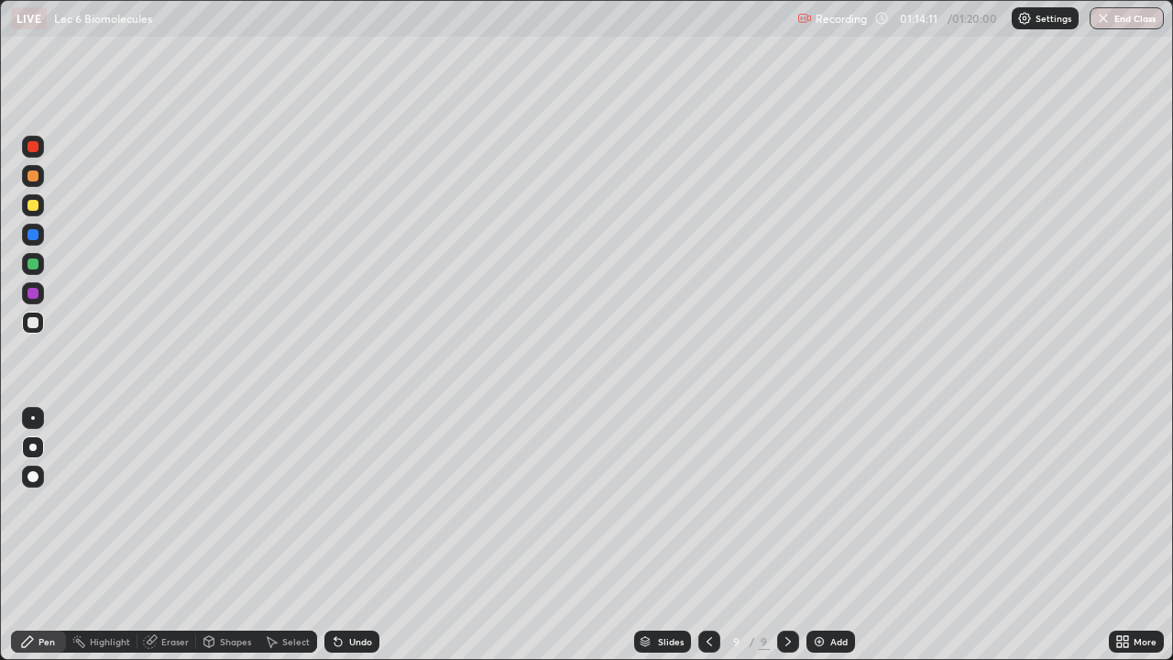
click at [291, 535] on div "Select" at bounding box center [296, 641] width 28 height 9
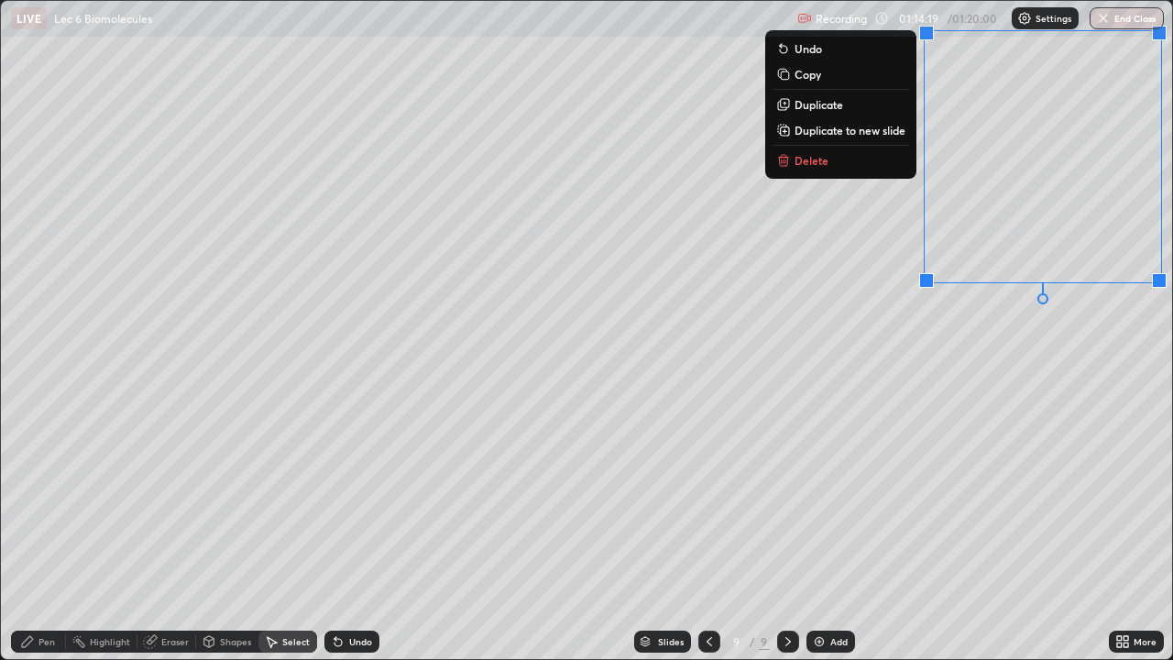
click at [959, 374] on div "0 ° Undo Copy Duplicate Duplicate to new slide Delete" at bounding box center [587, 330] width 1172 height 658
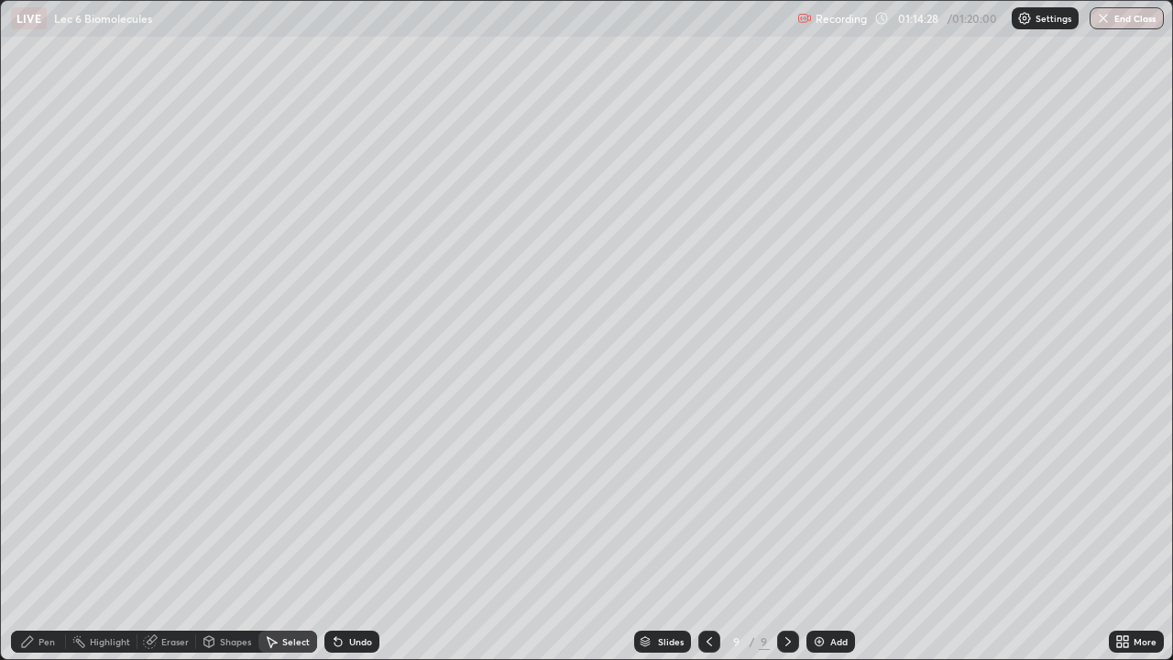
click at [30, 535] on icon at bounding box center [27, 641] width 11 height 11
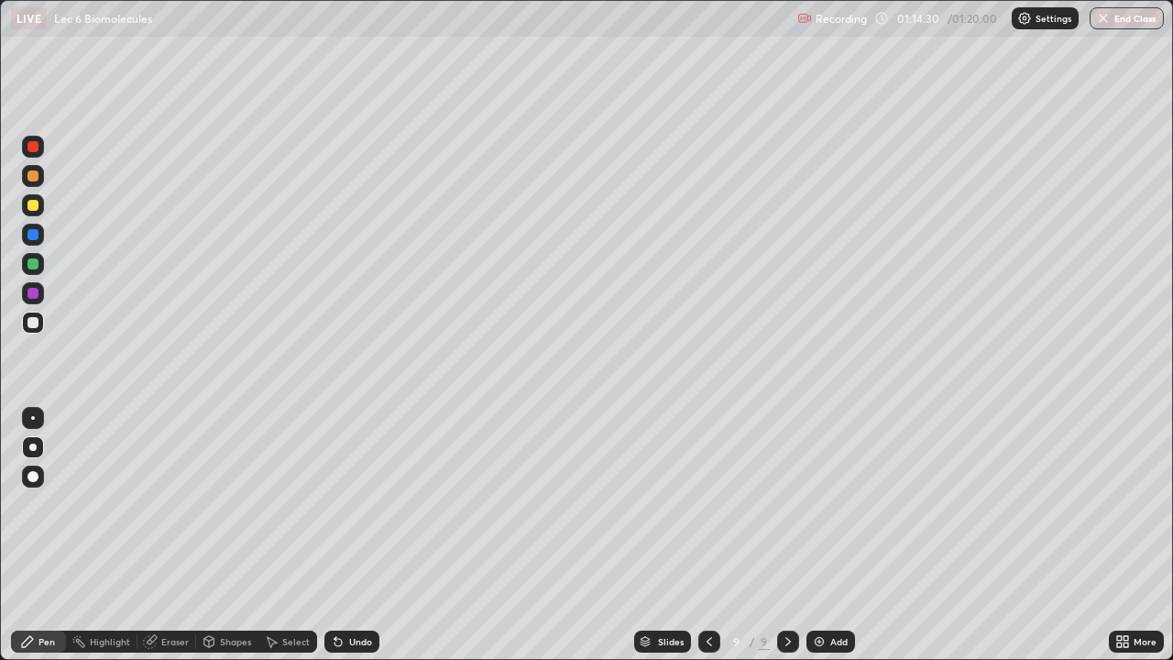
click at [35, 210] on div at bounding box center [33, 205] width 11 height 11
click at [32, 319] on div at bounding box center [33, 322] width 11 height 11
click at [28, 214] on div at bounding box center [33, 205] width 22 height 22
click at [34, 323] on div at bounding box center [33, 322] width 11 height 11
click at [1126, 535] on icon at bounding box center [1126, 645] width 5 height 5
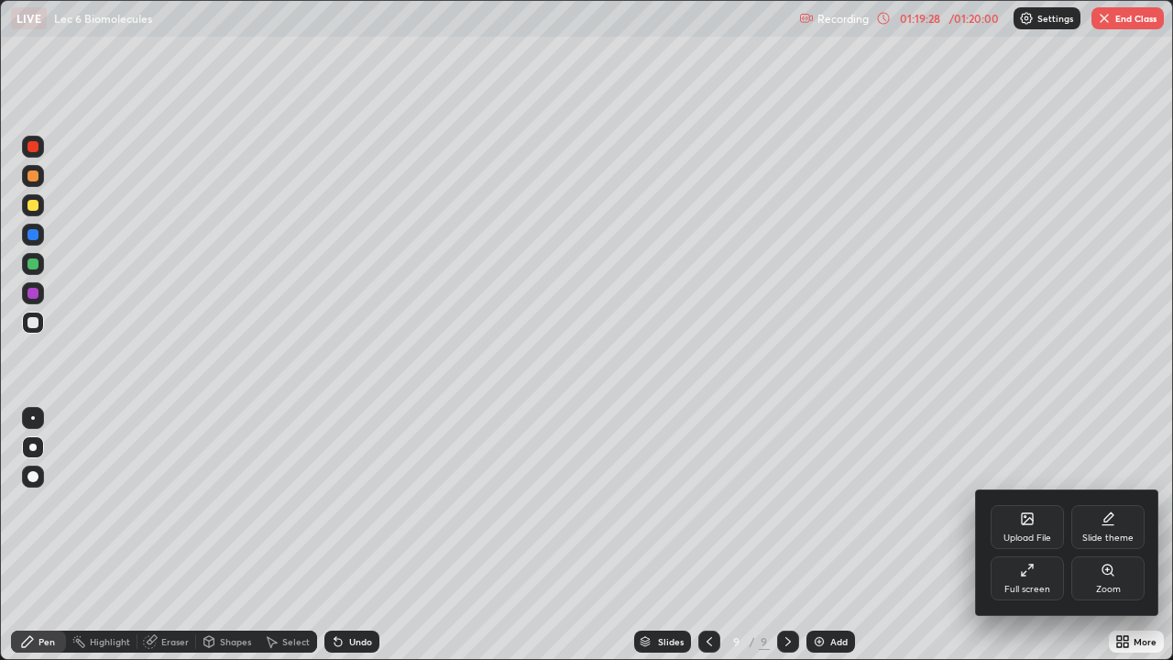
click at [1040, 535] on div "Full screen" at bounding box center [1028, 589] width 46 height 9
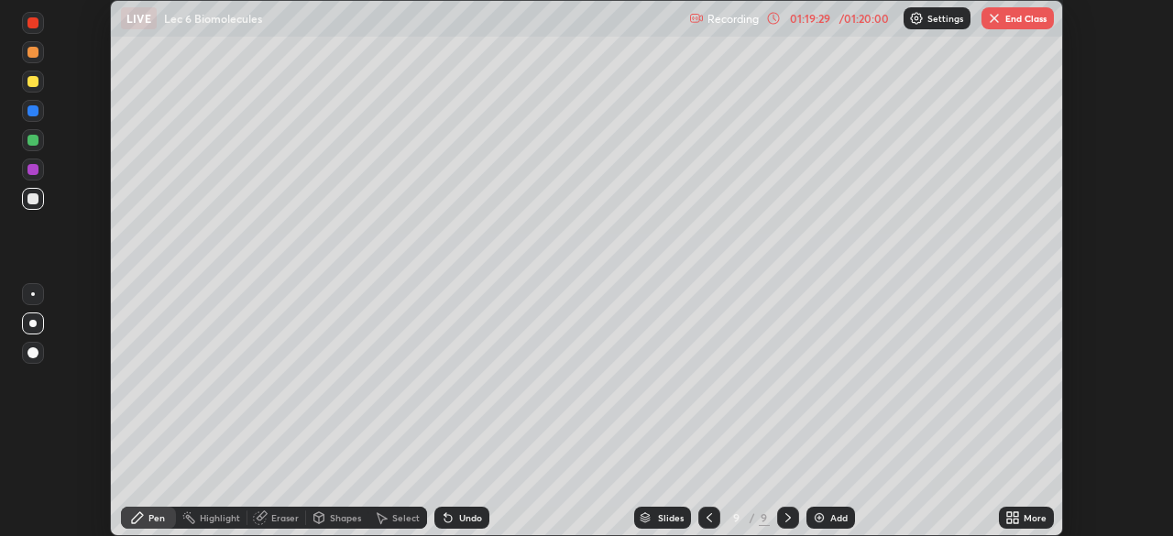
scroll to position [91135, 90498]
click at [1015, 18] on button "End Class" at bounding box center [1018, 18] width 72 height 22
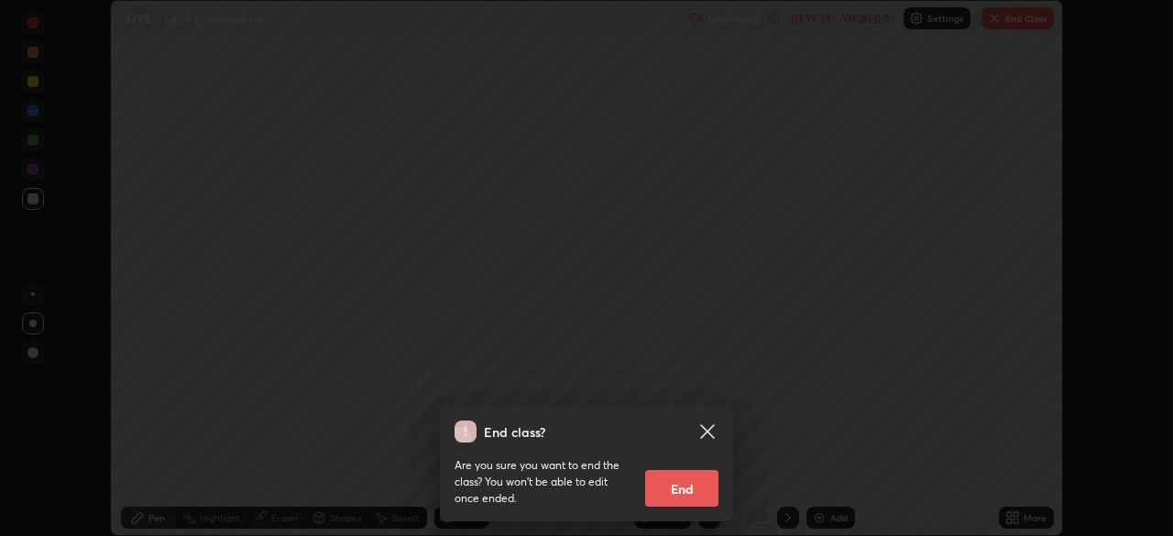
click at [678, 472] on button "End" at bounding box center [681, 488] width 73 height 37
